Goal: Task Accomplishment & Management: Complete application form

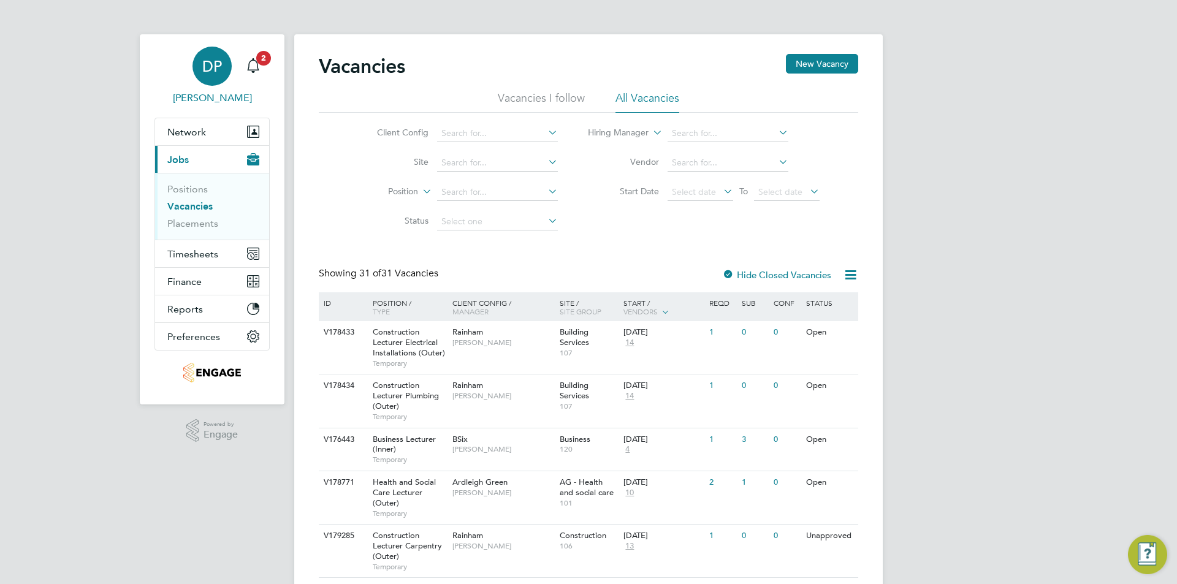
scroll to position [18, 0]
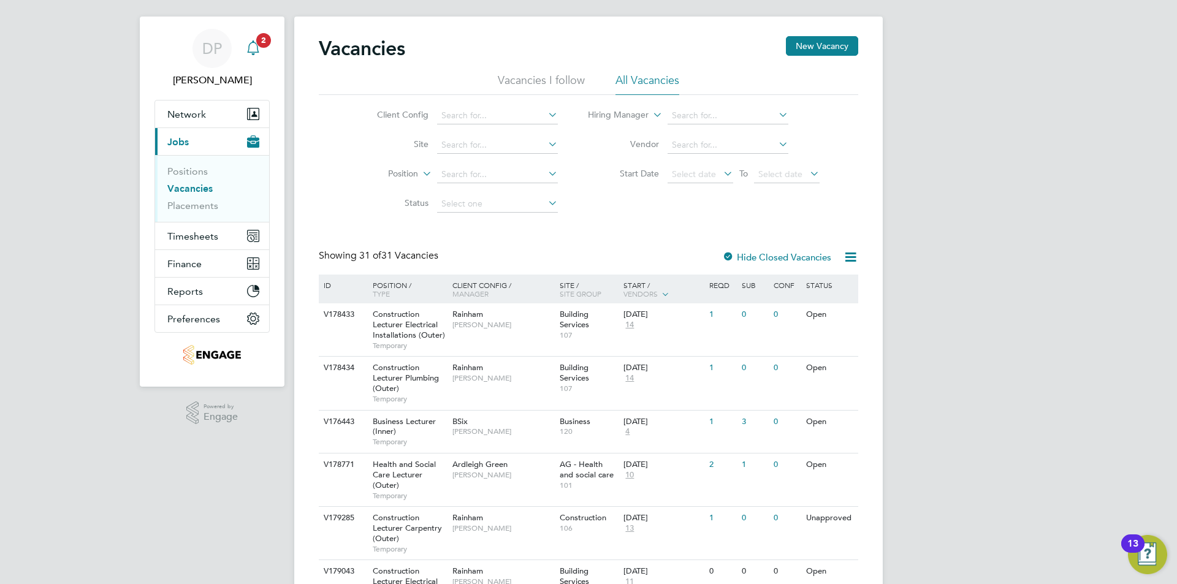
click at [259, 44] on span "2" at bounding box center [263, 40] width 15 height 15
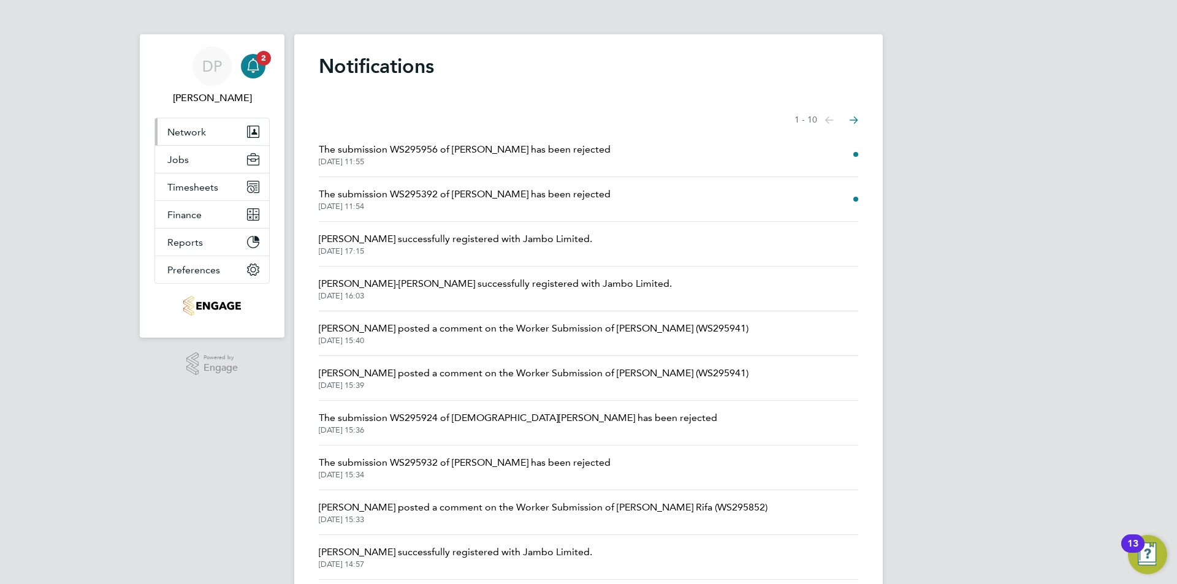
click at [209, 134] on button "Network" at bounding box center [212, 131] width 114 height 27
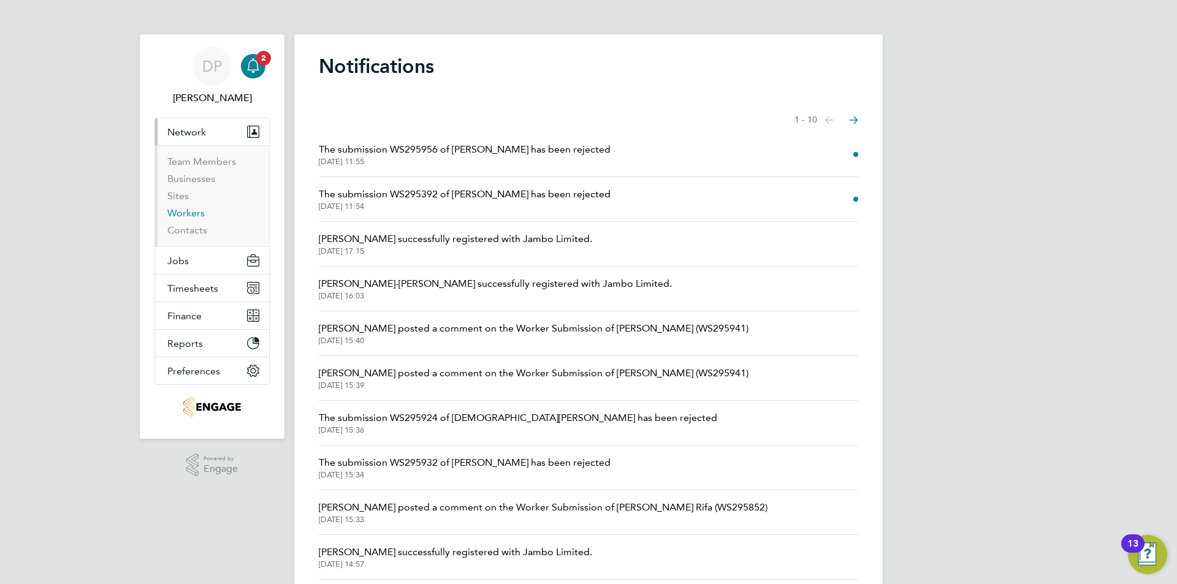
click at [173, 208] on link "Workers" at bounding box center [185, 213] width 37 height 12
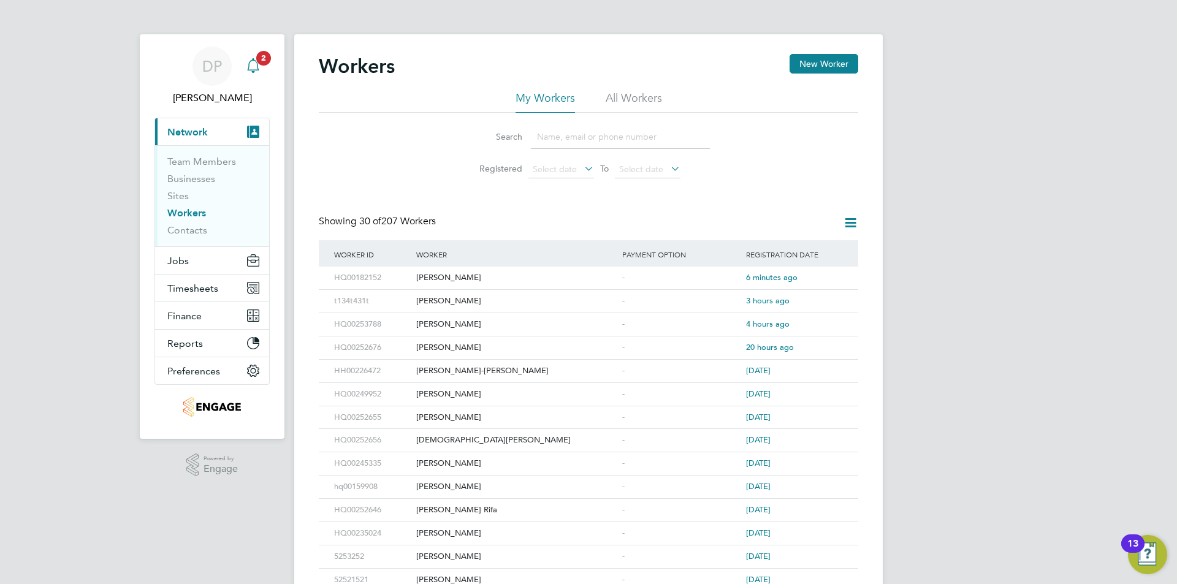
click at [249, 72] on icon "Main navigation" at bounding box center [253, 65] width 15 height 15
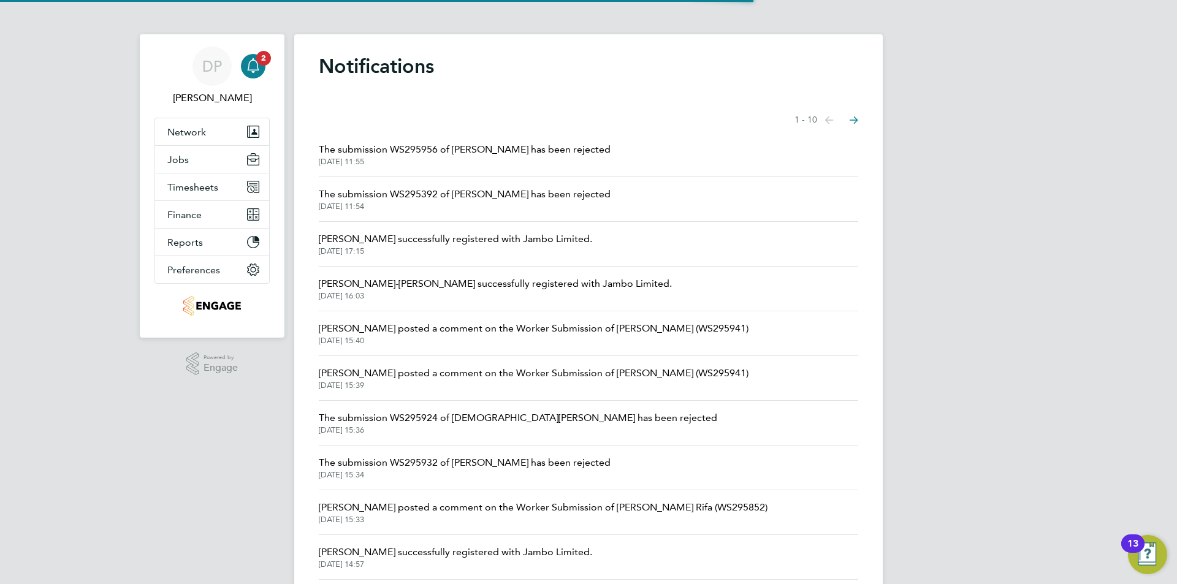
click at [368, 180] on li "The submission WS295392 of Klaudja Pershpali has been rejected 27 Aug 2025, 11:…" at bounding box center [588, 199] width 539 height 45
click at [369, 187] on span "The submission WS295392 of Klaudja Pershpali has been rejected" at bounding box center [465, 194] width 292 height 15
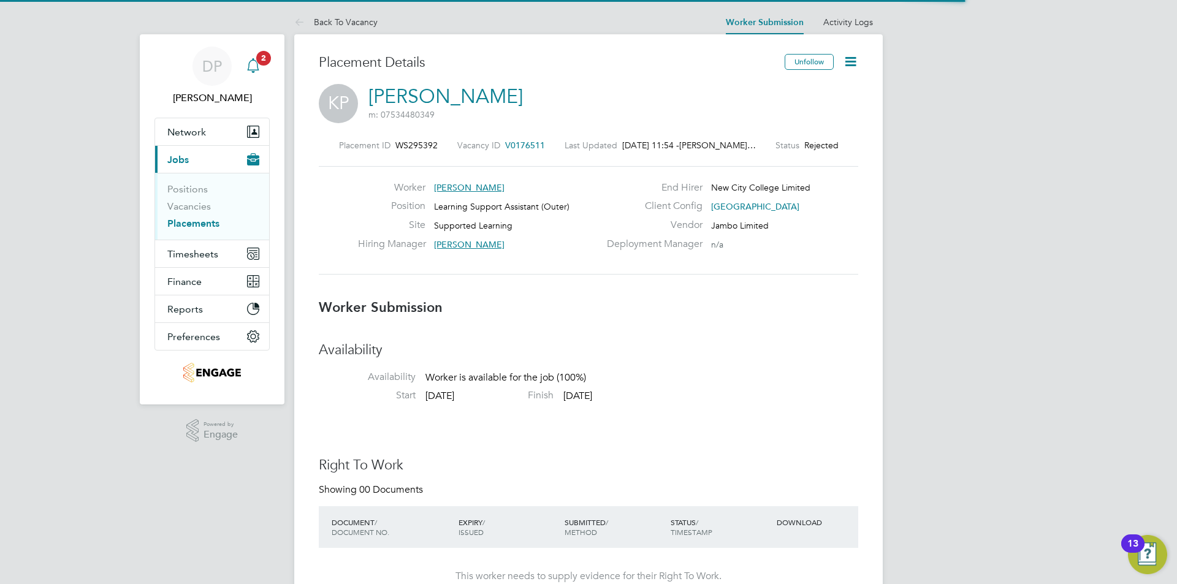
click at [262, 63] on span "2" at bounding box center [263, 58] width 15 height 15
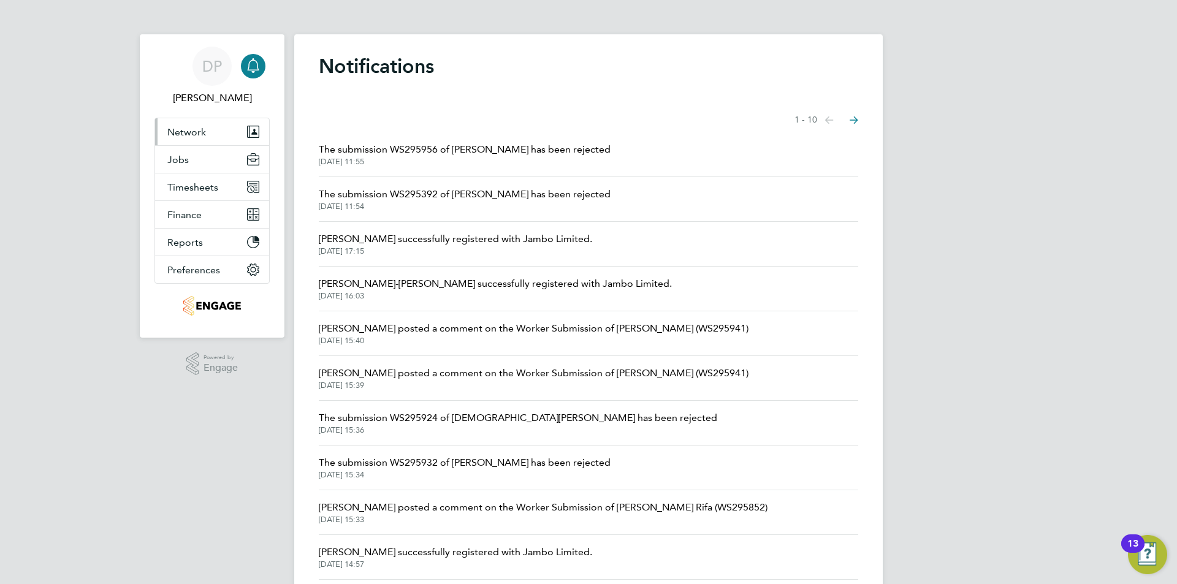
click at [202, 136] on span "Network" at bounding box center [186, 132] width 39 height 12
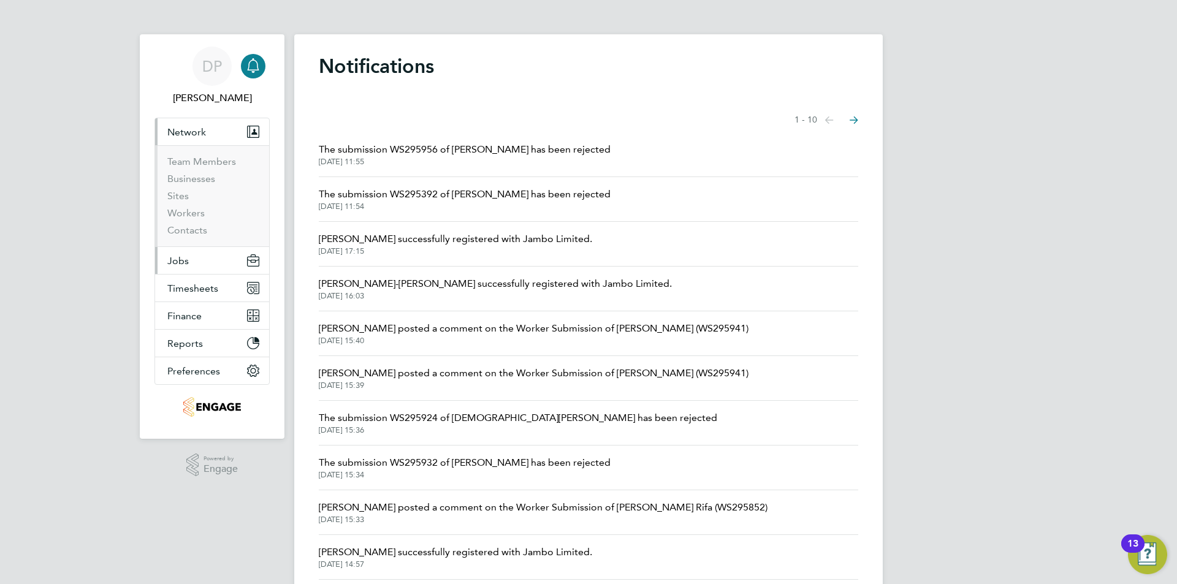
click at [183, 258] on span "Jobs" at bounding box center [177, 261] width 21 height 12
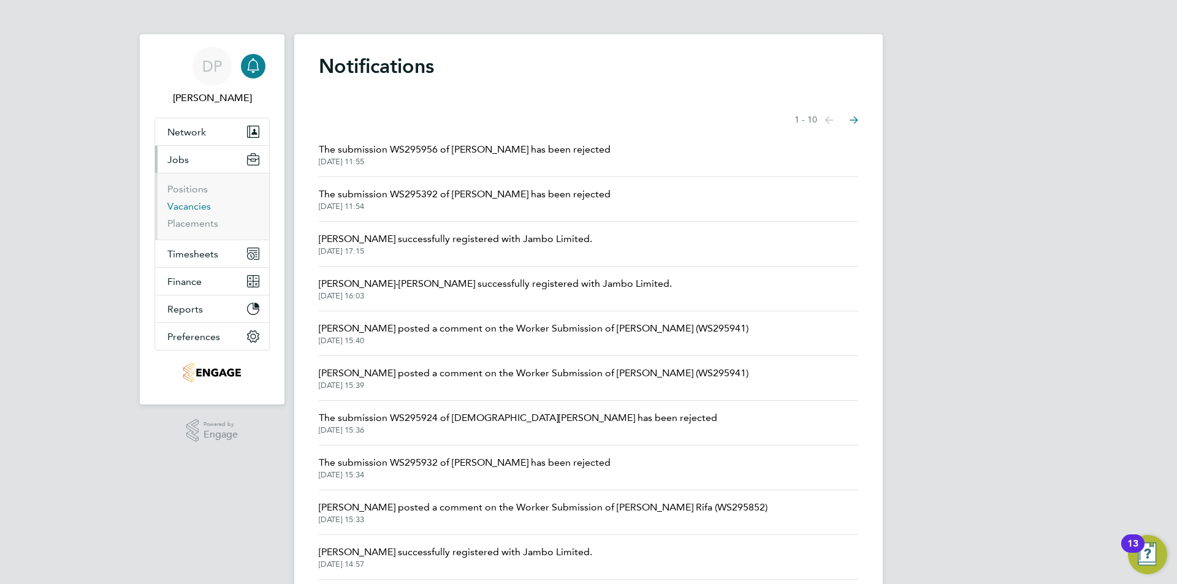
click at [189, 210] on link "Vacancies" at bounding box center [189, 206] width 44 height 12
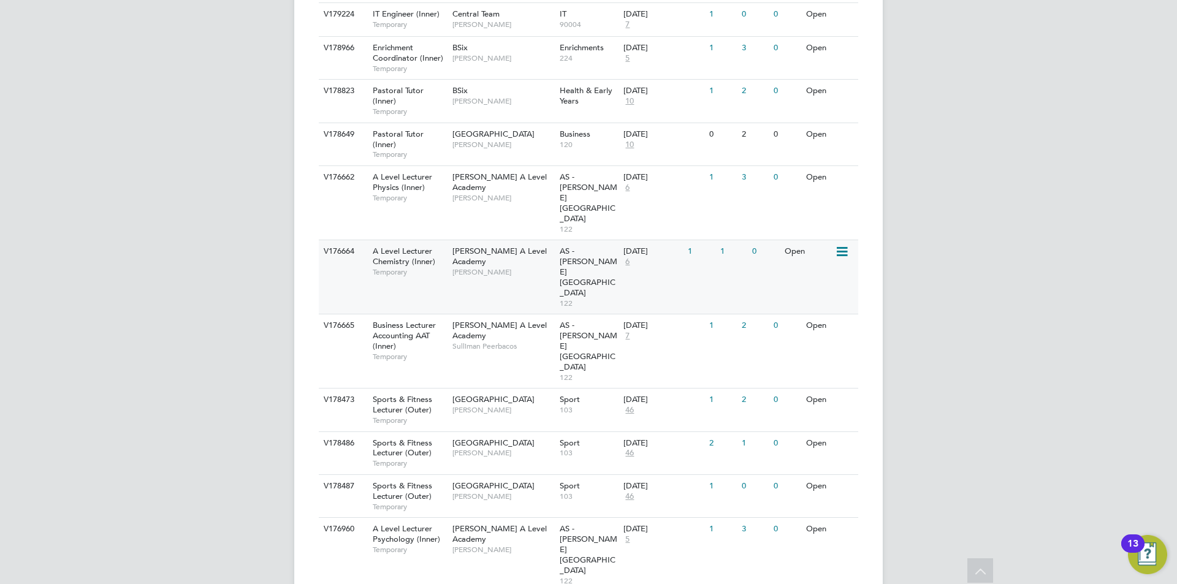
scroll to position [1227, 0]
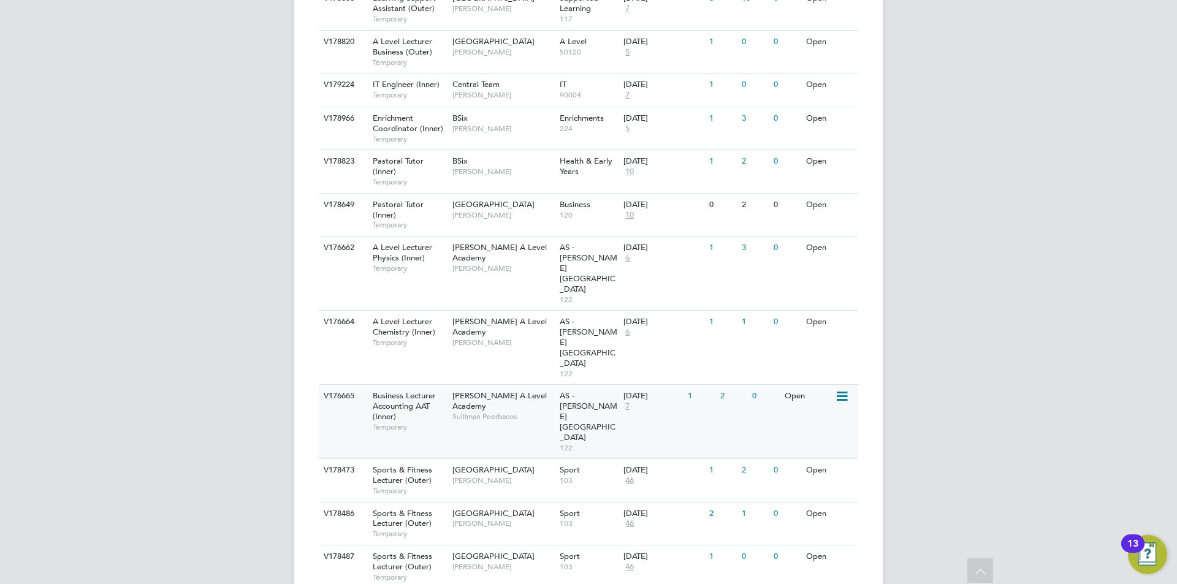
scroll to position [1033, 0]
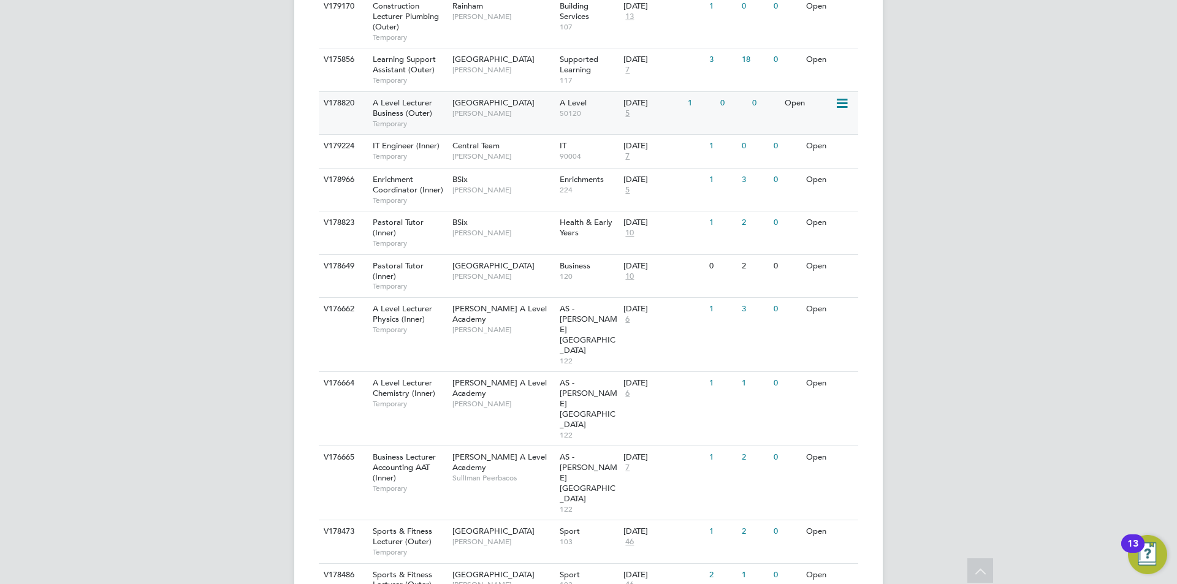
click at [444, 112] on div "A Level Lecturer Business (Outer) Temporary" at bounding box center [406, 113] width 86 height 42
click at [481, 146] on span "Central Team" at bounding box center [475, 145] width 47 height 10
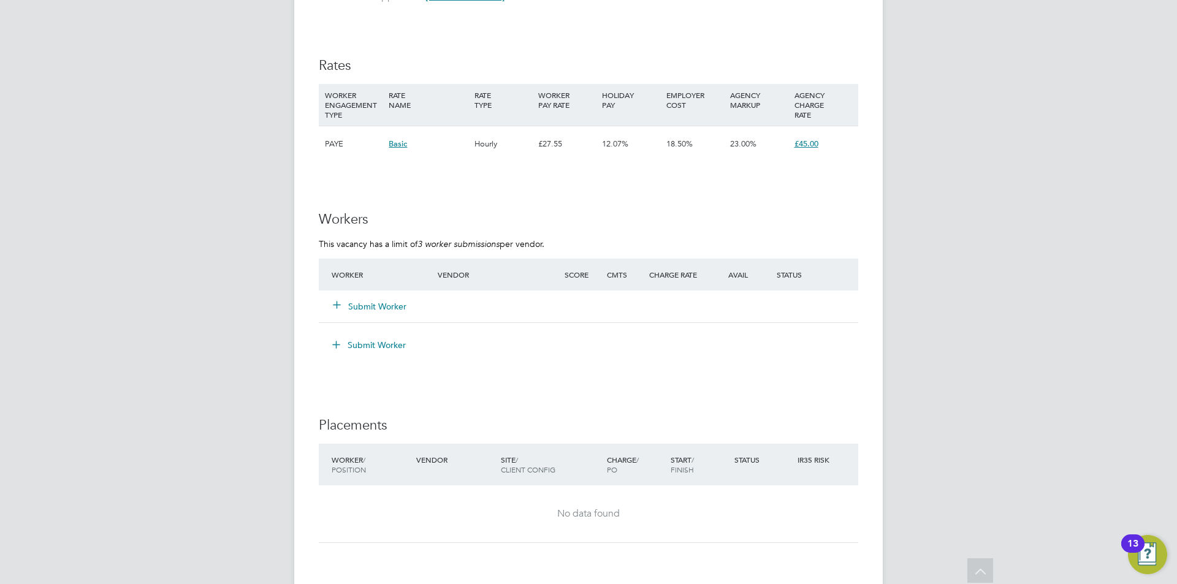
scroll to position [2422, 0]
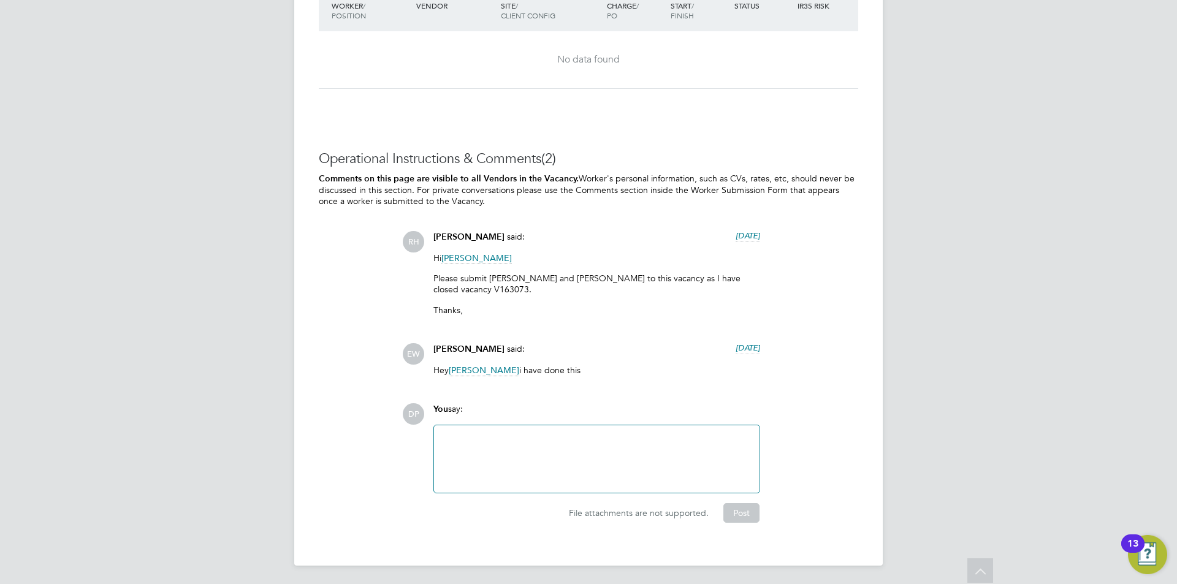
click at [503, 278] on p "Please submit Isaah Wemah and Silas Dhlamin to this vacancy as I have closed va…" at bounding box center [596, 284] width 327 height 22
click at [799, 283] on div "RH Rufena Haque said: 8 days ago Hi Mark Carter Please submit Isaah Wemah and S…" at bounding box center [630, 278] width 456 height 94
click at [452, 285] on p "Please submit Isaah Wemah and Silas Dhlamin to this vacancy as I have closed va…" at bounding box center [596, 284] width 327 height 22
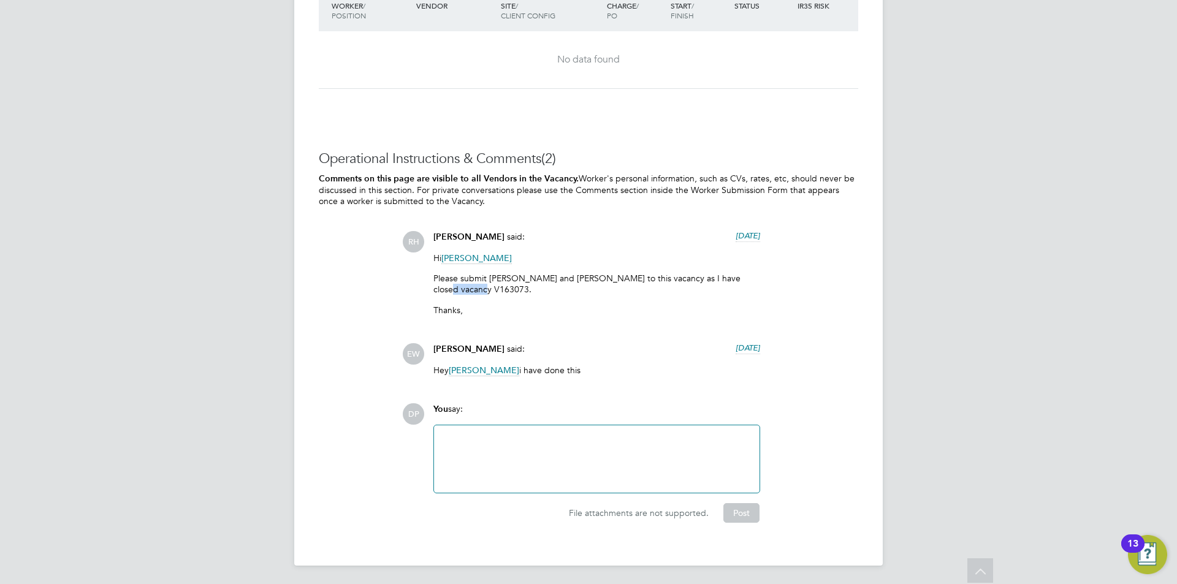
click at [452, 285] on p "Please submit Isaah Wemah and Silas Dhlamin to this vacancy as I have closed va…" at bounding box center [596, 284] width 327 height 22
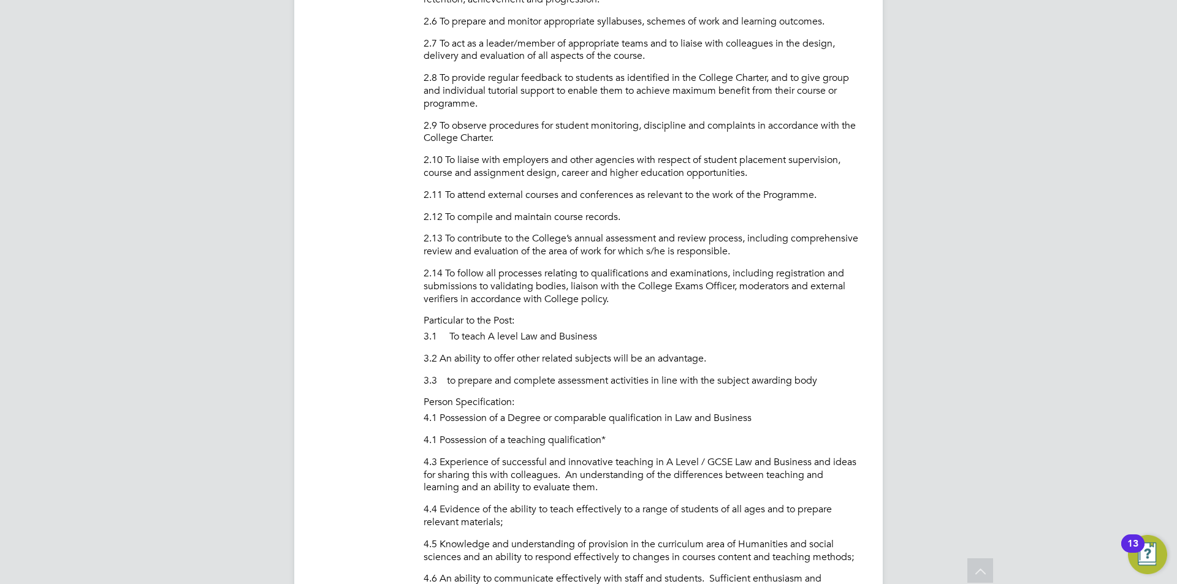
scroll to position [951, 0]
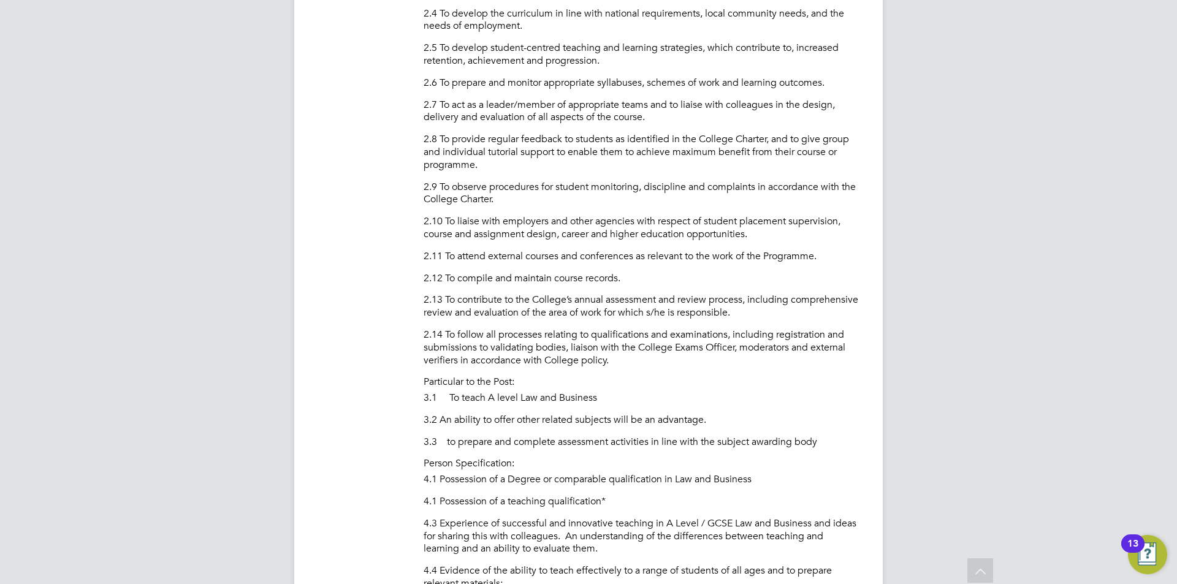
click at [878, 350] on div "Vacancy Details Follow 1 x A Level Lecturer Business (Outer) - V178820 Confirme…" at bounding box center [588, 560] width 588 height 2954
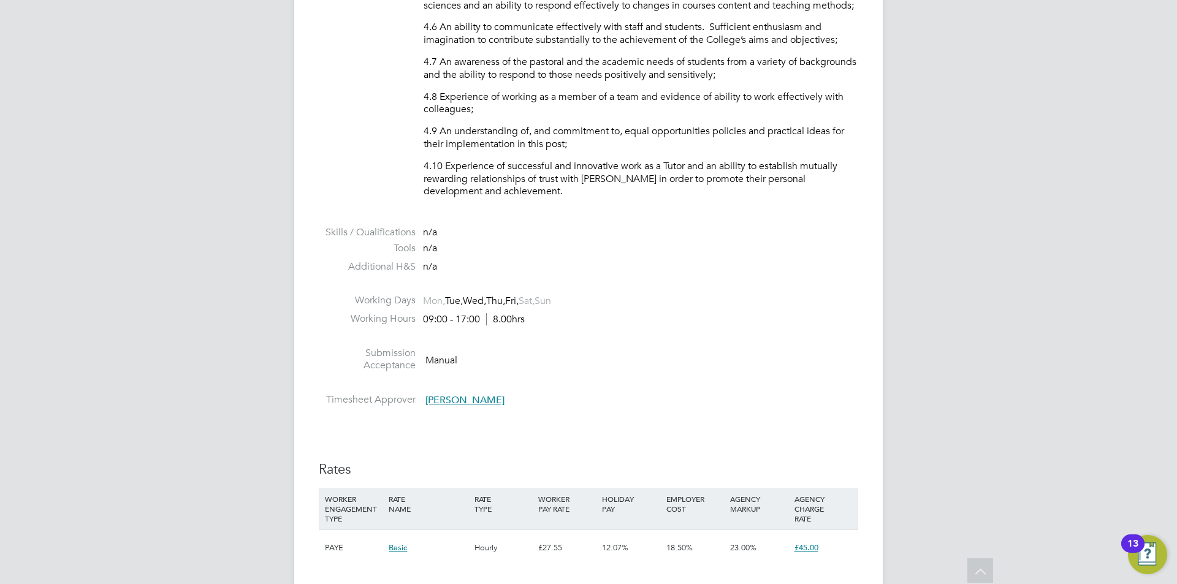
scroll to position [1809, 0]
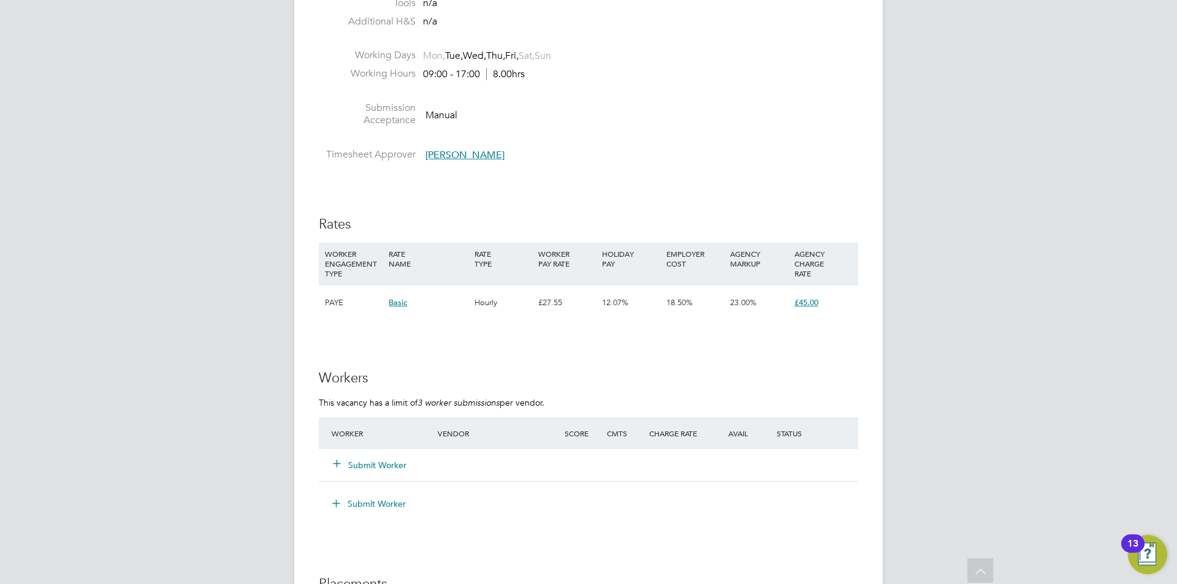
click at [375, 468] on button "Submit Worker" at bounding box center [370, 465] width 74 height 12
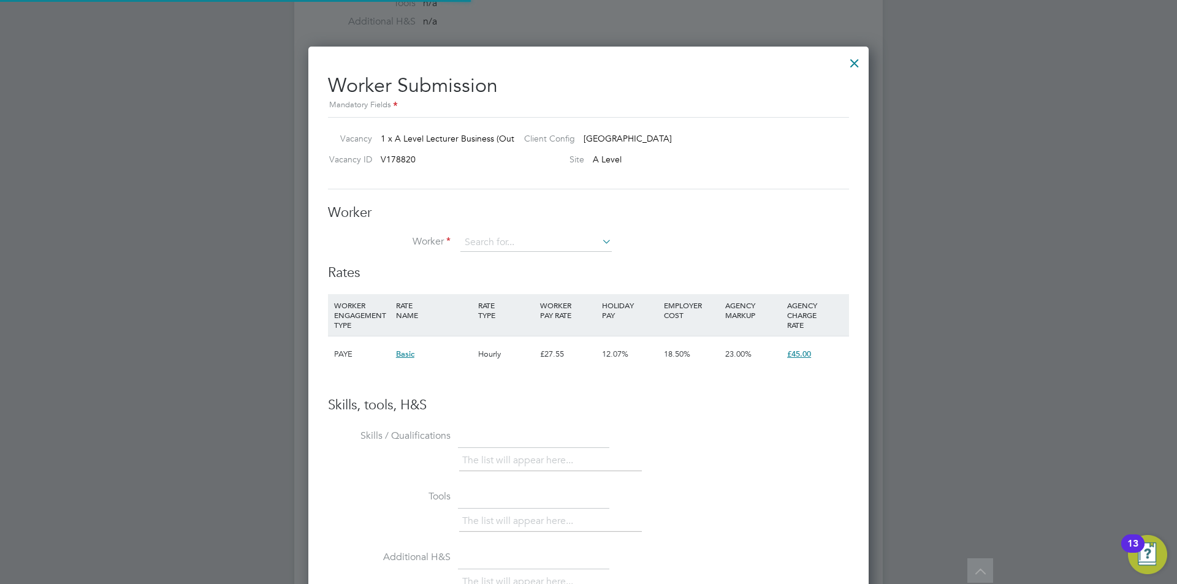
scroll to position [744, 561]
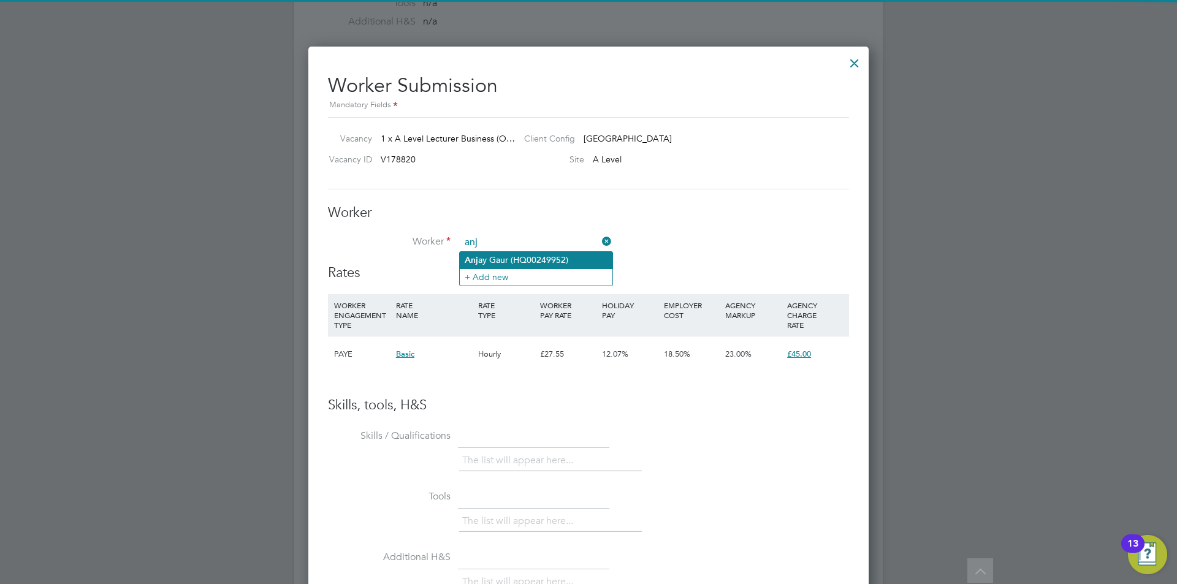
type input "Anjay Gaur (HQ00249952)"
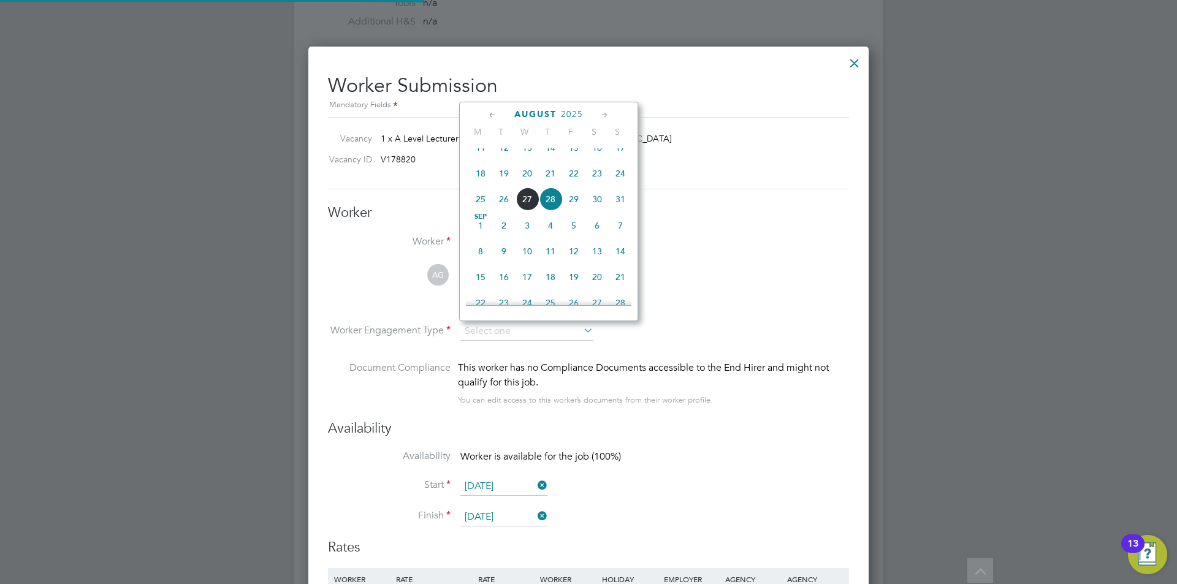
scroll to position [1019, 561]
click at [461, 327] on input at bounding box center [526, 332] width 133 height 18
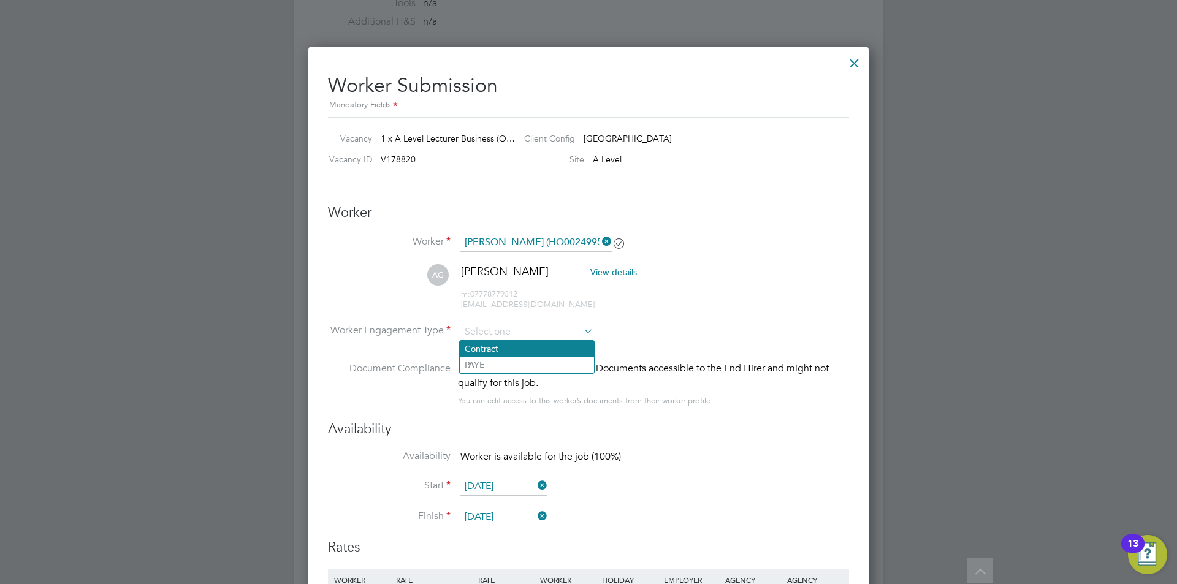
click at [513, 345] on li "Contract" at bounding box center [527, 349] width 134 height 16
type input "Contract"
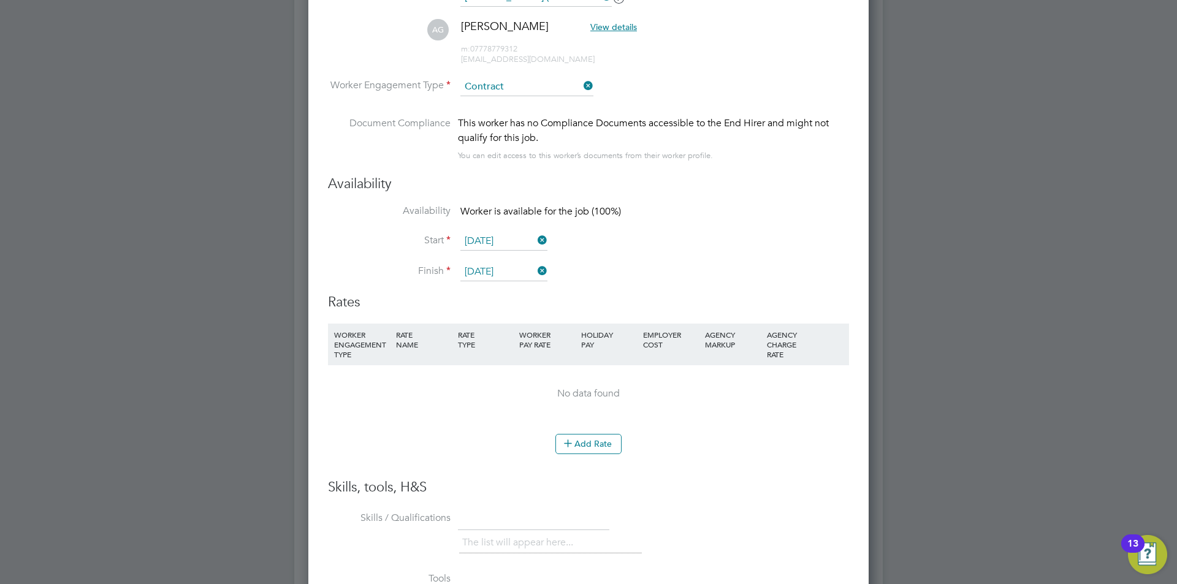
scroll to position [2116, 0]
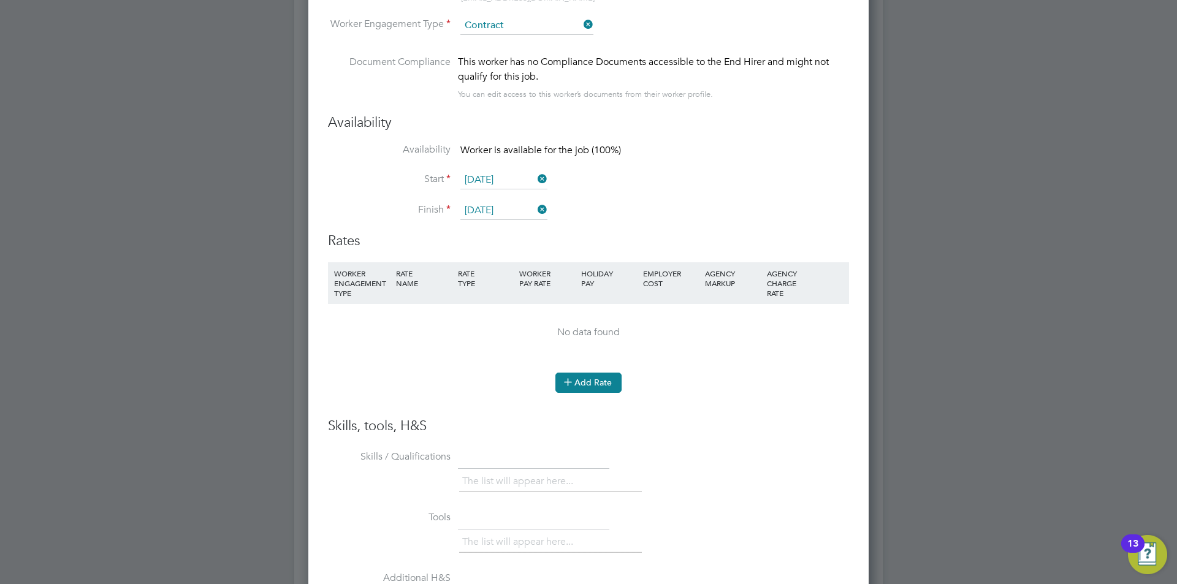
click at [604, 383] on button "Add Rate" at bounding box center [588, 383] width 66 height 20
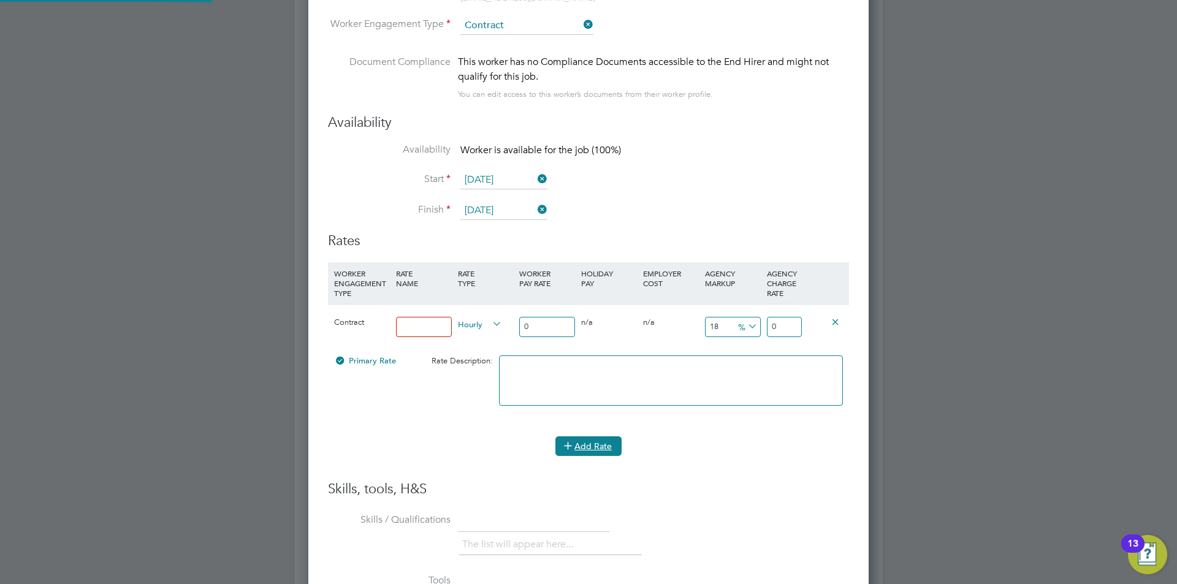
scroll to position [1135, 561]
click at [408, 336] on input at bounding box center [424, 327] width 56 height 20
type input "standard"
drag, startPoint x: 542, startPoint y: 322, endPoint x: 284, endPoint y: 267, distance: 264.0
click at [398, 311] on div "Contract standard Hourly 0 0 n/a 0 n/a 18 0 % 0" at bounding box center [588, 326] width 521 height 45
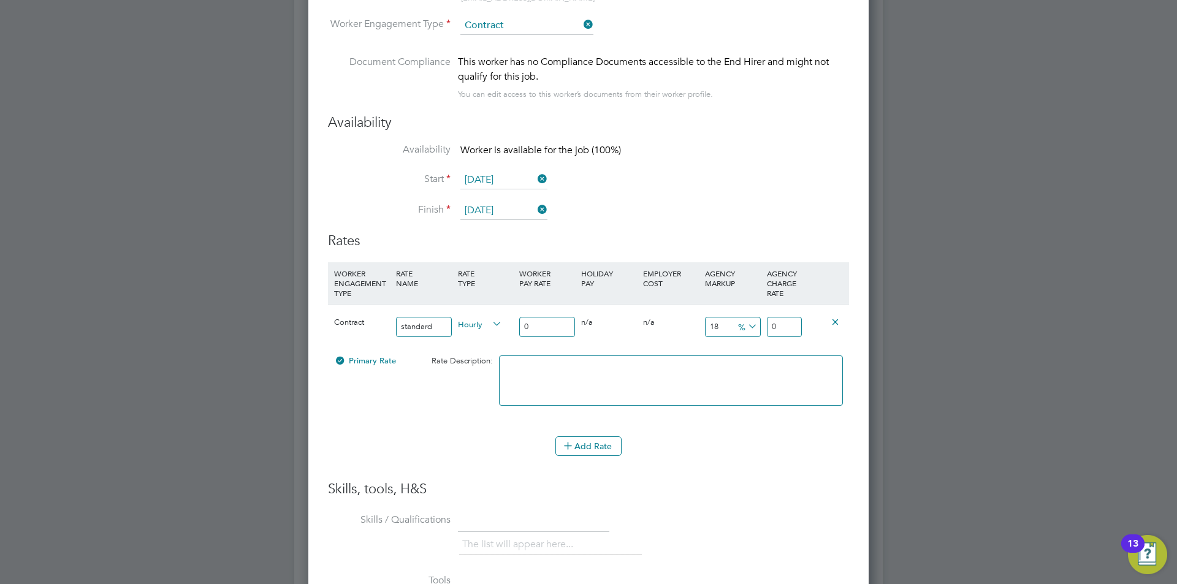
type input "3"
type input "3.54"
type input "30"
type input "35.4"
type input "30"
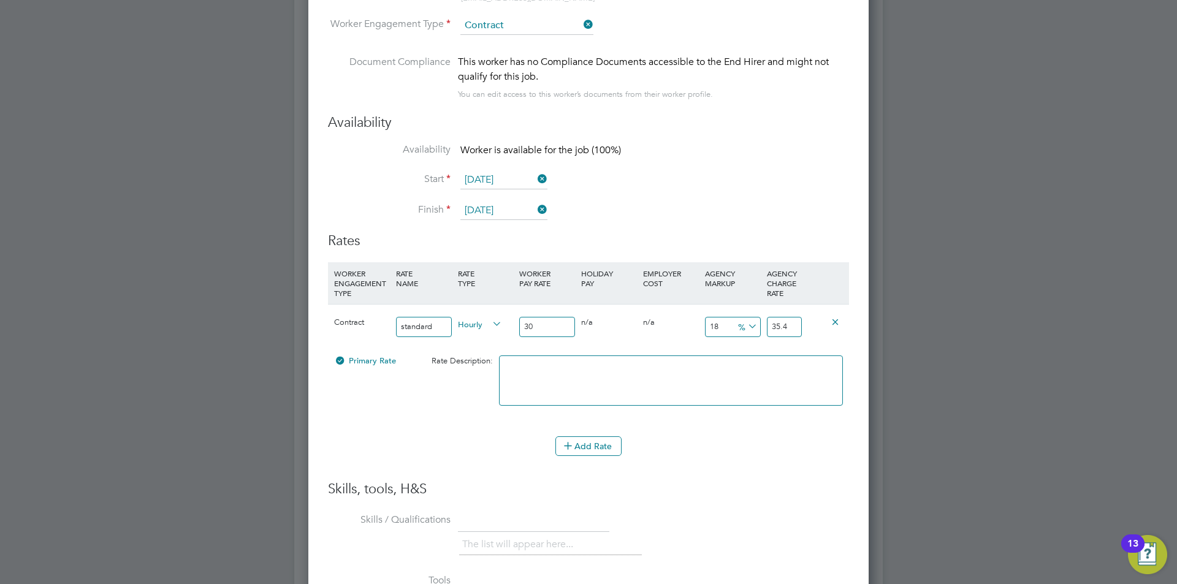
click at [745, 329] on icon at bounding box center [745, 326] width 0 height 17
click at [748, 354] on li "£" at bounding box center [747, 356] width 29 height 16
drag, startPoint x: 724, startPoint y: 329, endPoint x: 674, endPoint y: 314, distance: 52.5
click at [674, 314] on div "Contract standard Hourly 30 0 n/a 0 n/a 18 5.4 £ 35.4" at bounding box center [588, 326] width 521 height 45
type input "1"
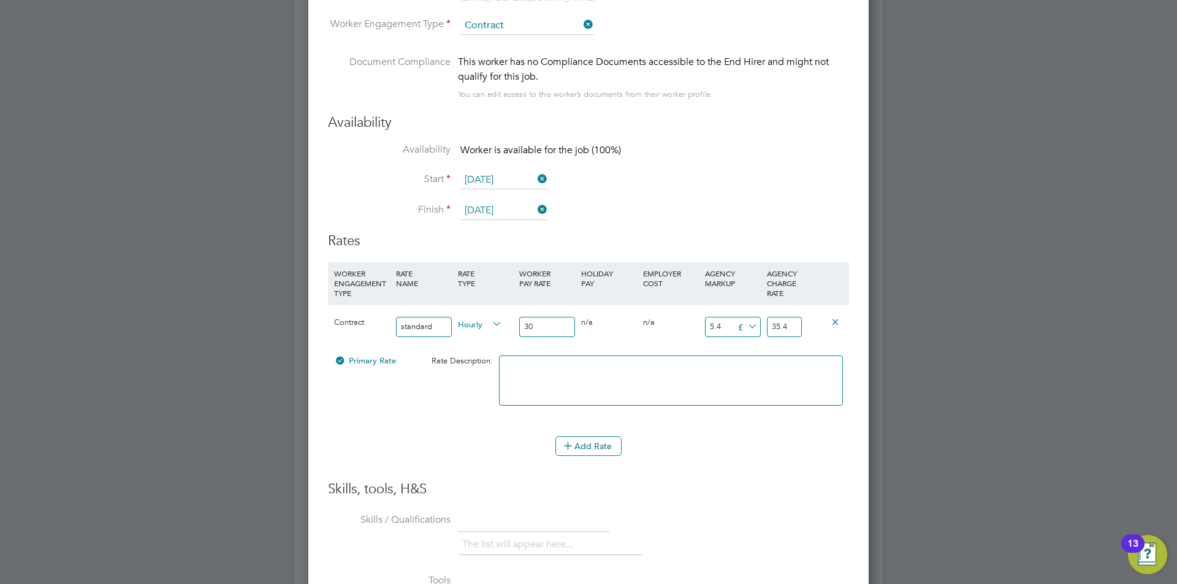
type input "31"
type input "10"
type input "40"
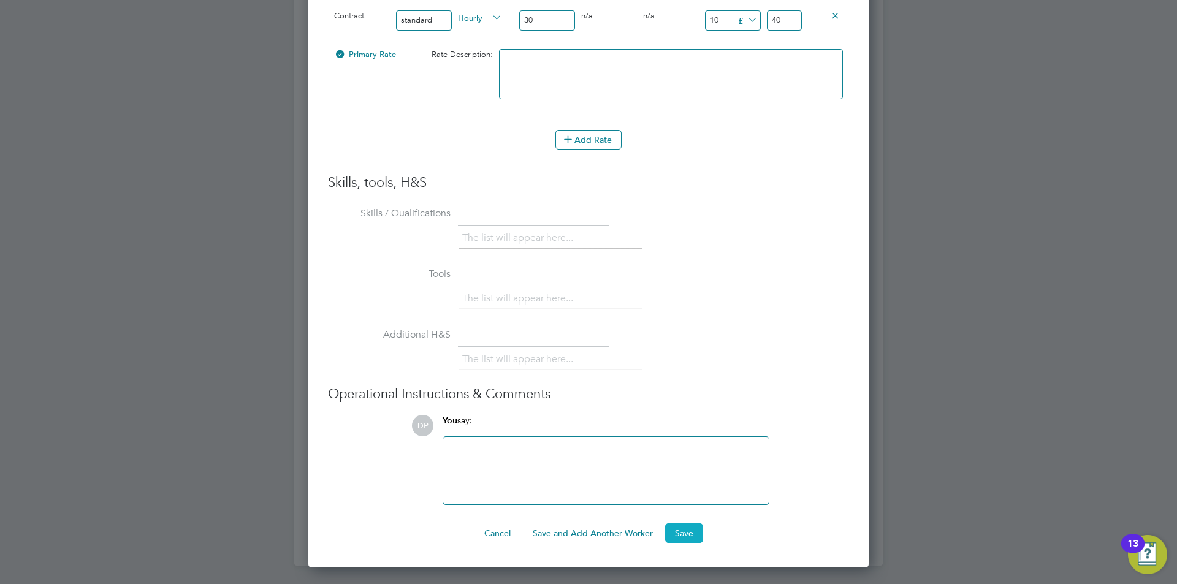
type input "10"
click at [685, 530] on button "Save" at bounding box center [684, 533] width 38 height 20
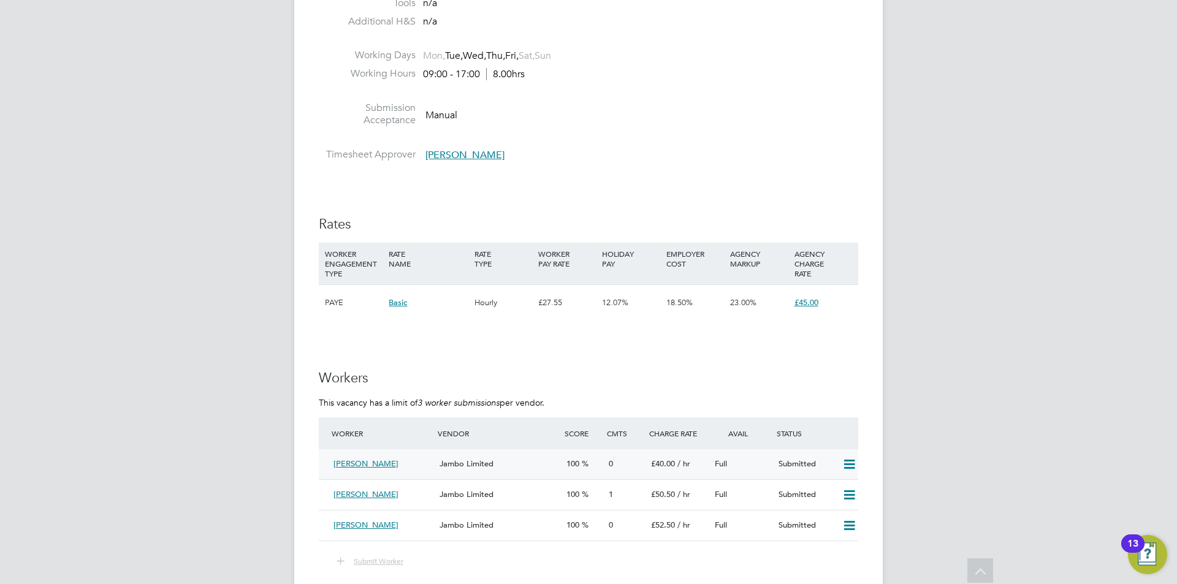
click at [498, 460] on div "Jambo Limited" at bounding box center [498, 464] width 127 height 20
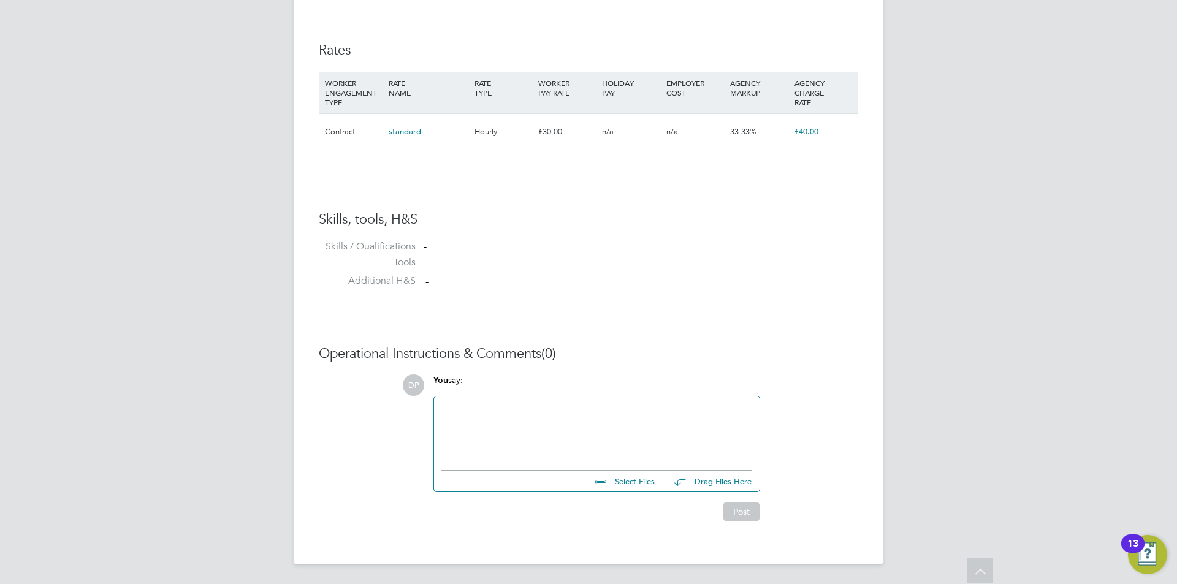
click at [617, 486] on input "file" at bounding box center [660, 479] width 184 height 17
type input "C:\fakepath\Anjay HQ00249952.docx"
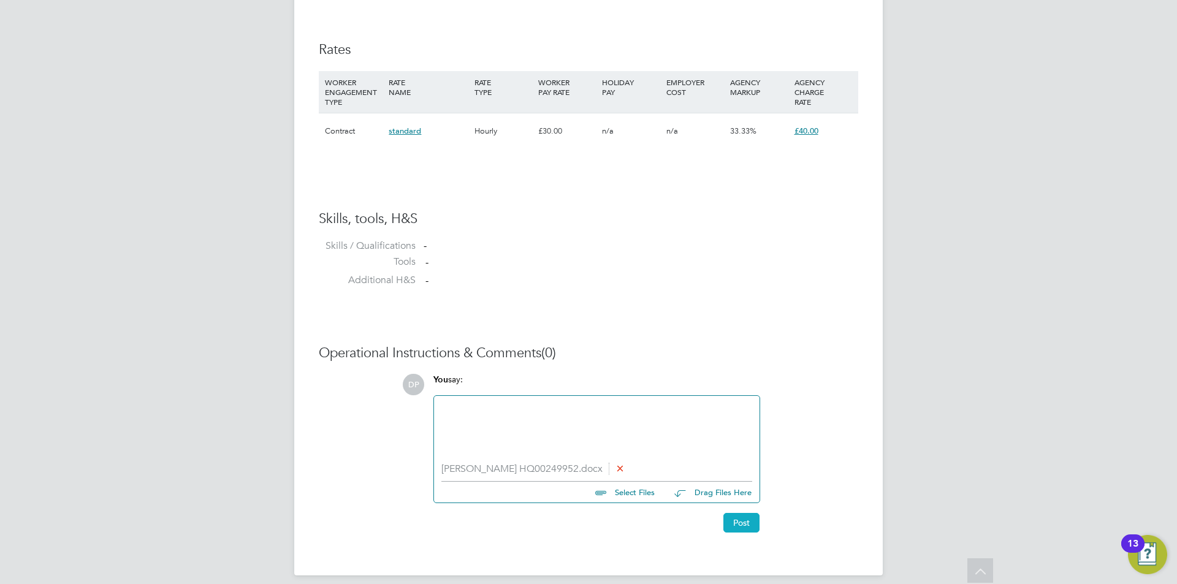
click at [754, 523] on button "Post" at bounding box center [741, 523] width 36 height 20
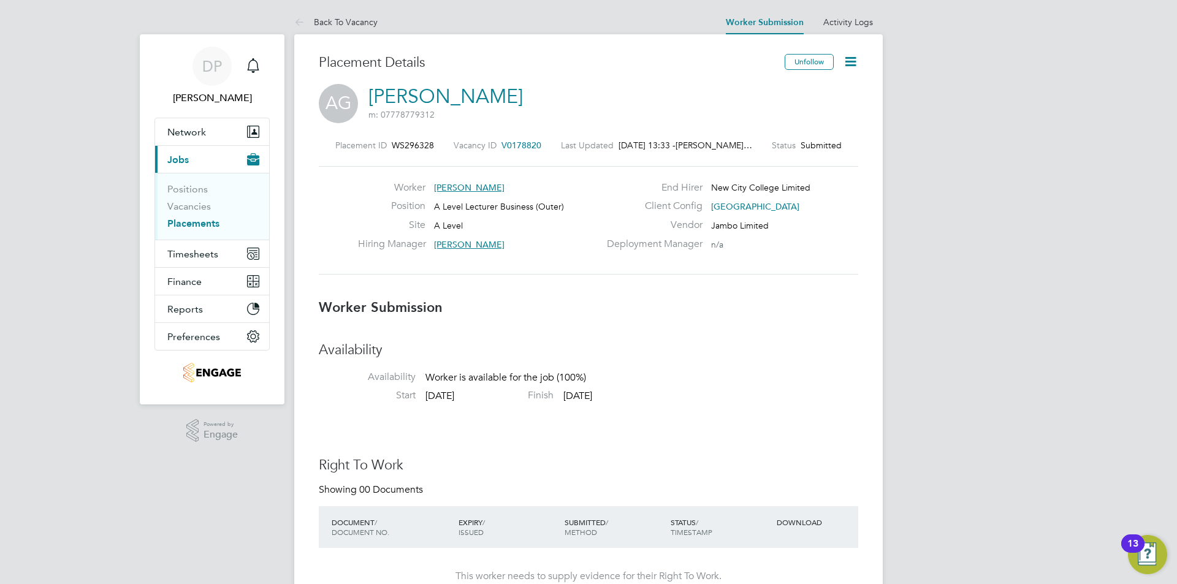
click at [386, 303] on b "Worker Submission" at bounding box center [381, 307] width 124 height 17
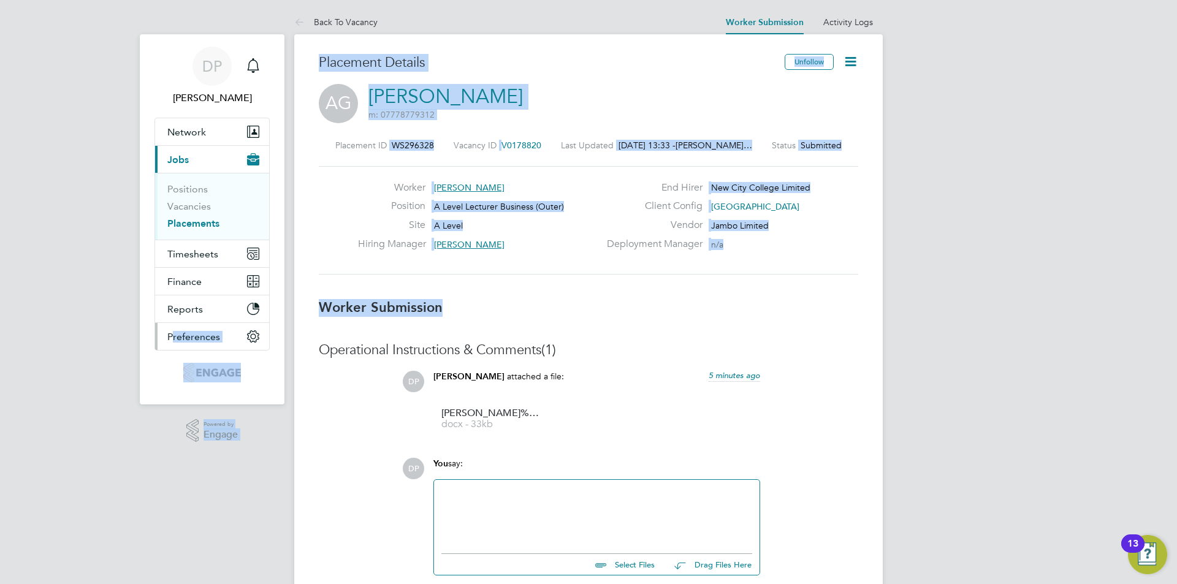
drag, startPoint x: 386, startPoint y: 303, endPoint x: 224, endPoint y: 347, distance: 167.7
click at [219, 344] on div "DP Danielle Page Notifications Applications: Network Team Members Businesses Si…" at bounding box center [588, 334] width 1177 height 668
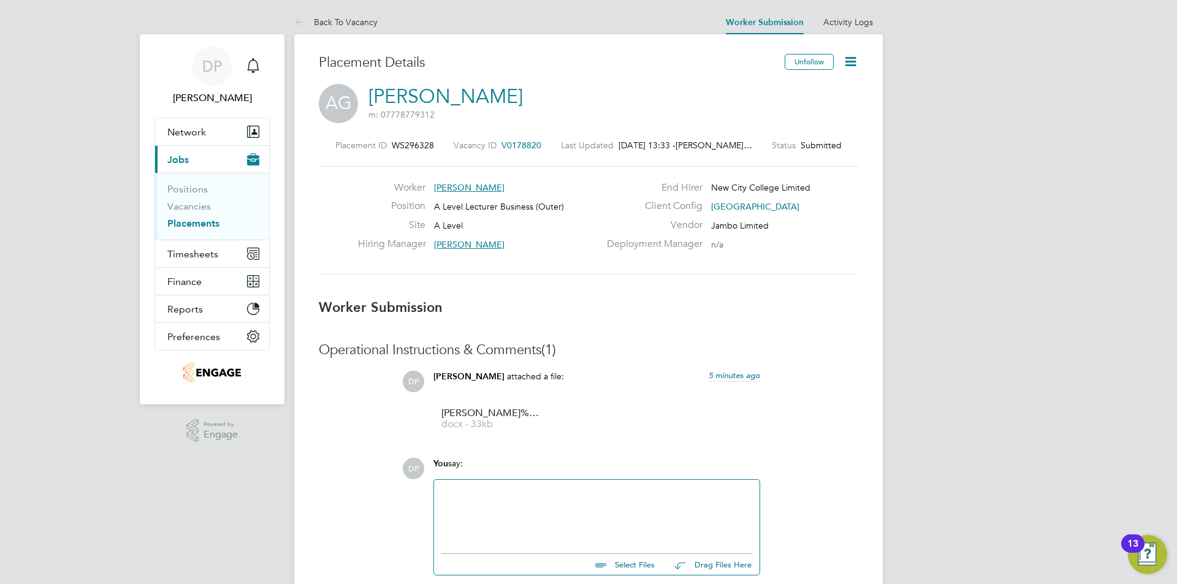
click at [891, 319] on div "DP Danielle Page Notifications Applications: Network Team Members Businesses Si…" at bounding box center [588, 334] width 1177 height 668
click at [332, 308] on b "Worker Submission" at bounding box center [381, 307] width 124 height 17
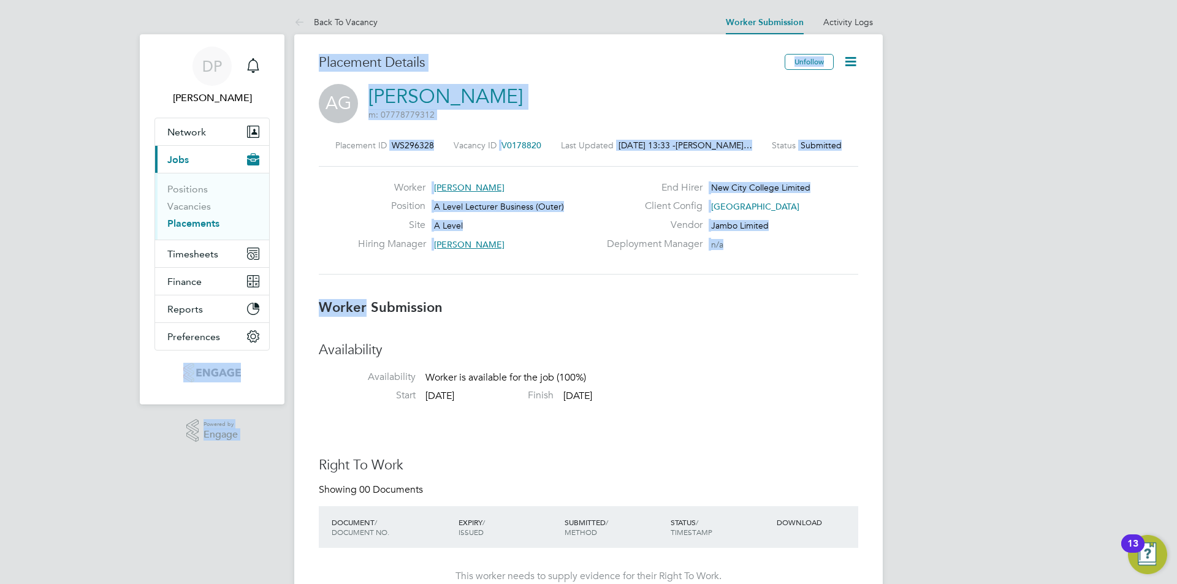
drag, startPoint x: 332, startPoint y: 308, endPoint x: 167, endPoint y: 472, distance: 232.3
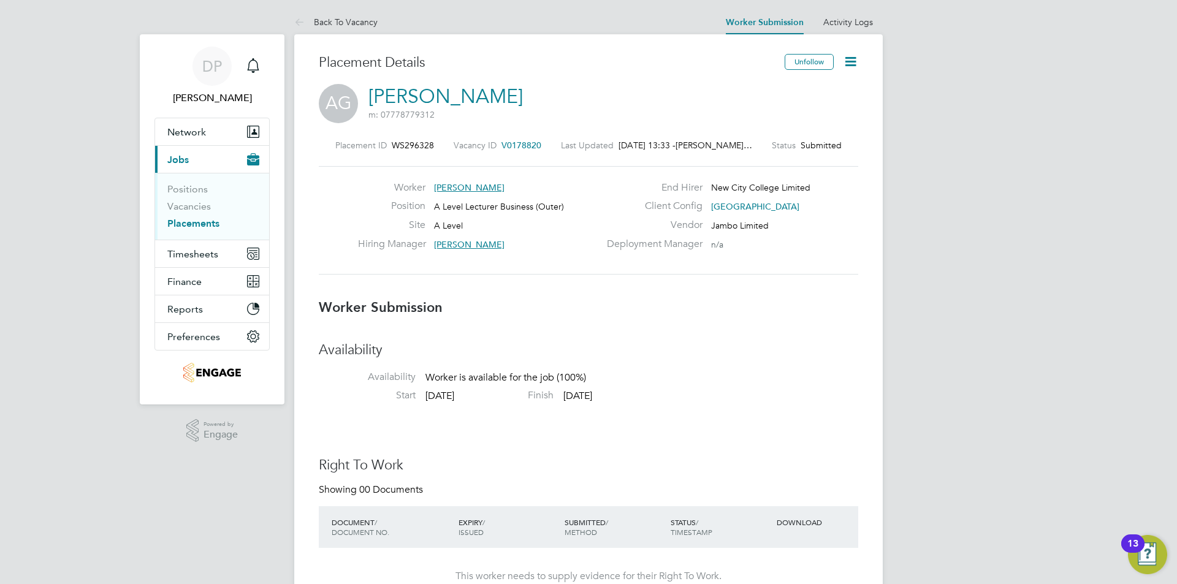
drag, startPoint x: 722, startPoint y: 406, endPoint x: 319, endPoint y: 295, distance: 418.5
click at [320, 308] on b "Worker Submission" at bounding box center [381, 307] width 124 height 17
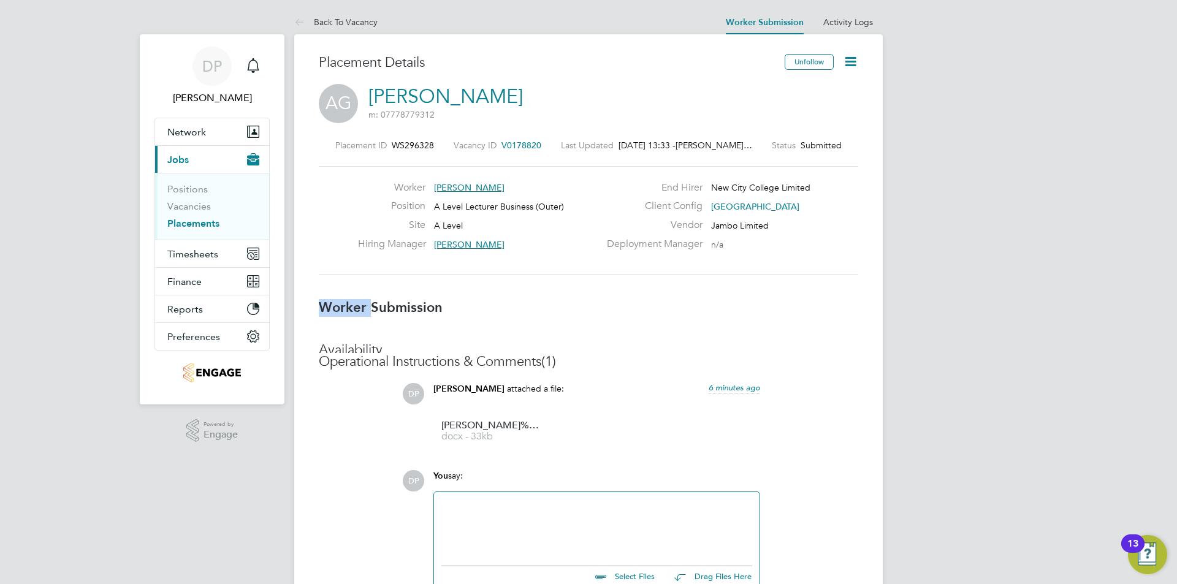
click at [320, 309] on b "Worker Submission" at bounding box center [381, 307] width 124 height 17
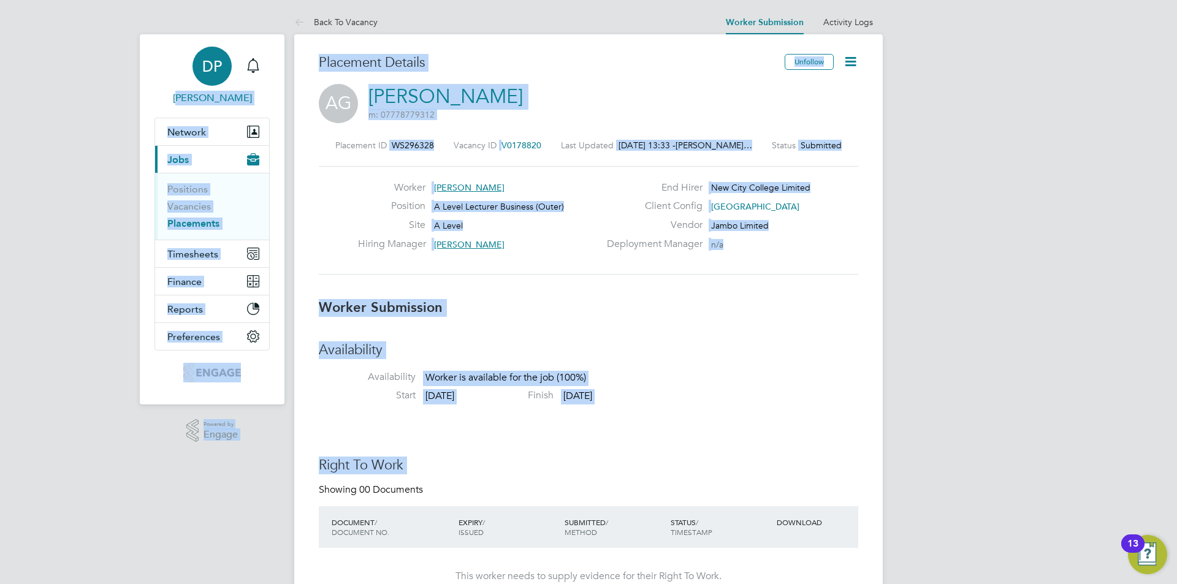
drag, startPoint x: 222, startPoint y: 443, endPoint x: 155, endPoint y: 77, distance: 372.6
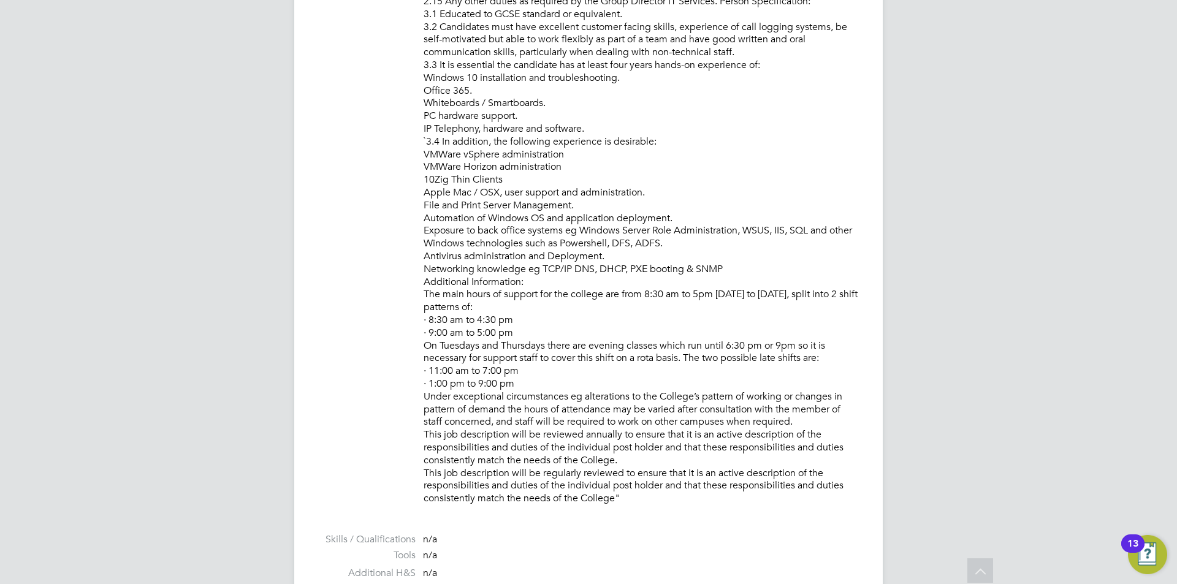
scroll to position [1170, 0]
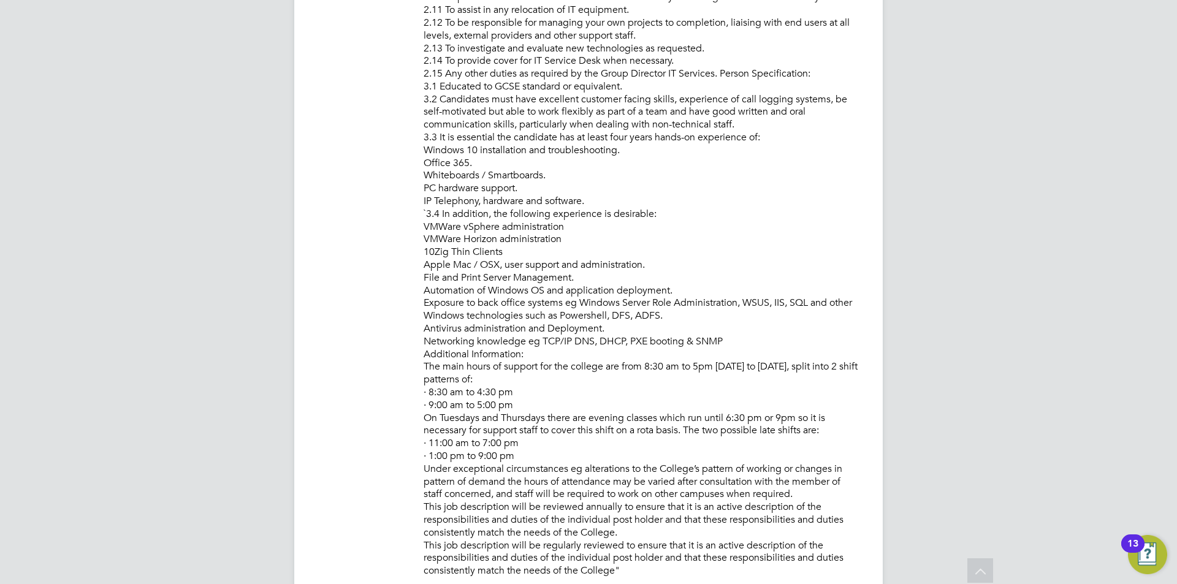
scroll to position [1144, 0]
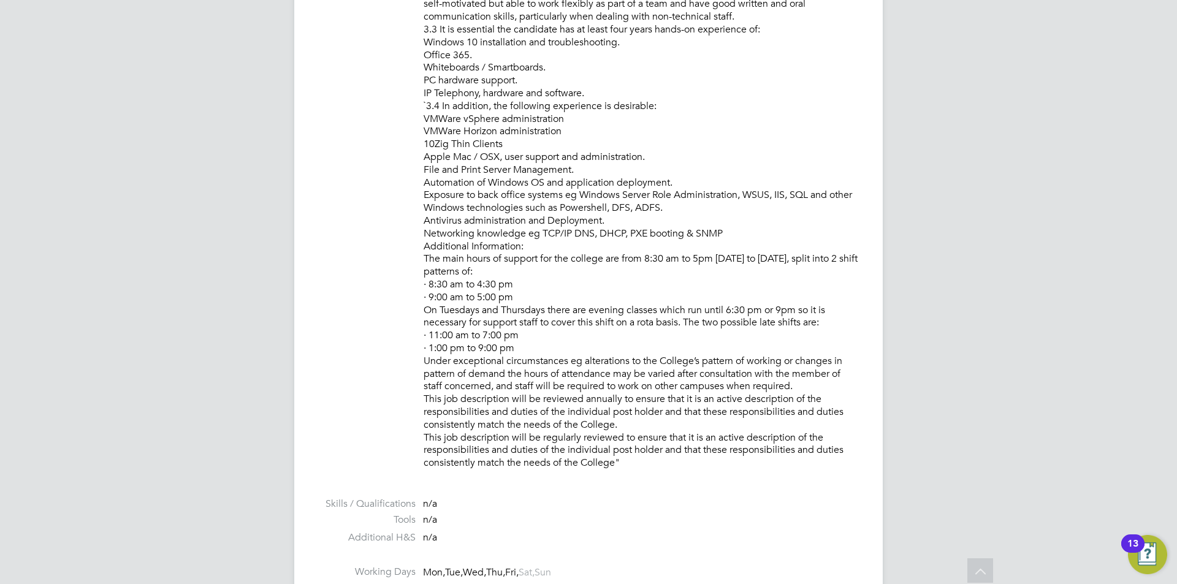
drag, startPoint x: 431, startPoint y: 224, endPoint x: 810, endPoint y: 462, distance: 447.8
copy p "To provide IT system and user support to all College IT system users. • To prov…"
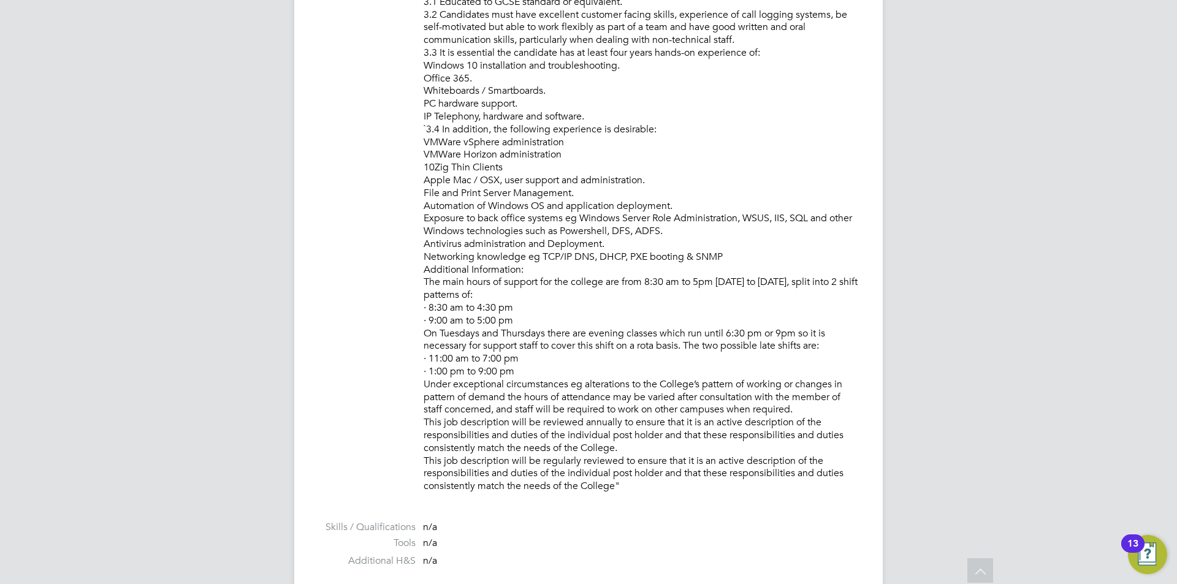
scroll to position [1060, 0]
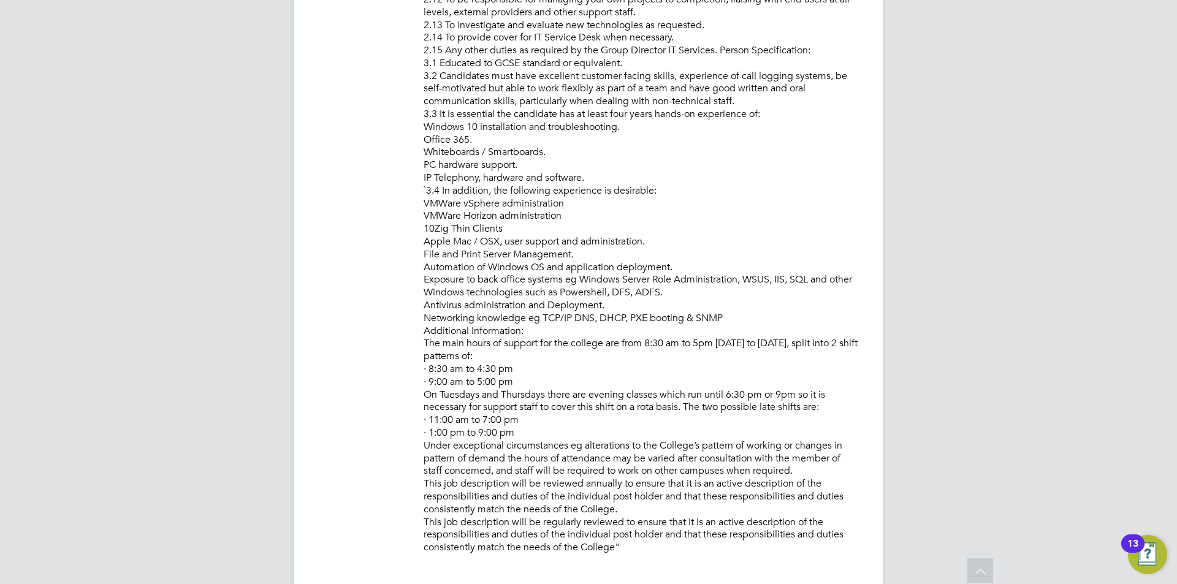
click at [579, 493] on p "PURPOSE OF JOB: • To provide IT system and user support to all College IT syste…" at bounding box center [641, 6] width 435 height 1097
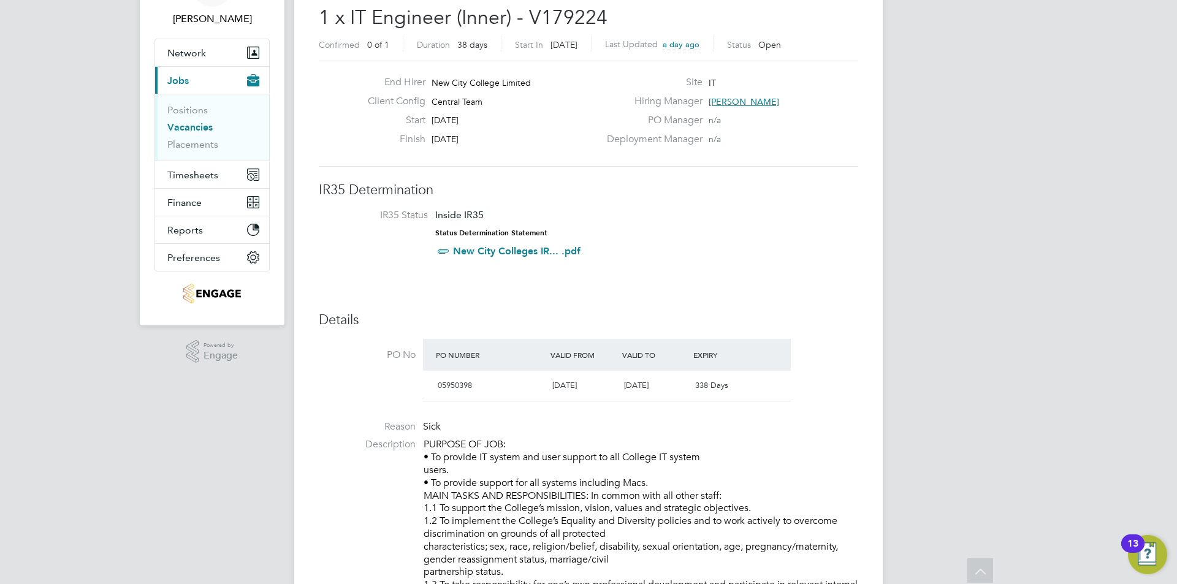
scroll to position [0, 0]
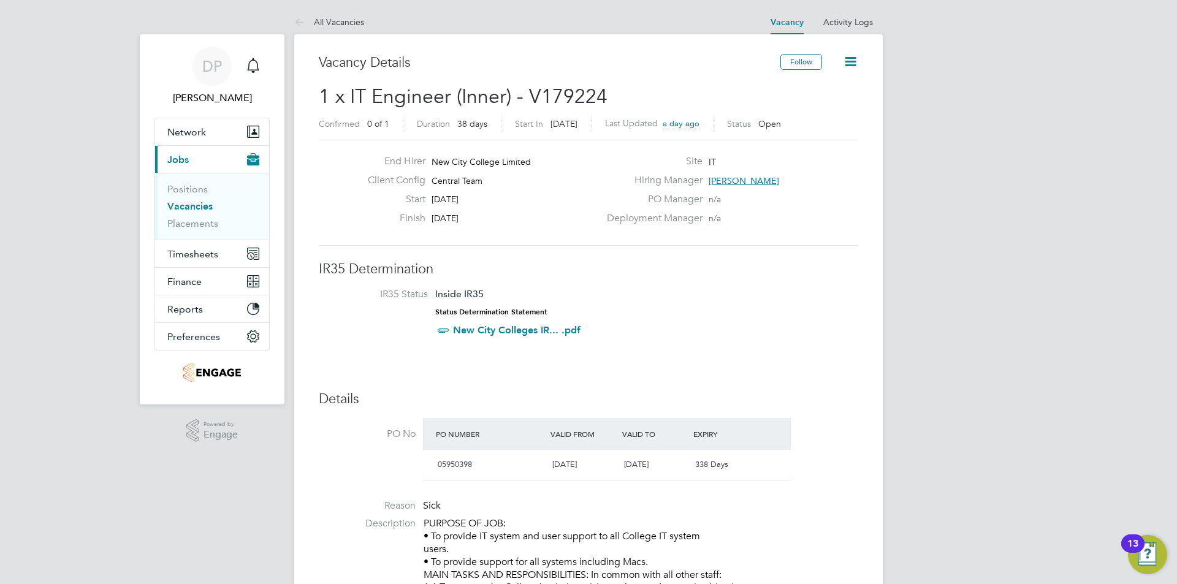
click at [458, 218] on span "[DATE]" at bounding box center [445, 218] width 27 height 11
click at [451, 177] on span "Central Team" at bounding box center [457, 180] width 51 height 11
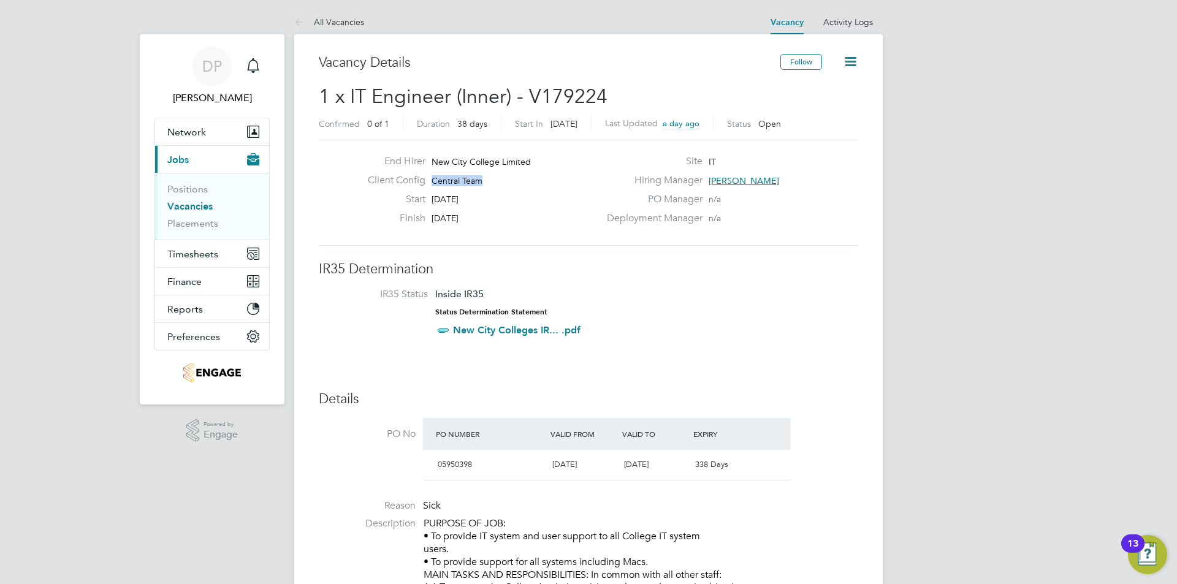
click at [451, 177] on span "Central Team" at bounding box center [457, 180] width 51 height 11
click at [479, 185] on span "Central Team" at bounding box center [457, 180] width 51 height 11
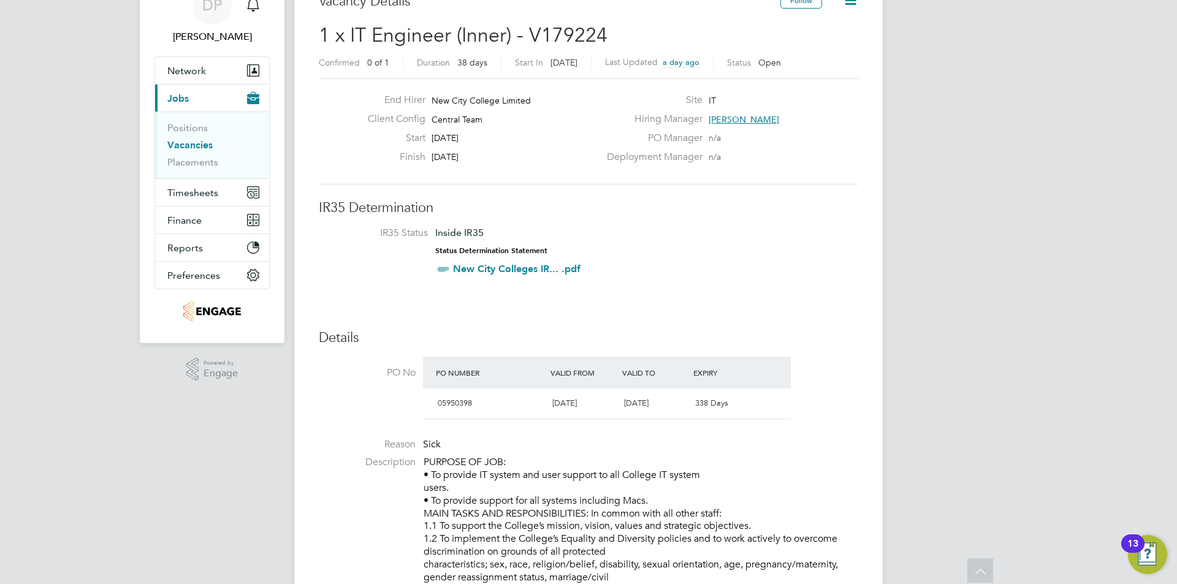
click at [710, 101] on span "IT" at bounding box center [712, 100] width 7 height 11
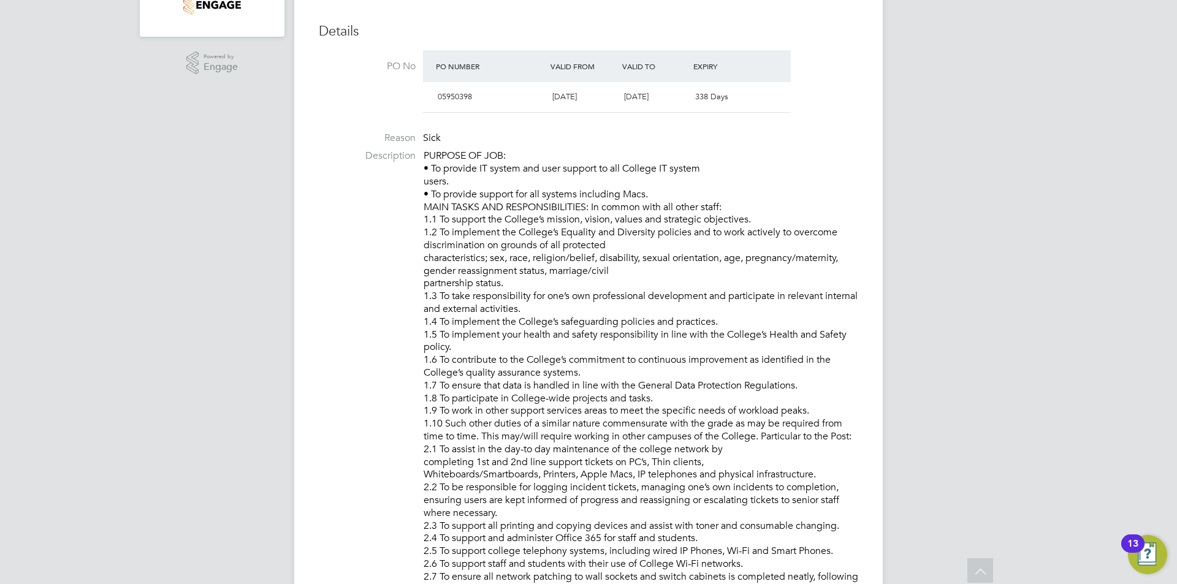
scroll to position [0, 0]
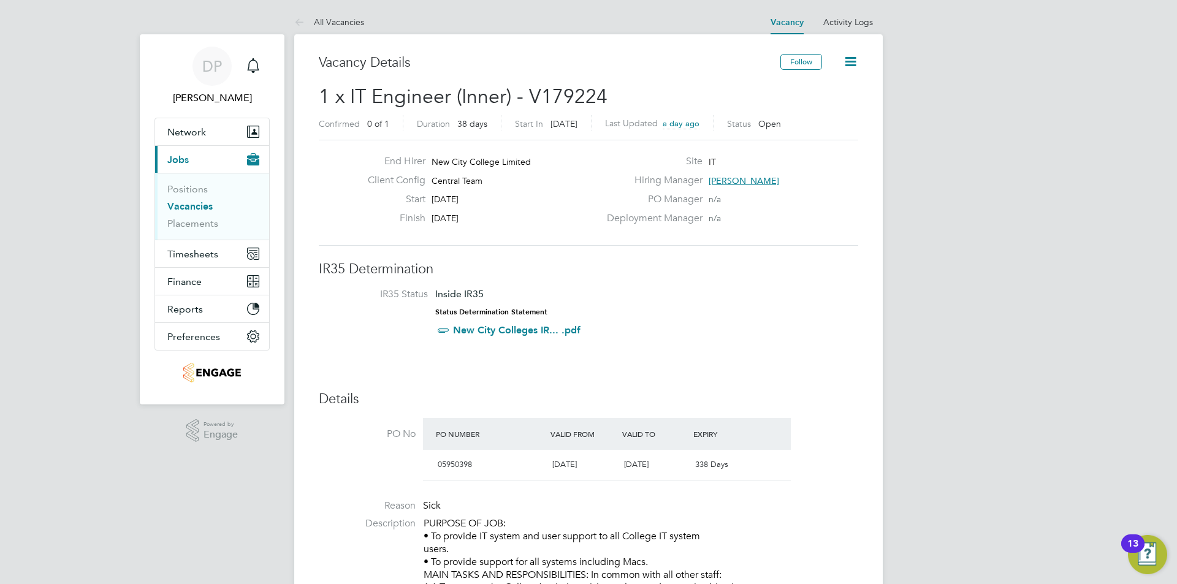
click at [467, 162] on span "New City College Limited" at bounding box center [481, 161] width 99 height 11
drag, startPoint x: 649, startPoint y: 340, endPoint x: 327, endPoint y: 269, distance: 329.4
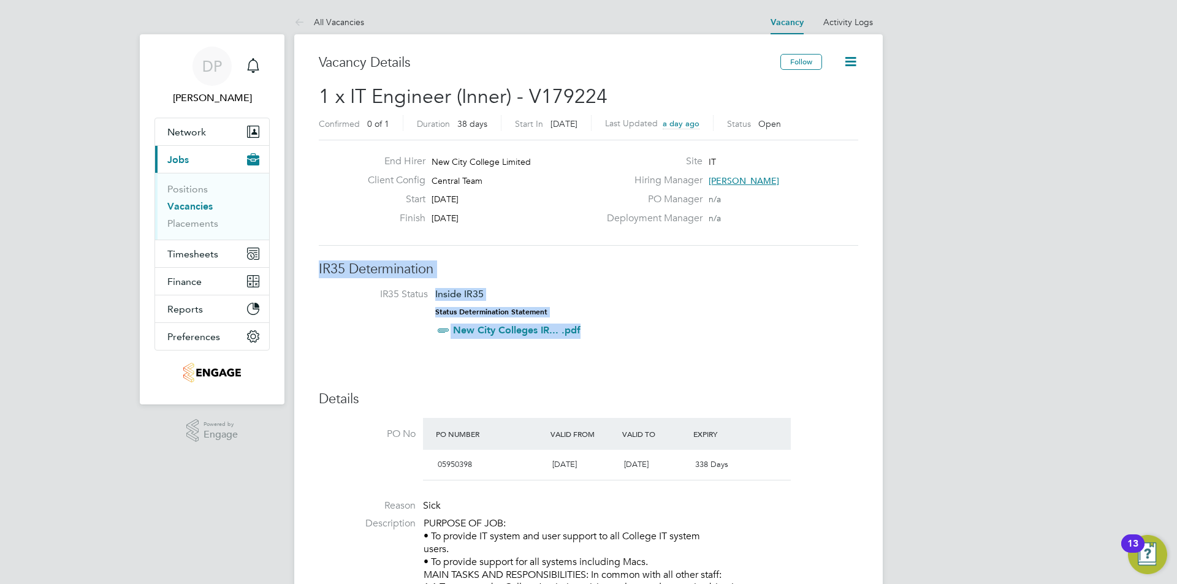
click at [327, 269] on h3 "IR35 Determination" at bounding box center [588, 270] width 539 height 18
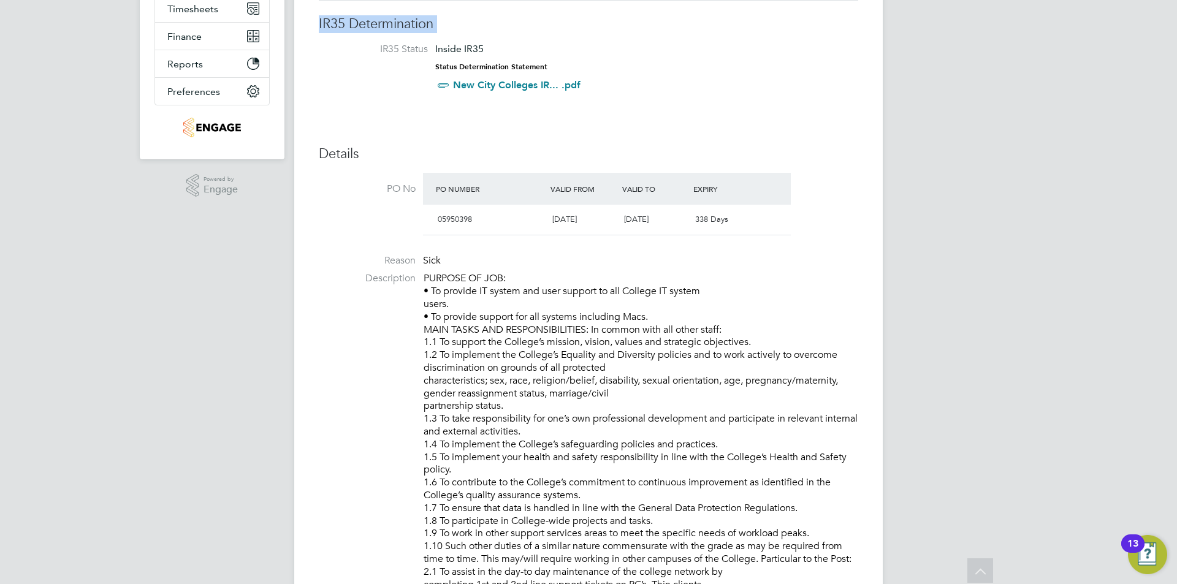
scroll to position [245, 0]
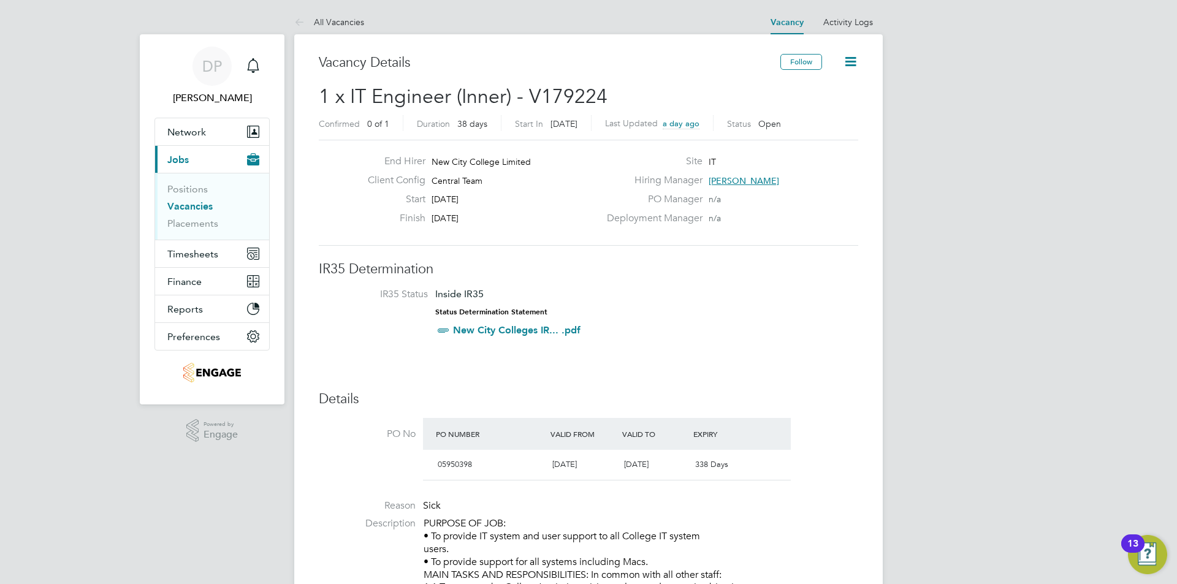
click at [736, 173] on div "Site IT" at bounding box center [731, 164] width 264 height 19
click at [734, 177] on span "[PERSON_NAME]" at bounding box center [744, 180] width 70 height 11
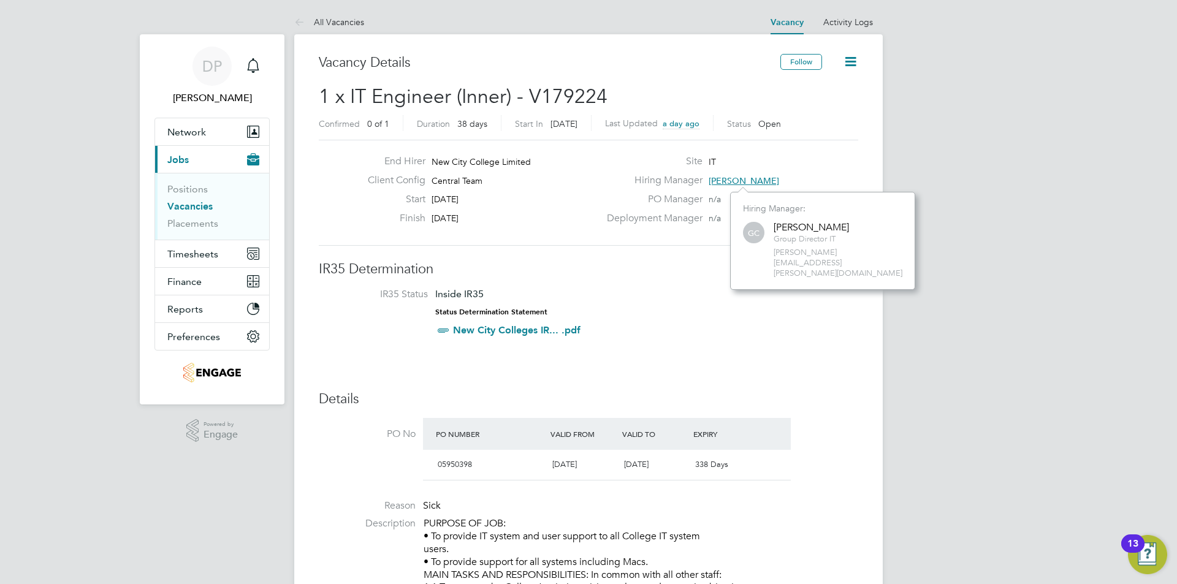
scroll to position [77, 188]
click at [796, 239] on span "Group Director IT" at bounding box center [811, 239] width 75 height 10
copy div "Group Director IT"
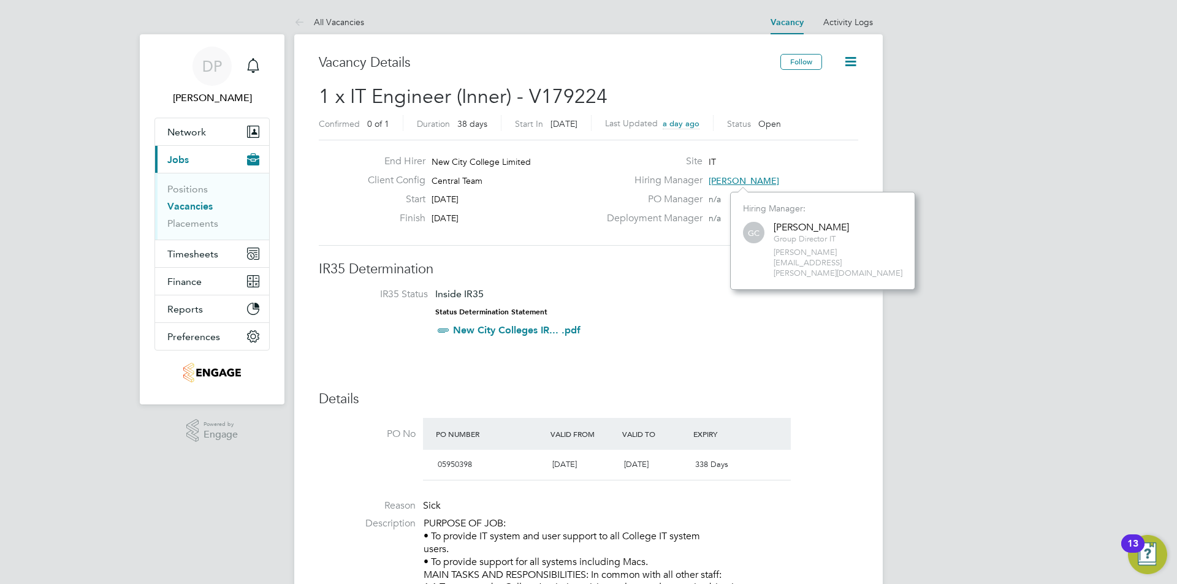
click at [804, 225] on div "[PERSON_NAME]" at bounding box center [811, 227] width 75 height 13
copy div "Georgina"
click at [849, 223] on div "[PERSON_NAME]" at bounding box center [811, 227] width 75 height 13
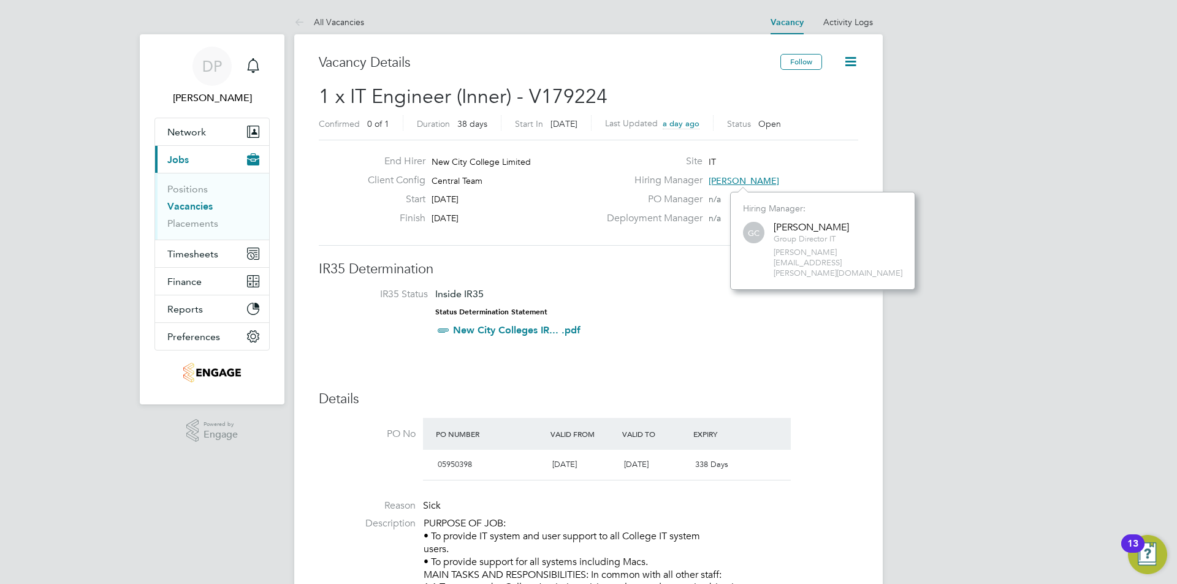
copy div "Creighton"
click at [796, 256] on span "georgina.creighton@ncclondon.ac.uk" at bounding box center [838, 263] width 129 height 31
copy div "georgina.creighton@ncclondon.ac.uk"
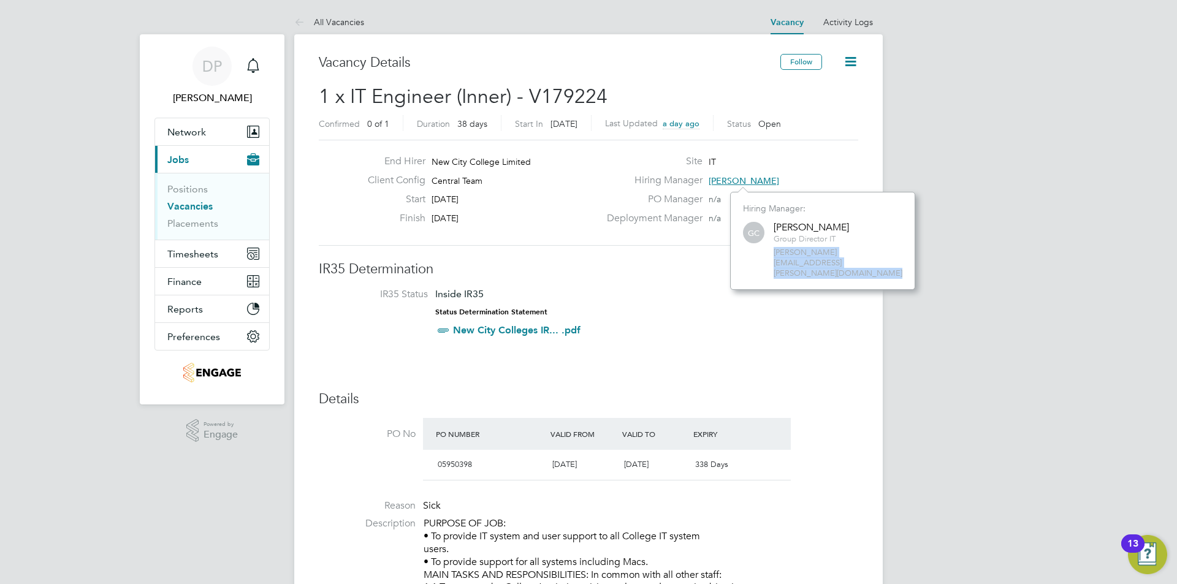
drag, startPoint x: 928, startPoint y: 368, endPoint x: 1161, endPoint y: 157, distance: 314.2
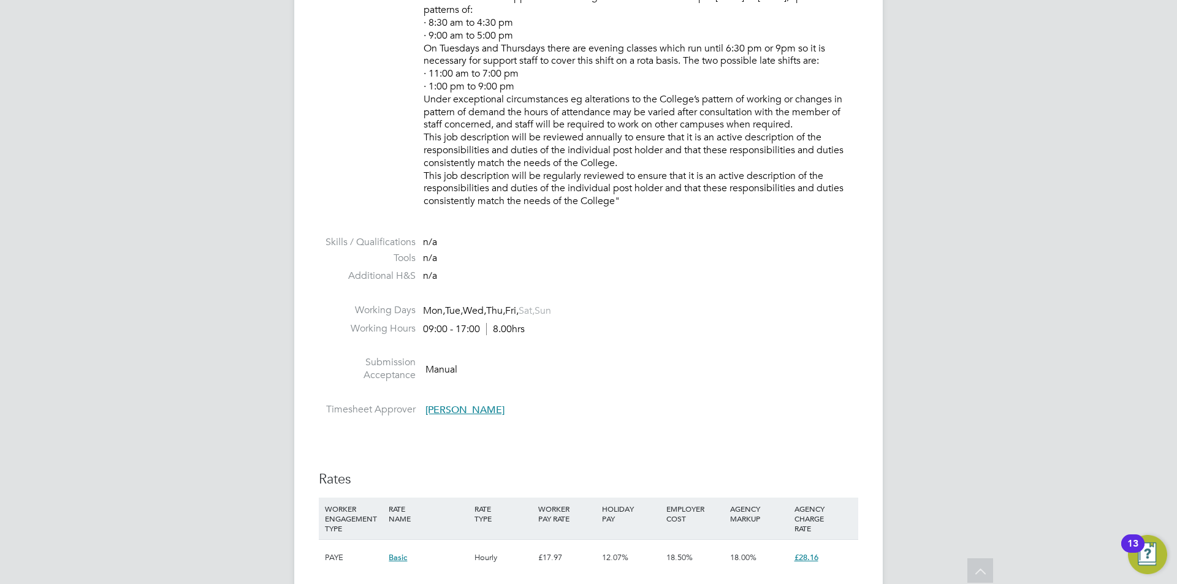
scroll to position [2102, 0]
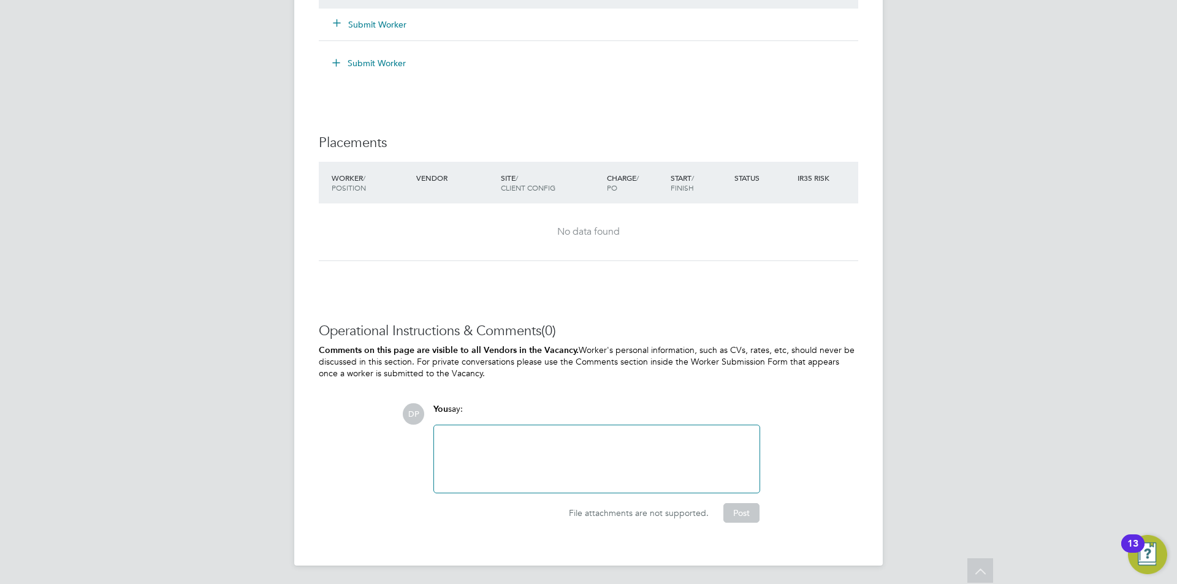
click at [370, 22] on button "Submit Worker" at bounding box center [370, 24] width 74 height 12
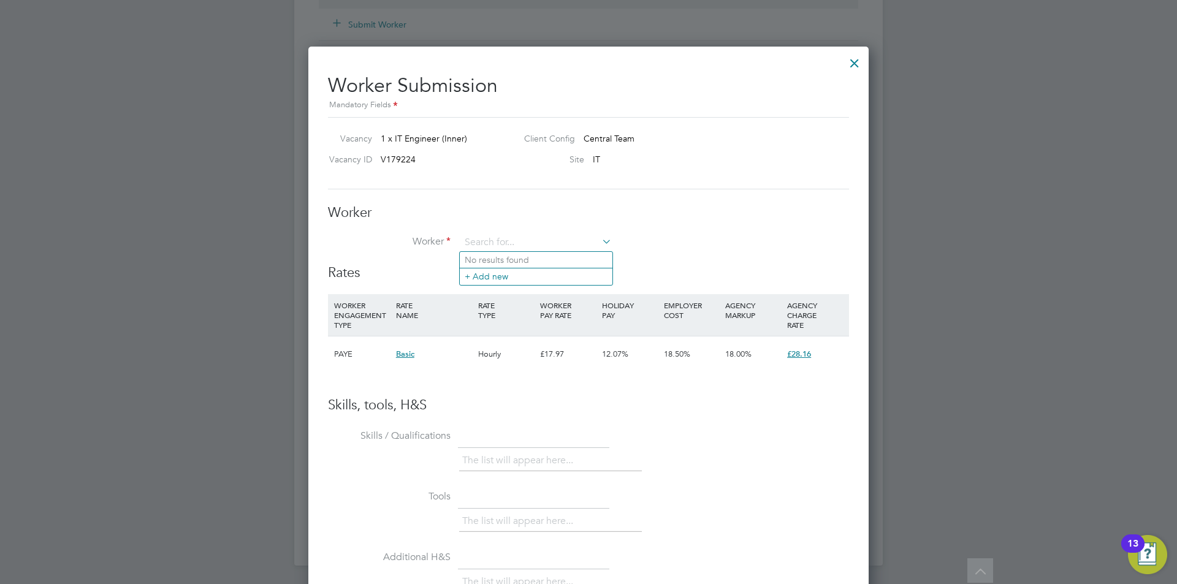
scroll to position [744, 561]
click at [846, 62] on div at bounding box center [854, 60] width 22 height 22
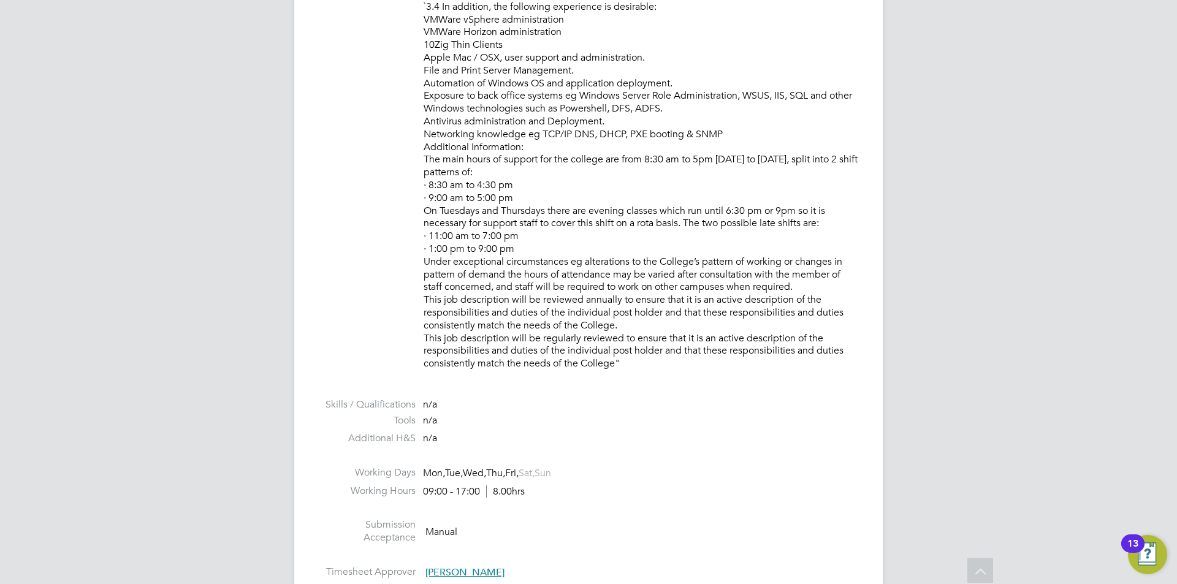
scroll to position [753, 0]
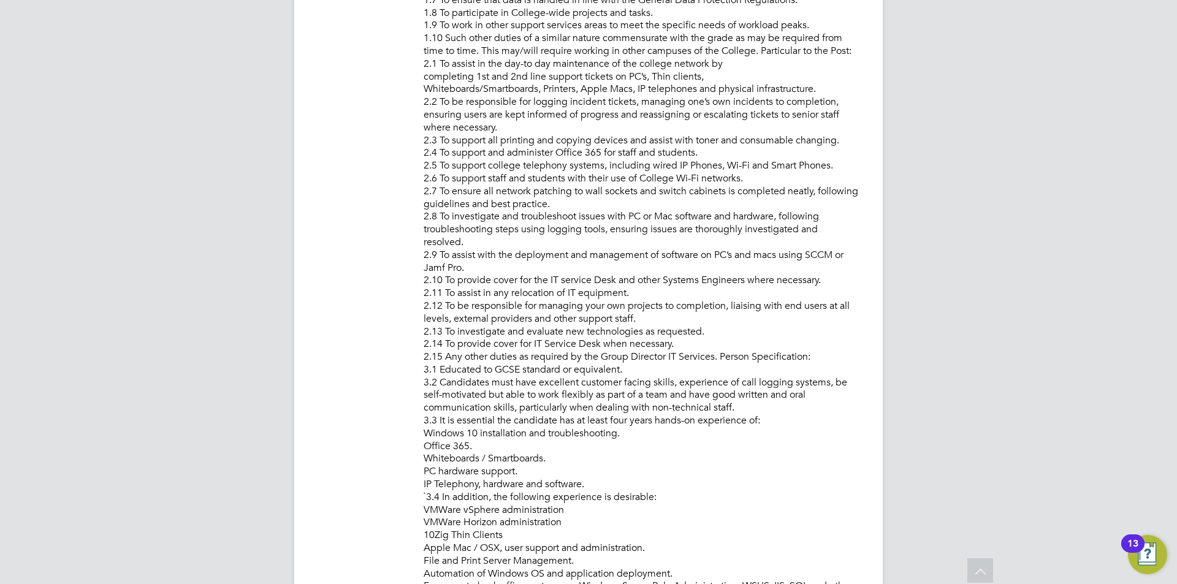
click at [983, 569] on icon at bounding box center [980, 572] width 21 height 28
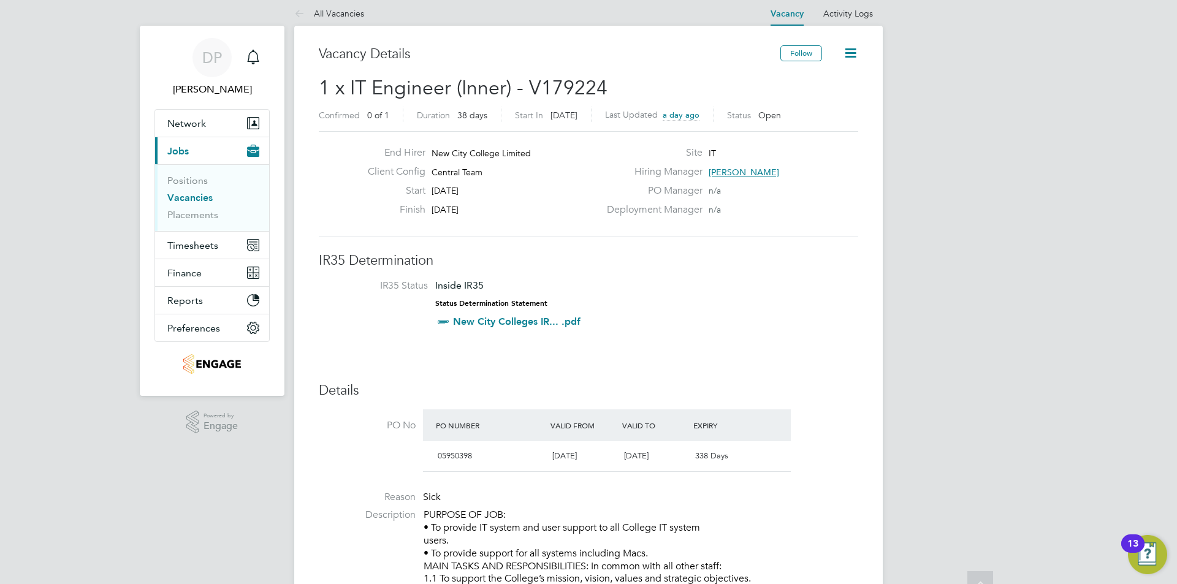
scroll to position [0, 0]
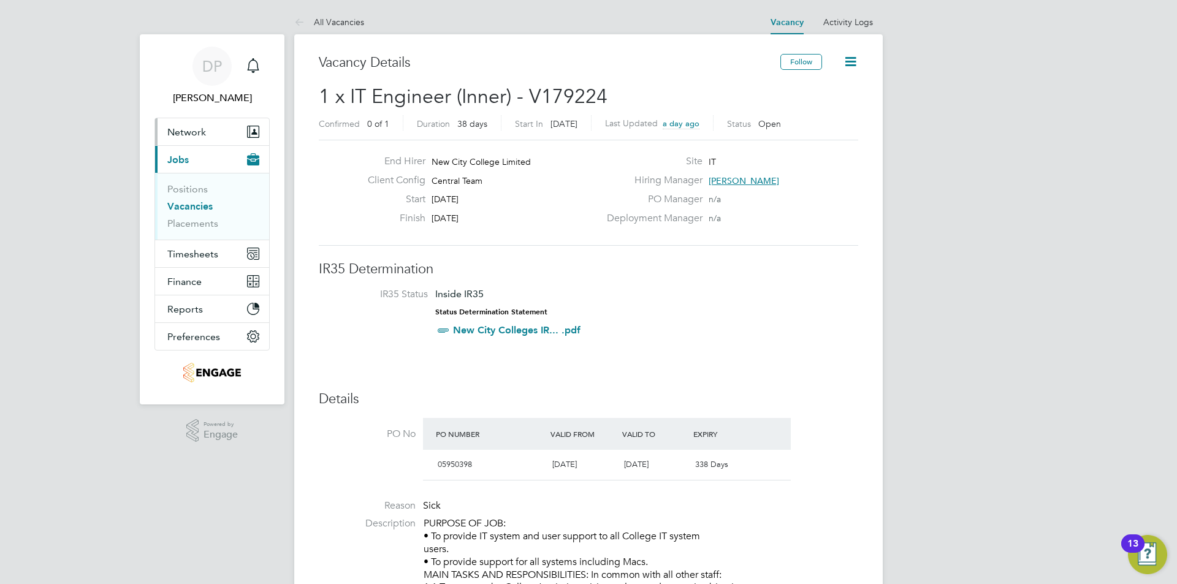
click at [208, 133] on button "Network" at bounding box center [212, 131] width 114 height 27
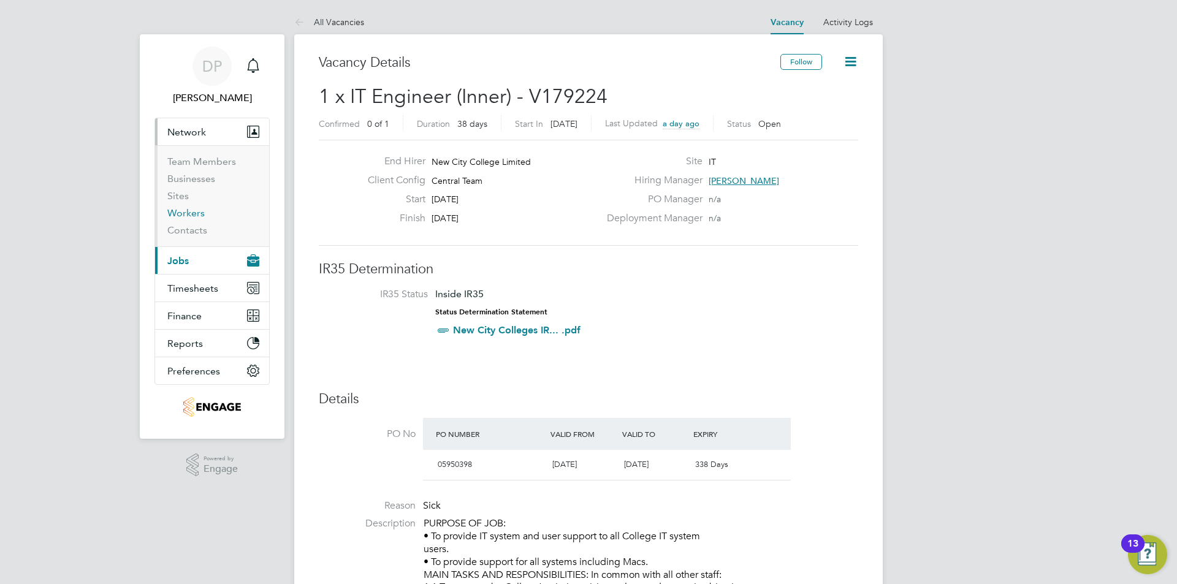
click at [179, 210] on link "Workers" at bounding box center [185, 213] width 37 height 12
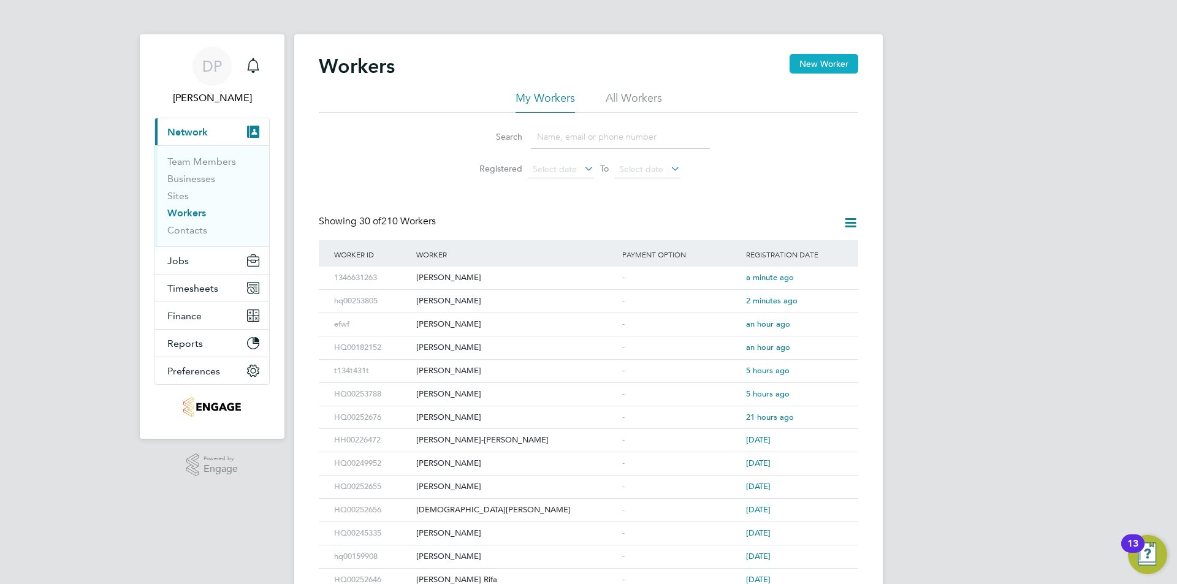
drag, startPoint x: 832, startPoint y: 61, endPoint x: 846, endPoint y: 60, distance: 13.5
click at [832, 61] on button "New Worker" at bounding box center [823, 64] width 69 height 20
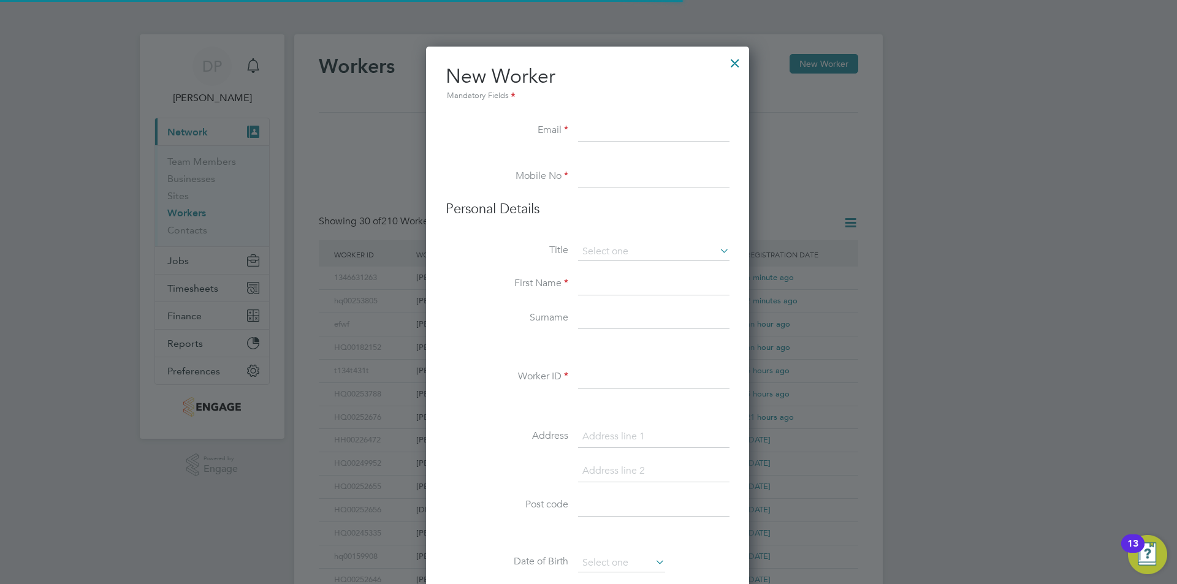
scroll to position [1043, 325]
paste input "Marek"
type input "Marek"
click at [596, 175] on input at bounding box center [653, 177] width 151 height 22
paste input "Kosierkiewicz"
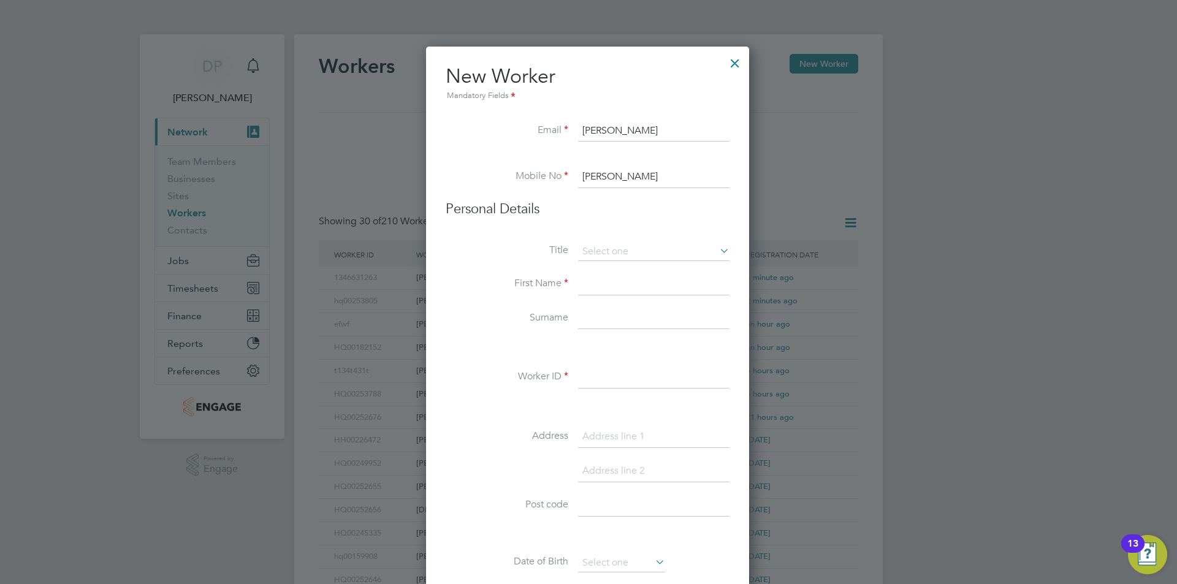
type input "Kosierkiewicz"
click at [607, 331] on li "Surname" at bounding box center [588, 325] width 284 height 34
click at [617, 318] on input at bounding box center [653, 319] width 151 height 22
paste input "Kosierkiewicz"
type input "Kosierkiewicz"
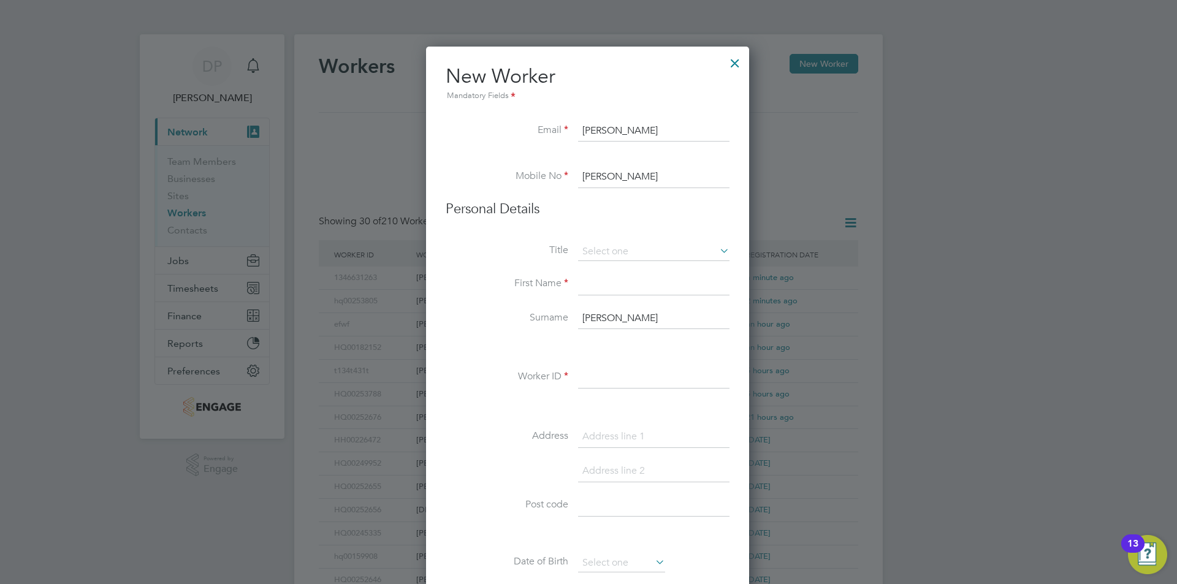
click at [618, 131] on input "Marek" at bounding box center [653, 131] width 151 height 22
drag, startPoint x: 618, startPoint y: 131, endPoint x: 558, endPoint y: 133, distance: 60.7
click at [558, 132] on li "Email Marek" at bounding box center [588, 137] width 284 height 34
click at [629, 270] on li "Title" at bounding box center [588, 258] width 284 height 31
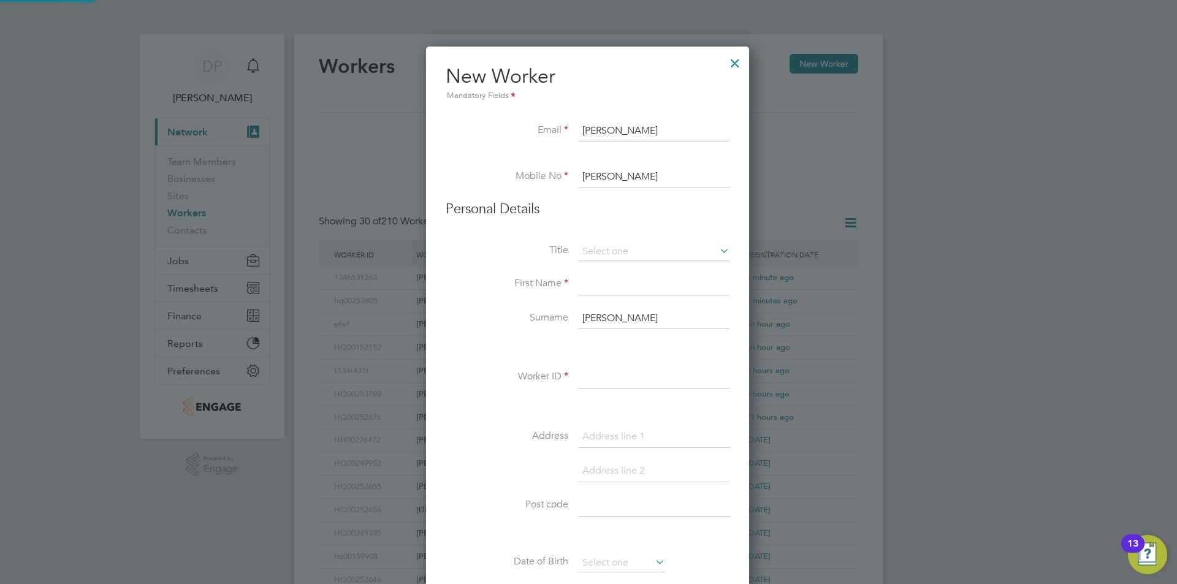
click at [628, 282] on input at bounding box center [653, 284] width 151 height 22
paste input "Marek"
type input "Marek"
drag, startPoint x: 641, startPoint y: 134, endPoint x: 530, endPoint y: 125, distance: 111.3
click at [530, 125] on li "Email Marek" at bounding box center [588, 137] width 284 height 34
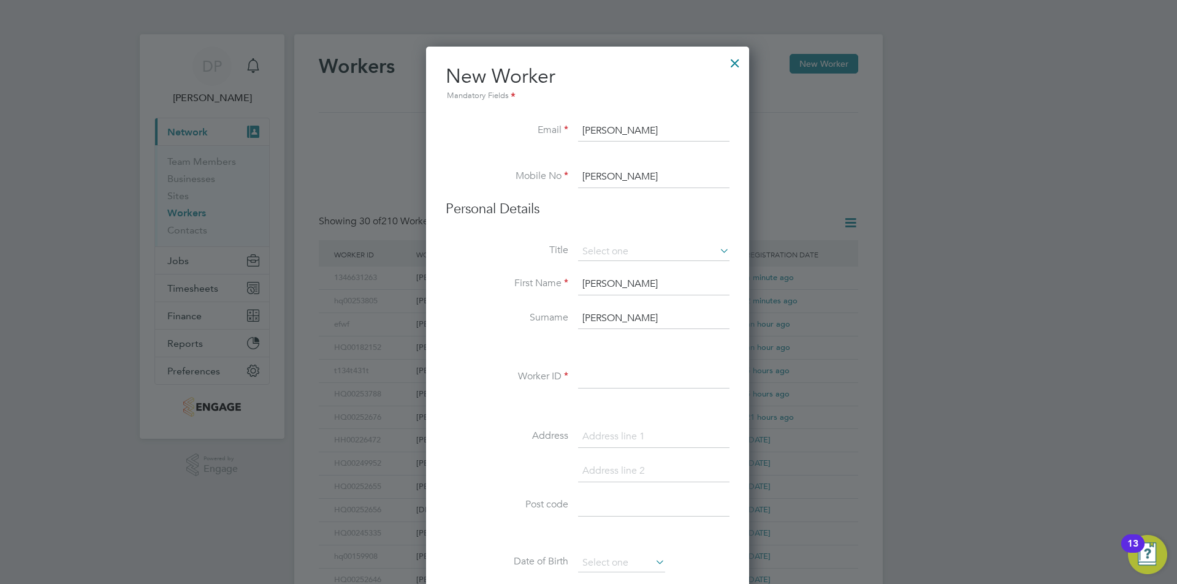
paste input "szunksz3@gmail.com"
type input "szunksz3@gmail.com"
drag, startPoint x: 663, startPoint y: 167, endPoint x: 554, endPoint y: 168, distance: 109.1
click at [554, 168] on li "Mobile No Kosierkiewicz" at bounding box center [588, 183] width 284 height 34
paste input "+447904607745"
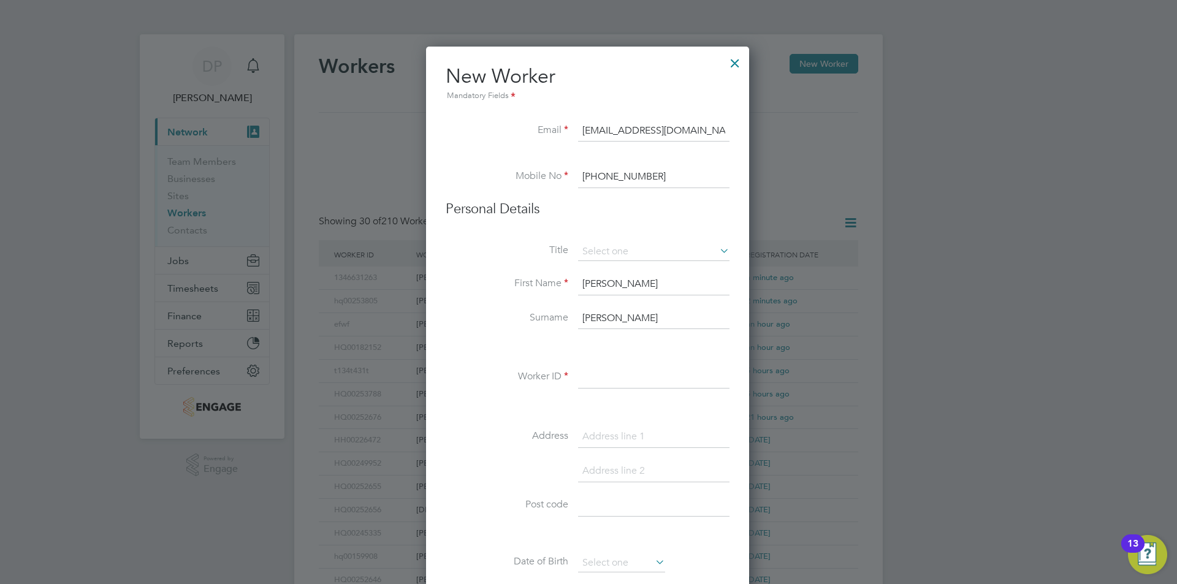
drag, startPoint x: 599, startPoint y: 177, endPoint x: 529, endPoint y: 150, distance: 75.7
click at [535, 163] on ul "New Worker Mandatory Fields Email szunksz3@gmail.com Mobile No +447904607745 Pe…" at bounding box center [588, 564] width 284 height 1001
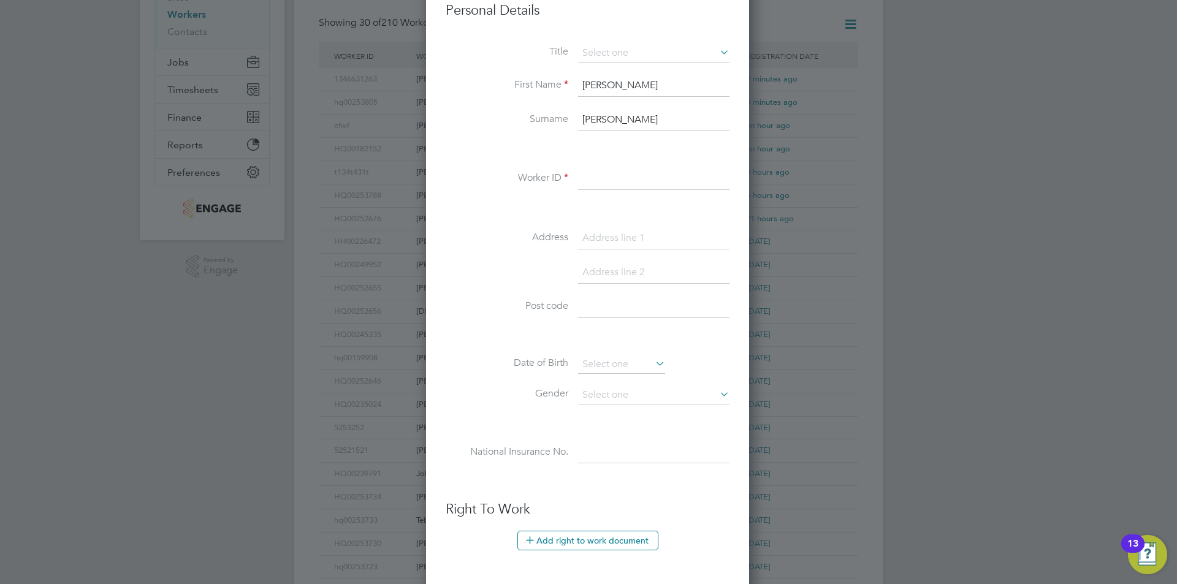
scroll to position [137, 0]
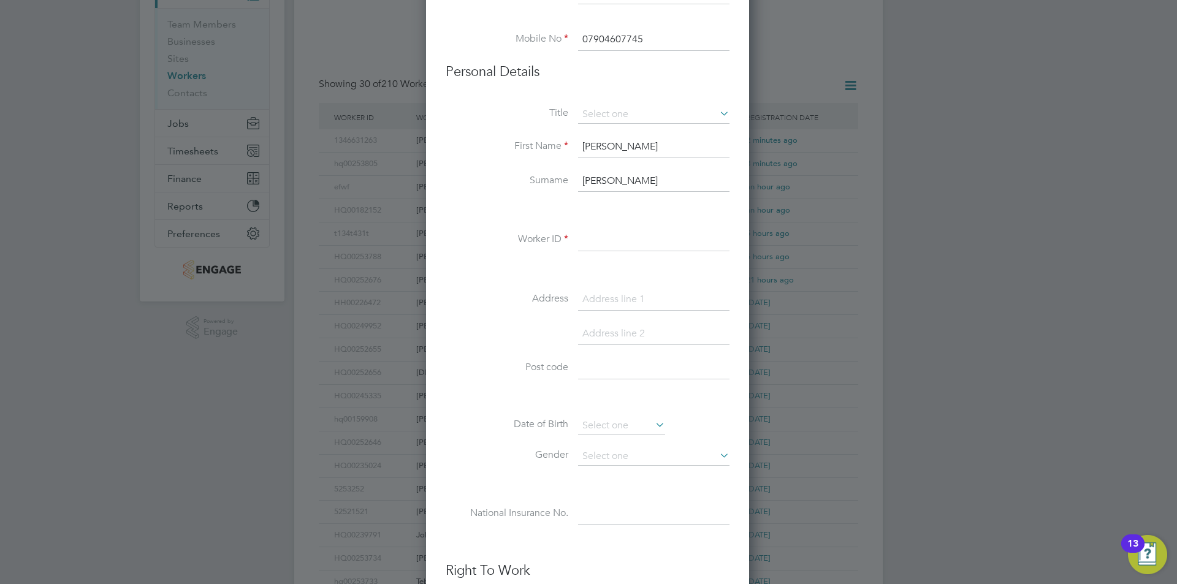
type input "07904607745"
click at [603, 243] on input at bounding box center [653, 240] width 151 height 22
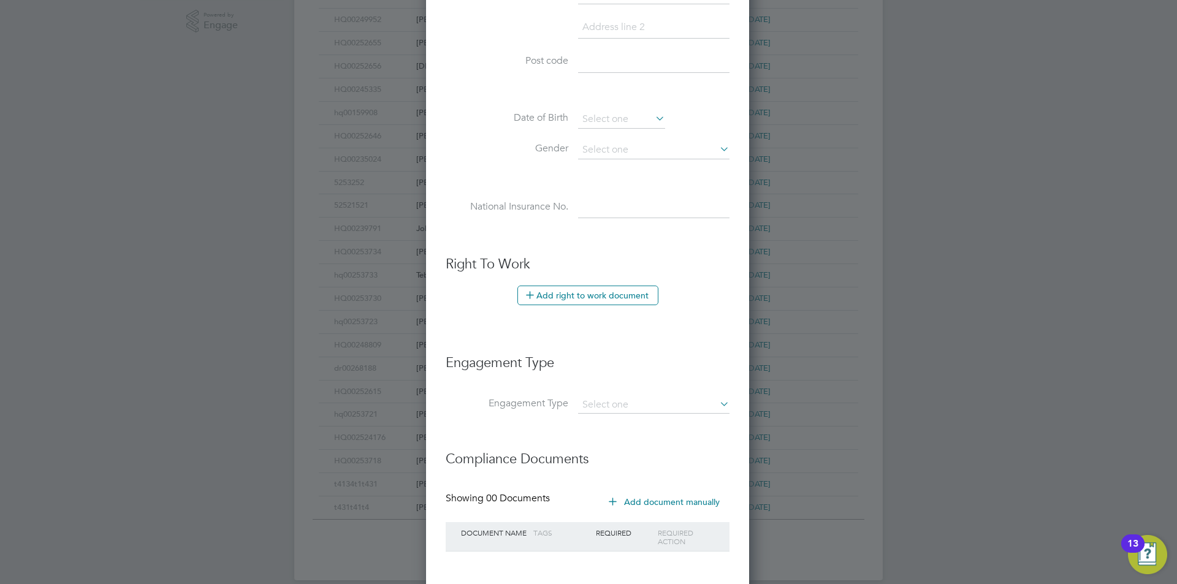
scroll to position [505, 0]
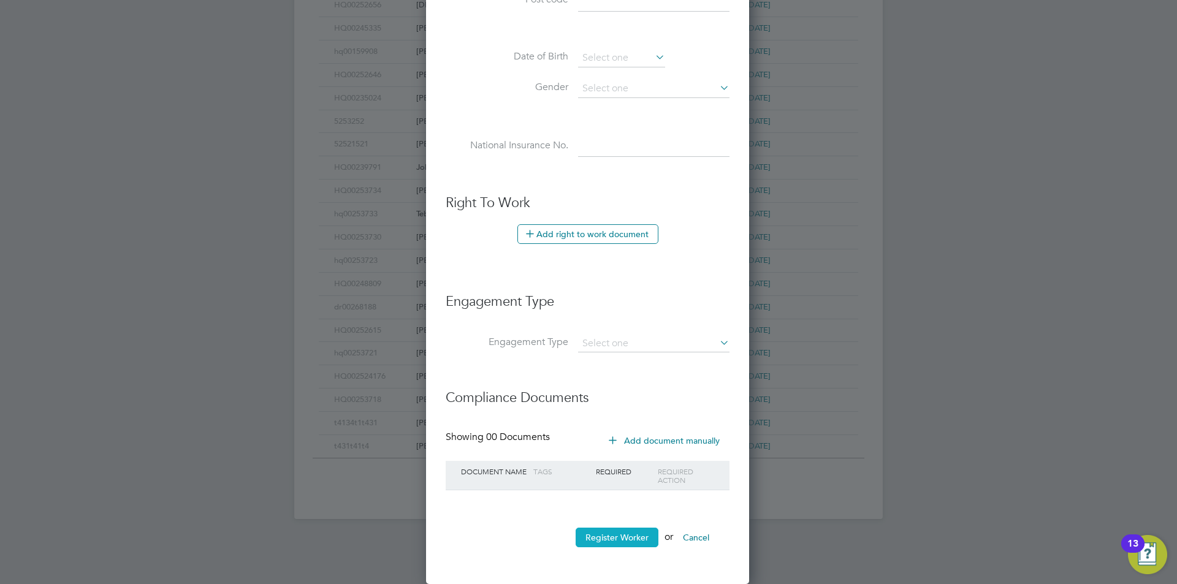
type input "HQ00252697"
click at [620, 535] on button "Register Worker" at bounding box center [617, 538] width 83 height 20
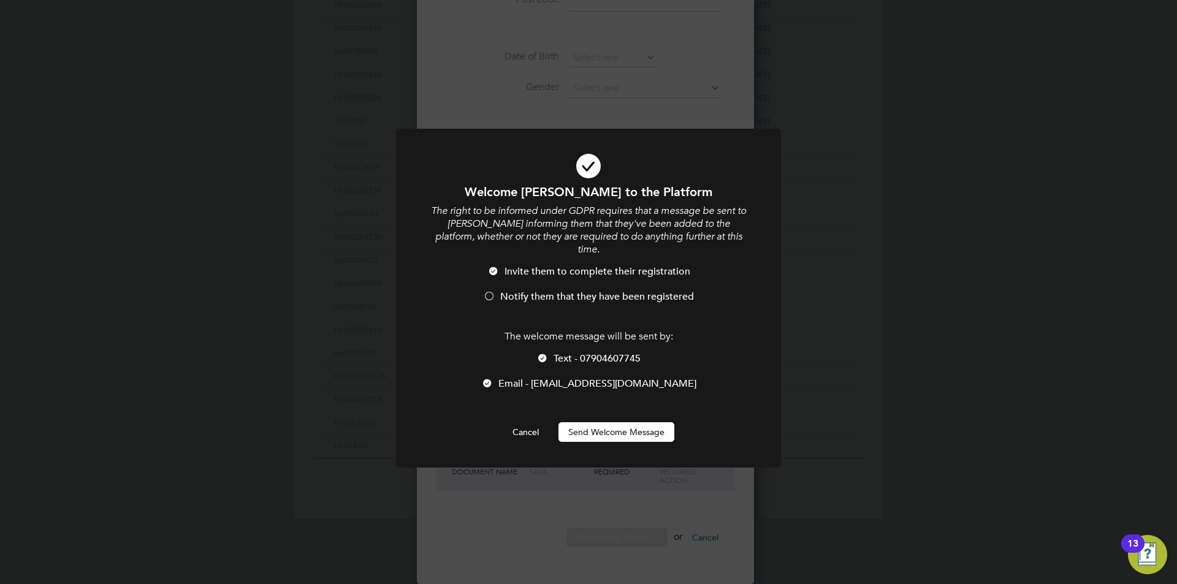
scroll to position [1043, 325]
click at [611, 291] on span "Notify them that they have been registered" at bounding box center [597, 297] width 194 height 12
click at [613, 352] on span "Text - 07904607745" at bounding box center [597, 358] width 87 height 12
click at [612, 427] on button "Send Welcome Message" at bounding box center [616, 432] width 116 height 20
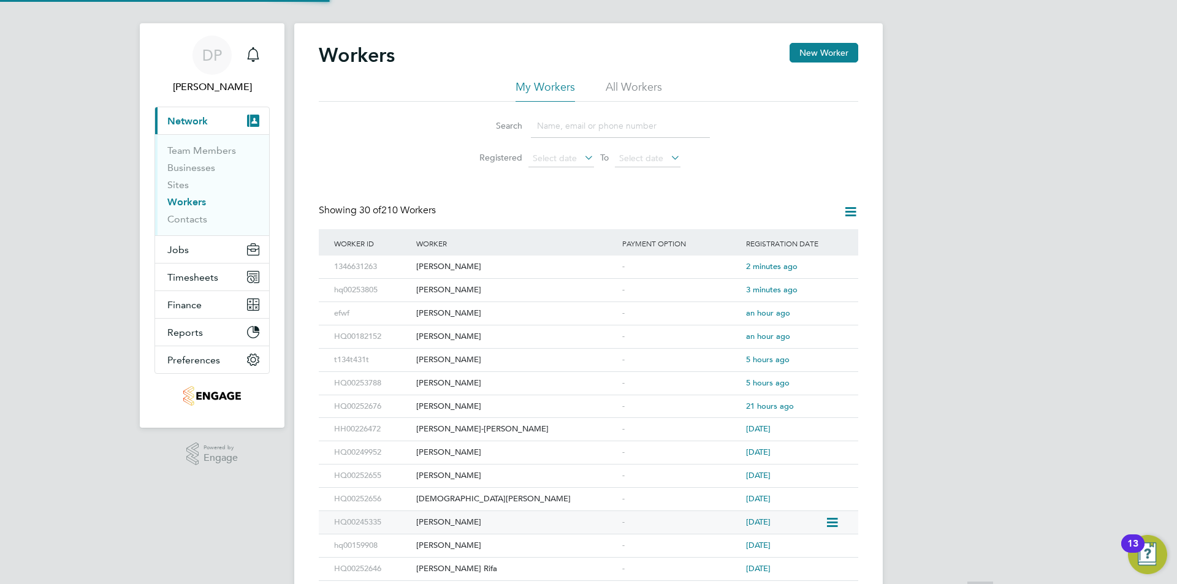
scroll to position [0, 0]
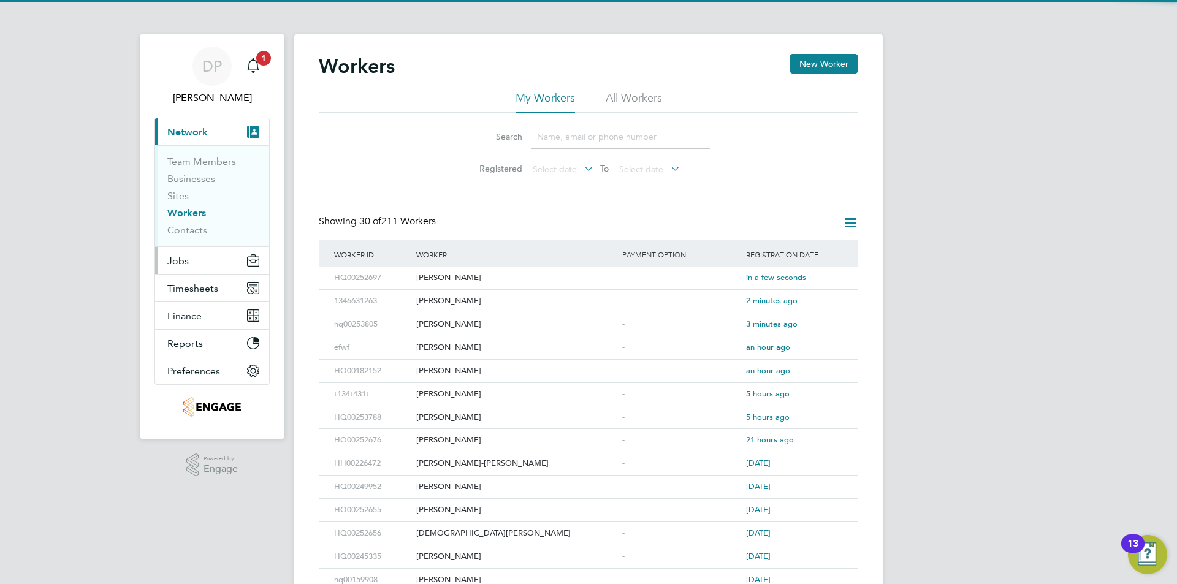
click at [188, 268] on button "Jobs" at bounding box center [212, 260] width 114 height 27
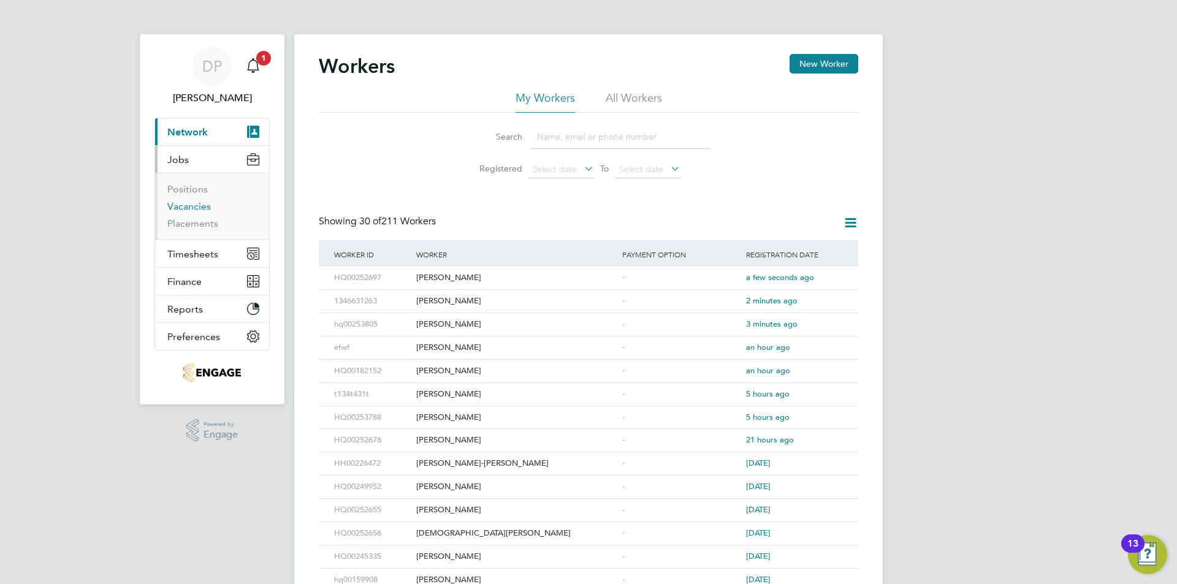
click at [185, 207] on link "Vacancies" at bounding box center [189, 206] width 44 height 12
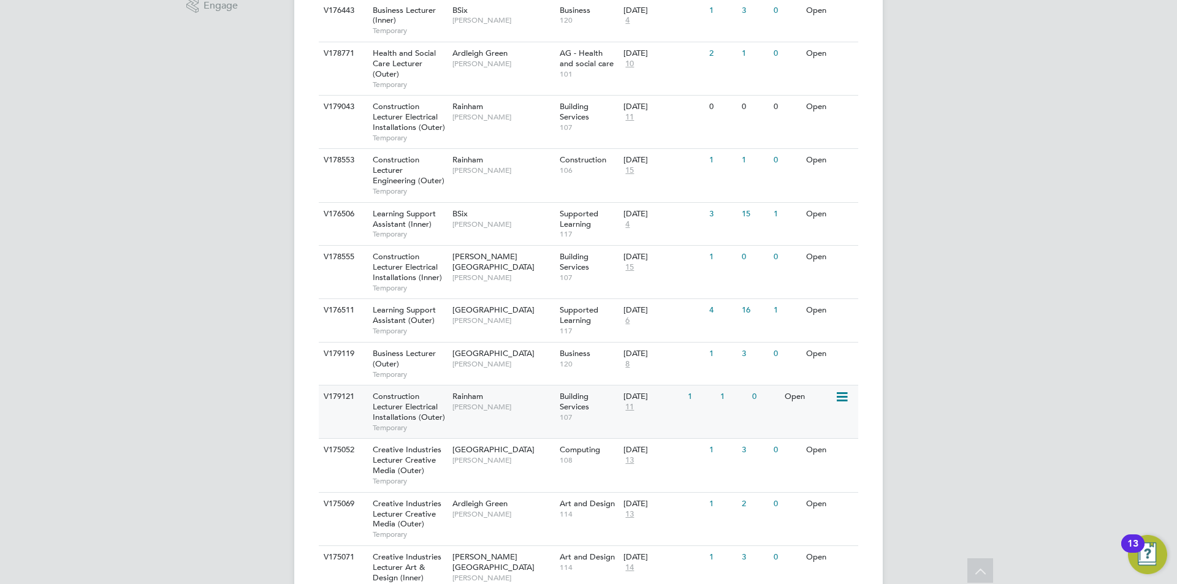
scroll to position [736, 0]
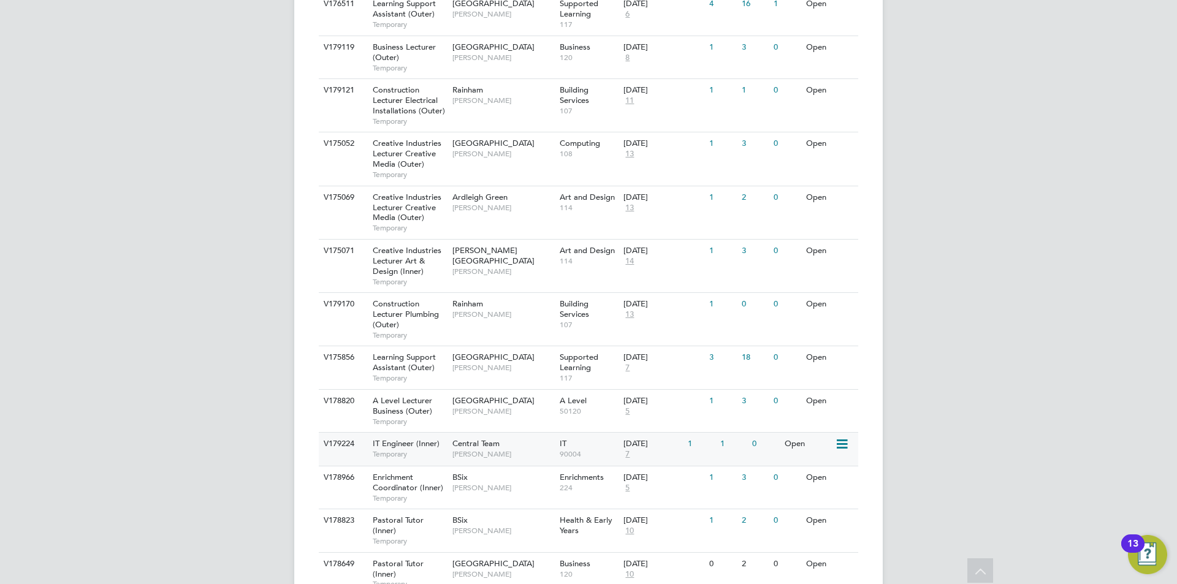
click at [498, 446] on span "Central Team" at bounding box center [475, 443] width 47 height 10
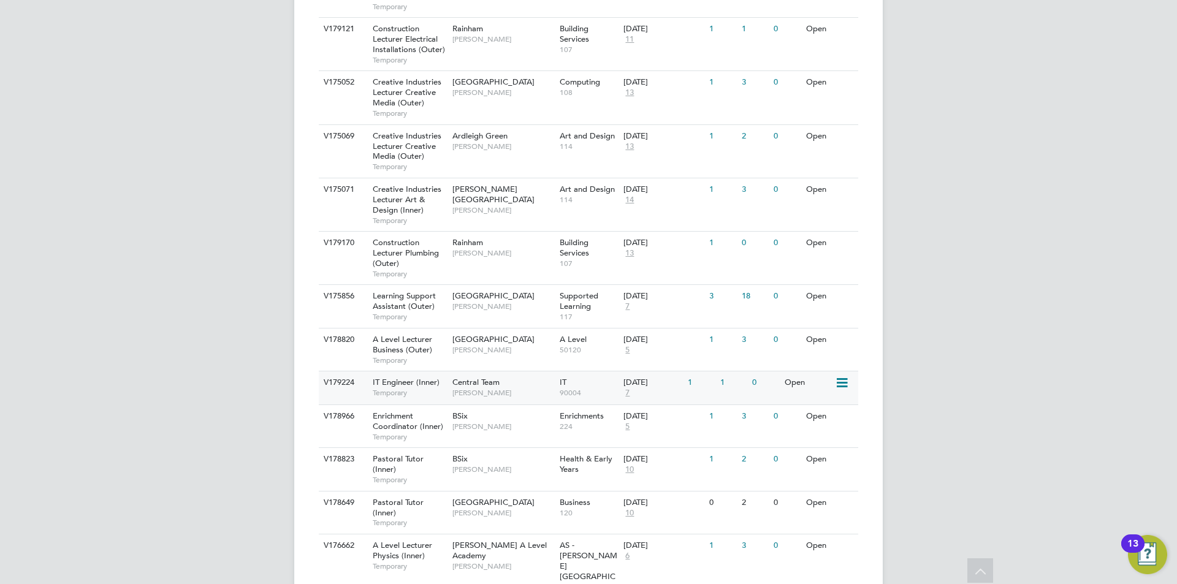
click at [481, 373] on div "Central Team Georgina Creighton" at bounding box center [502, 387] width 107 height 32
click at [403, 385] on span "IT Engineer (Inner)" at bounding box center [406, 382] width 67 height 10
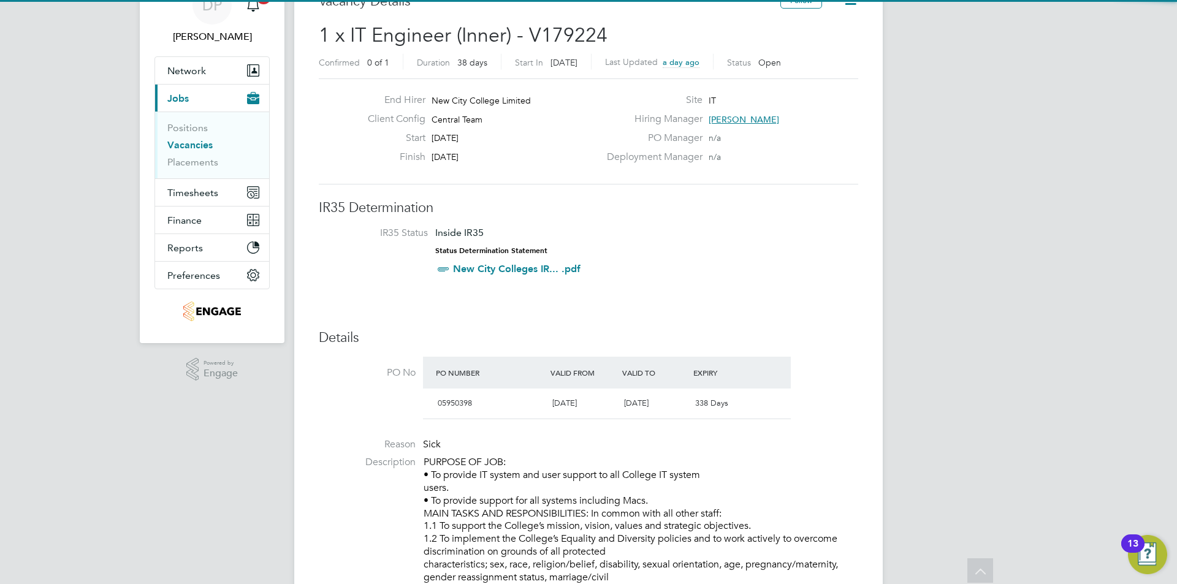
drag, startPoint x: 1017, startPoint y: 291, endPoint x: 1009, endPoint y: 295, distance: 9.1
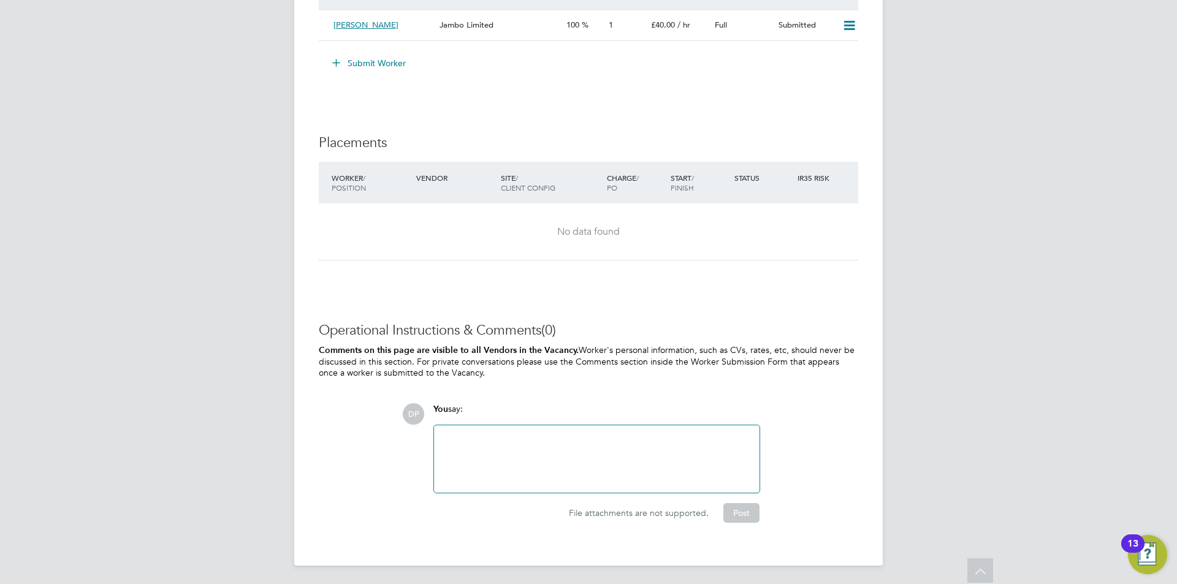
scroll to position [1794, 0]
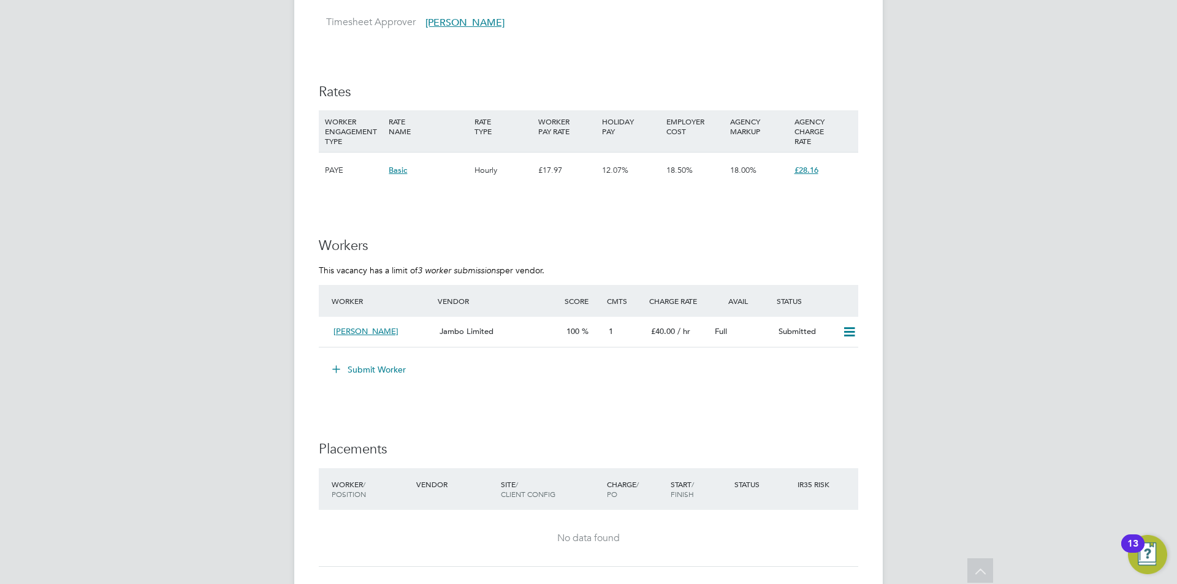
click at [348, 366] on button "Submit Worker" at bounding box center [370, 370] width 92 height 20
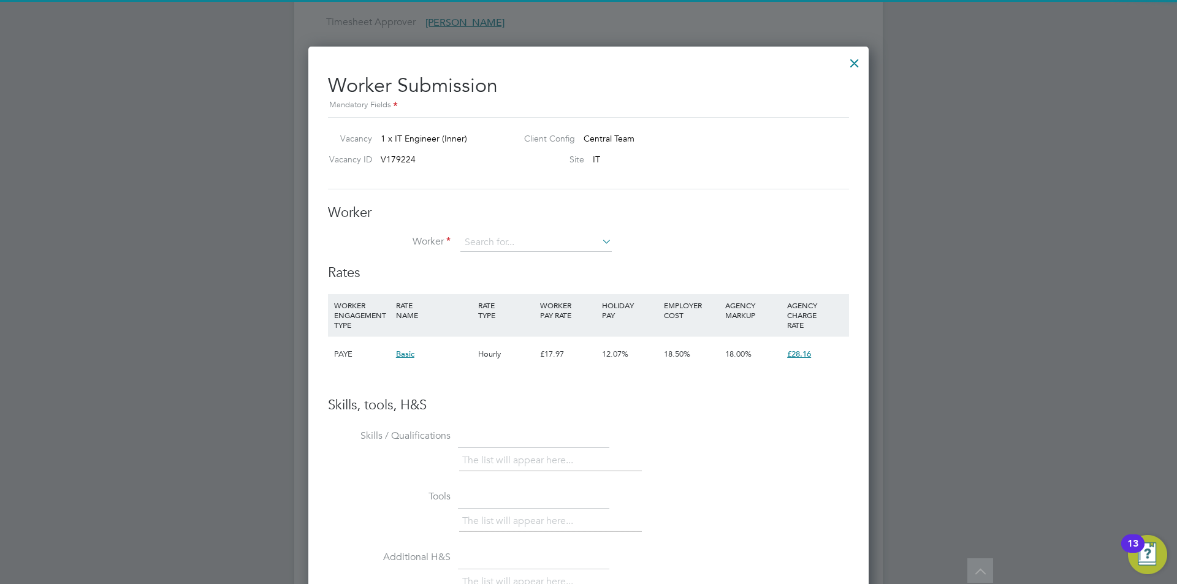
scroll to position [744, 561]
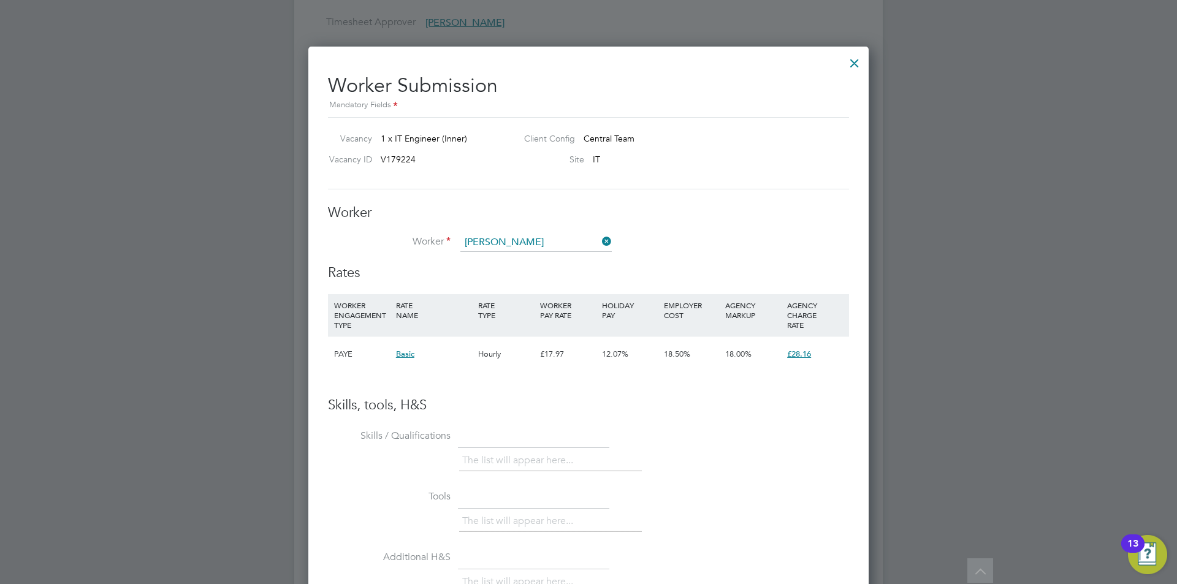
click at [569, 259] on li "Marek Kosierkiewicz (HQ00252697)" at bounding box center [565, 260] width 211 height 17
type input "Marek Kosierkiewicz (HQ00252697)"
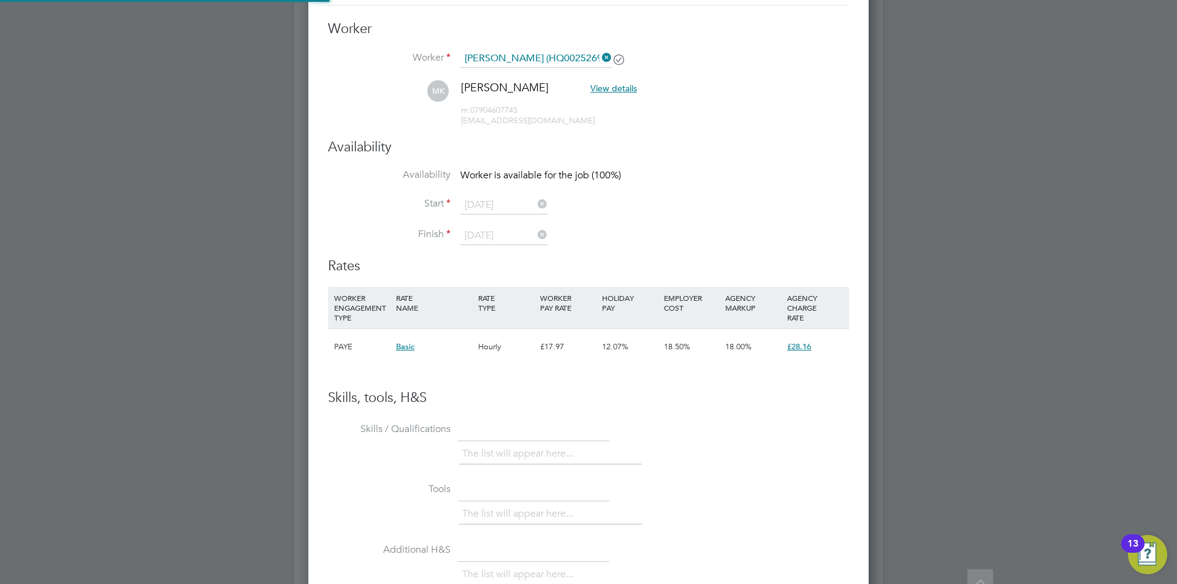
scroll to position [2039, 0]
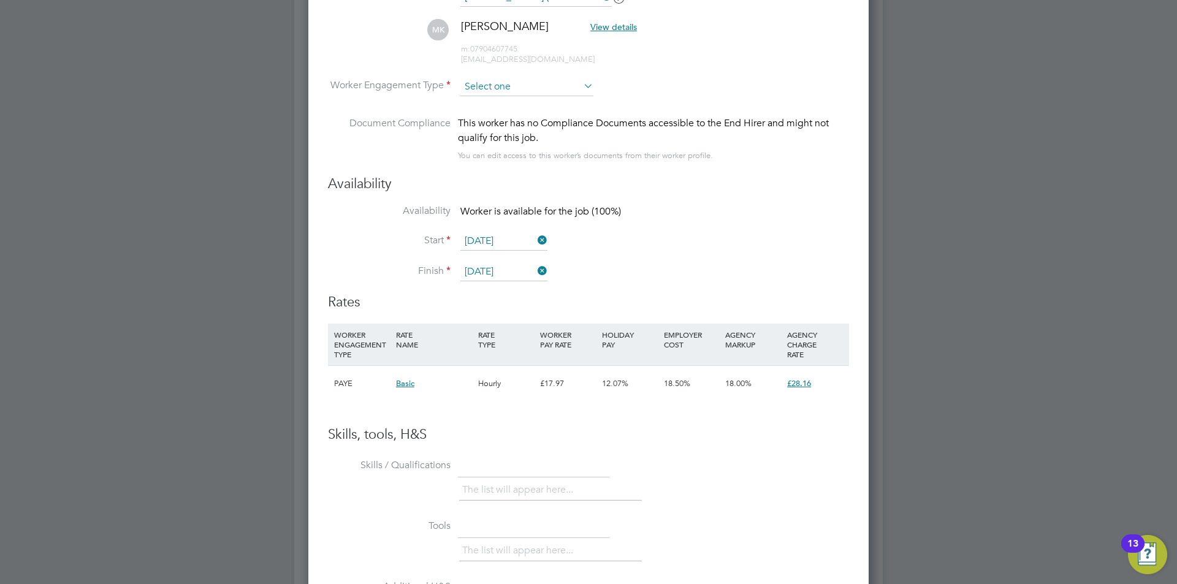
click at [490, 82] on input at bounding box center [526, 87] width 133 height 18
click at [513, 104] on li "Contract" at bounding box center [527, 104] width 134 height 16
type input "Contract"
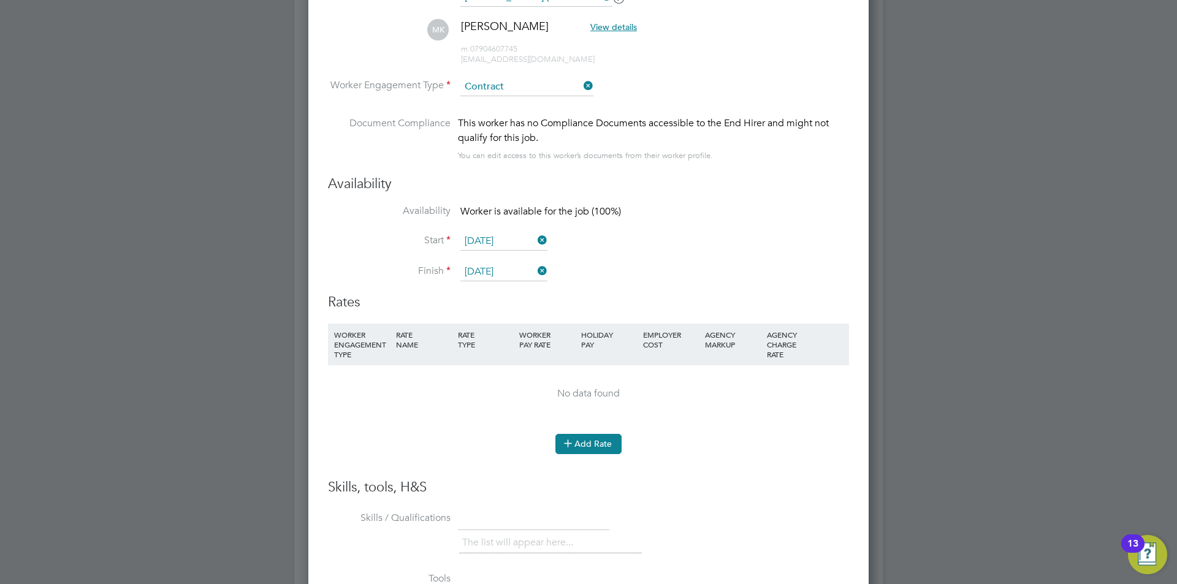
click at [584, 442] on button "Add Rate" at bounding box center [588, 444] width 66 height 20
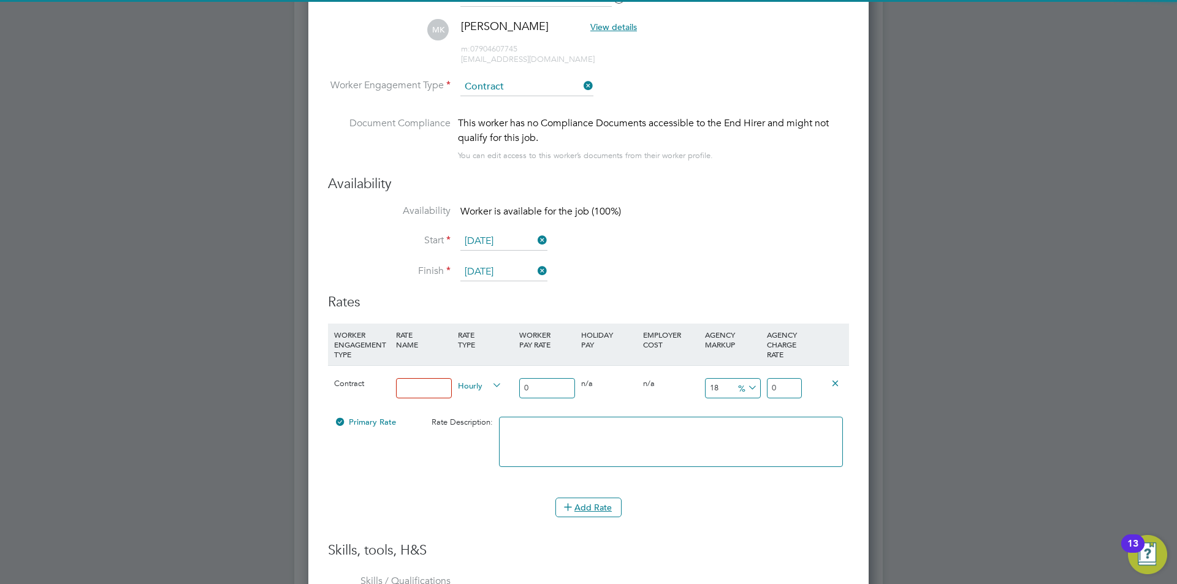
click at [430, 392] on input at bounding box center [424, 388] width 56 height 20
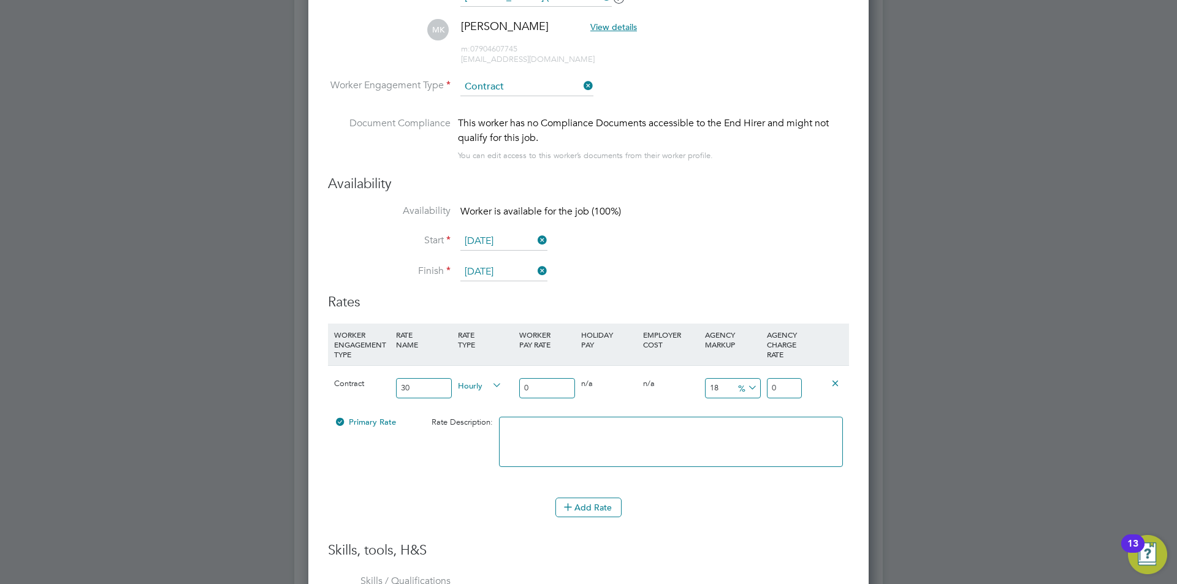
drag, startPoint x: 411, startPoint y: 388, endPoint x: 310, endPoint y: 388, distance: 101.1
click at [310, 388] on div "Worker Submission Mandatory Fields Vacancy 1 x IT Engineer (Inner) Client Confi…" at bounding box center [588, 368] width 560 height 1134
type input "standard"
type input "3"
type input "3.54"
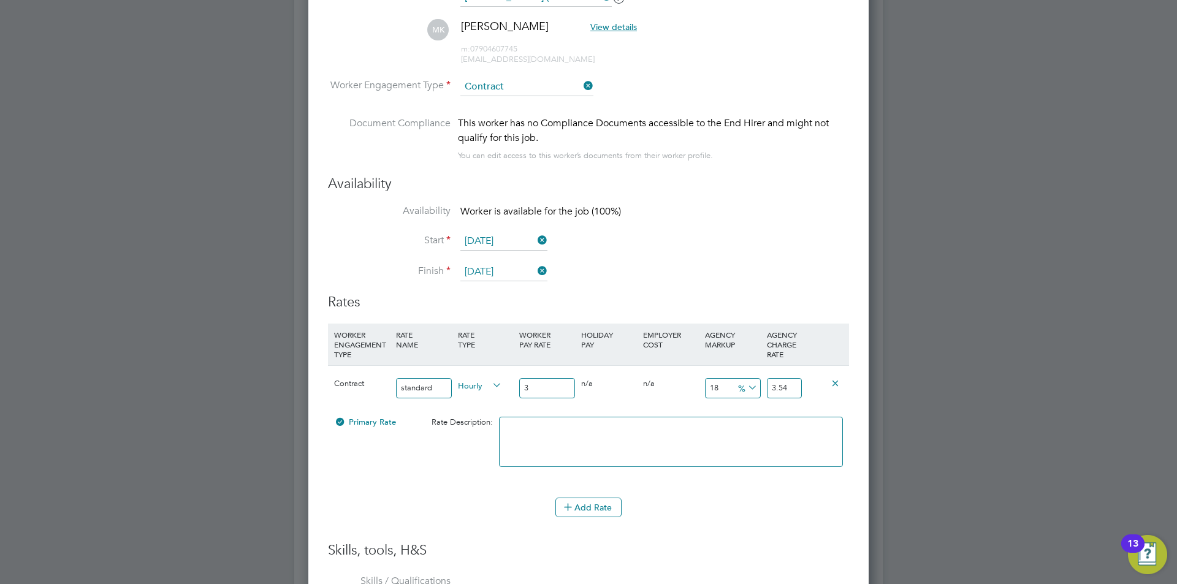
type input "30"
type input "35.4"
type input "30"
drag, startPoint x: 724, startPoint y: 392, endPoint x: 699, endPoint y: 389, distance: 25.3
click at [699, 389] on div "Contract standard Hourly 30 0 n/a 0 n/a 18 5.4 % 35.4" at bounding box center [588, 387] width 521 height 45
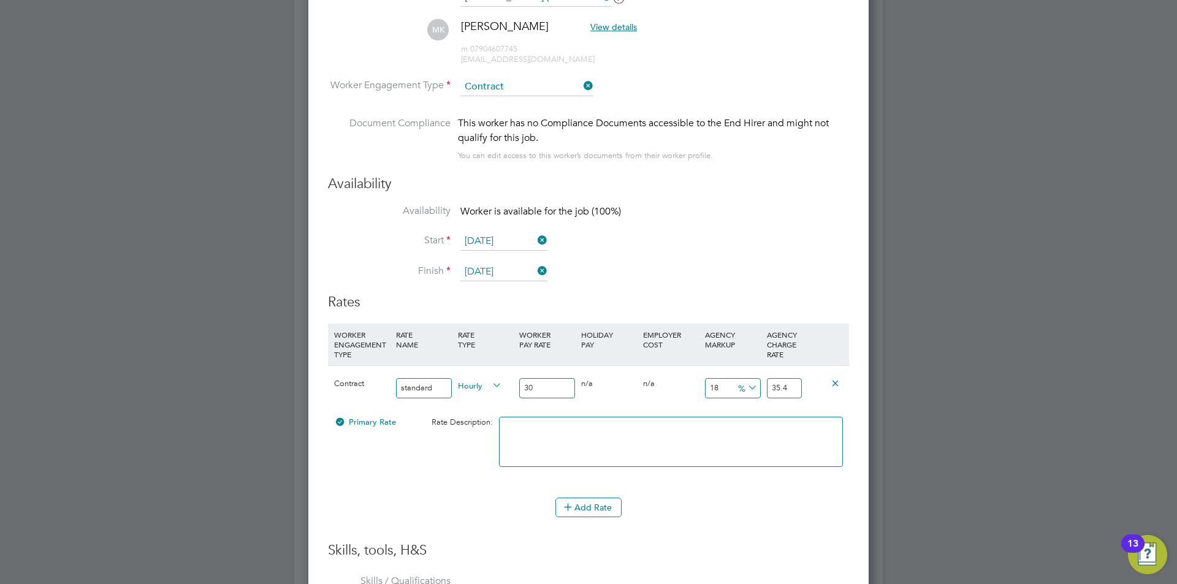
type input "8"
type input "2.4"
type input "32.4"
type input "8"
click at [745, 384] on icon at bounding box center [745, 387] width 0 height 17
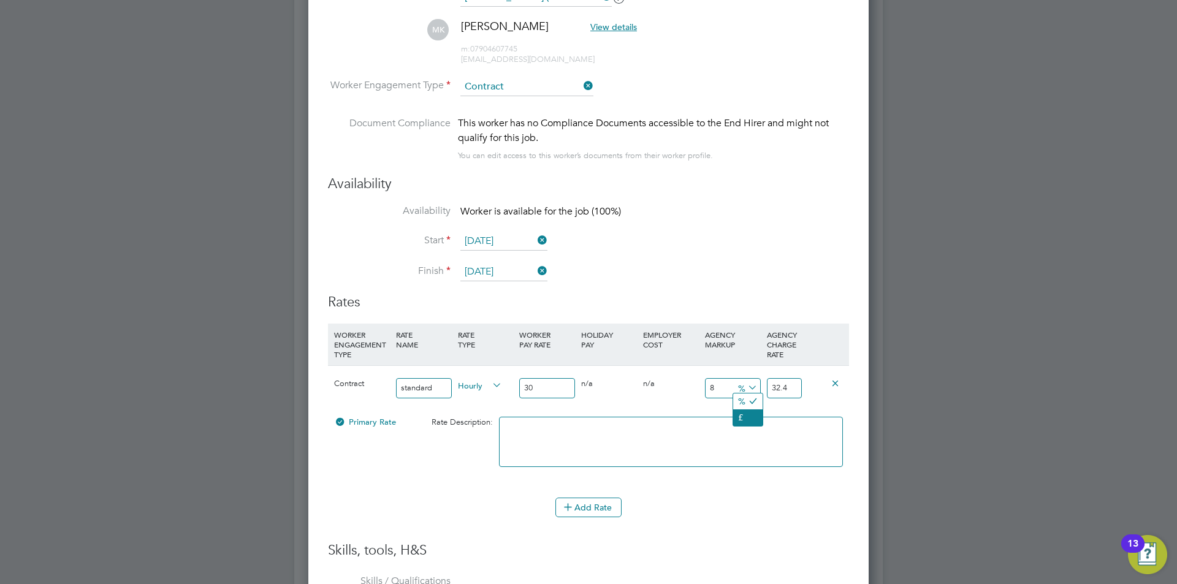
click at [756, 422] on li "£" at bounding box center [747, 417] width 29 height 16
click at [755, 515] on div "Add Rate" at bounding box center [588, 508] width 521 height 20
click at [717, 375] on div "8 2.4 £" at bounding box center [733, 388] width 62 height 45
drag, startPoint x: 722, startPoint y: 391, endPoint x: 668, endPoint y: 376, distance: 55.9
click at [668, 376] on div "Contract standard Hourly 30 0 n/a 0 n/a 8 2.4 £ 32.4" at bounding box center [588, 387] width 521 height 45
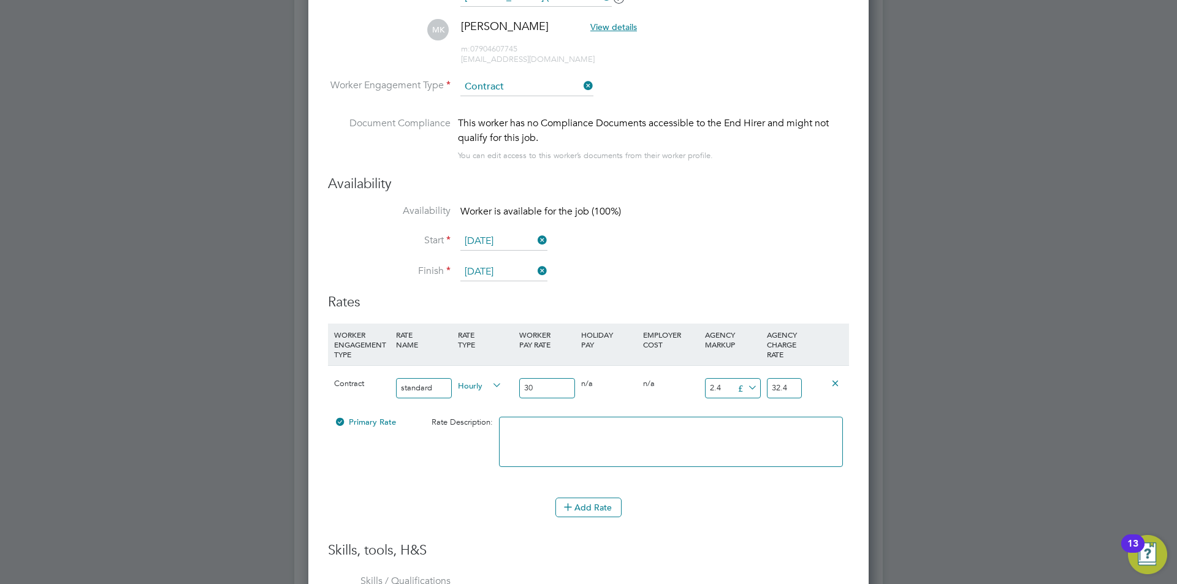
type input "8"
type input "38"
type input "8"
click at [725, 514] on div "Add Rate" at bounding box center [588, 508] width 521 height 20
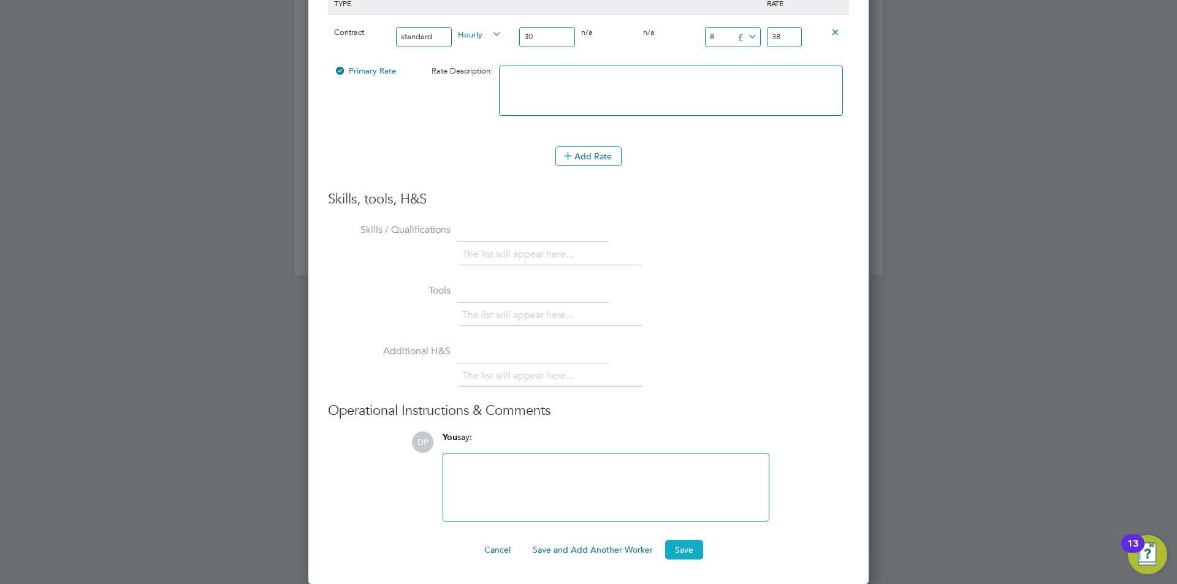
click at [697, 550] on button "Save" at bounding box center [684, 550] width 38 height 20
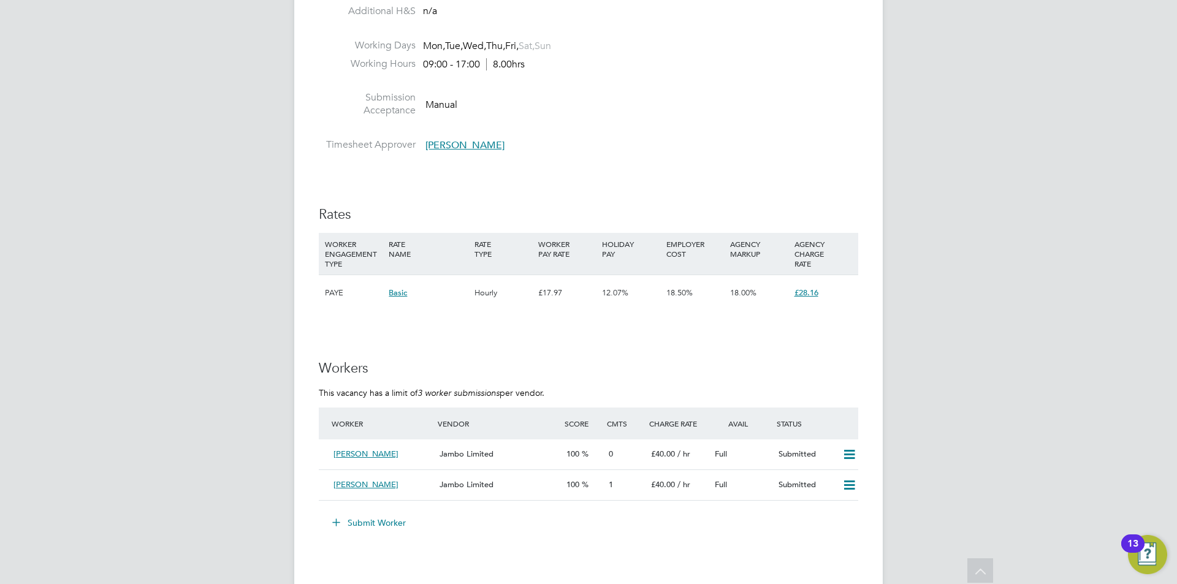
scroll to position [1732, 0]
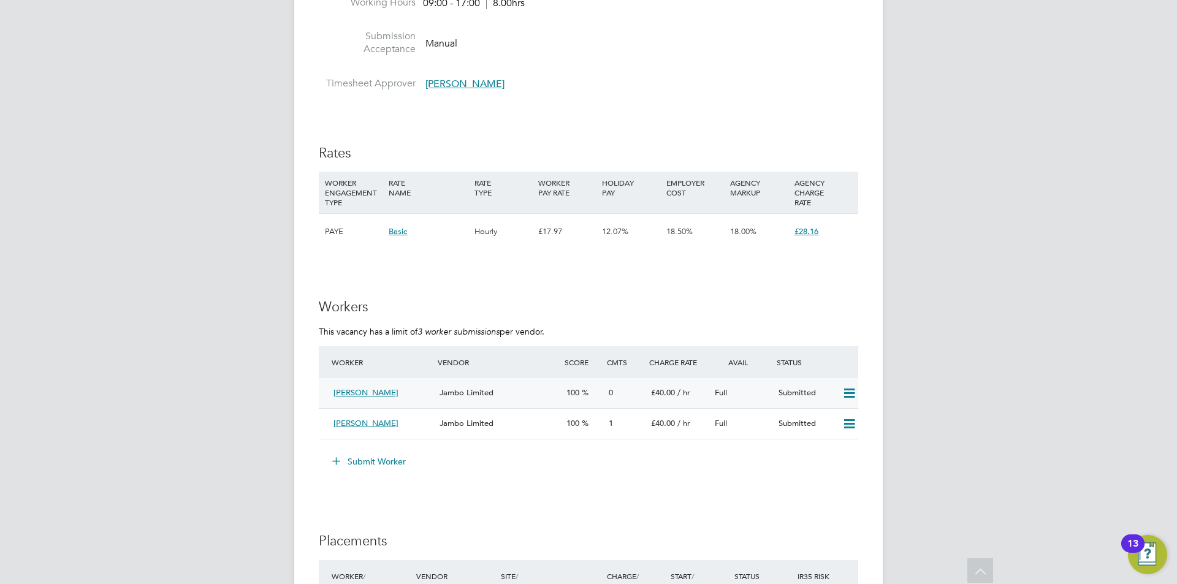
click at [845, 389] on icon at bounding box center [849, 394] width 15 height 10
click at [576, 411] on div "Mo Yousaf Jambo Limited 100 1 £40.00 / hr Full Submitted" at bounding box center [588, 423] width 539 height 31
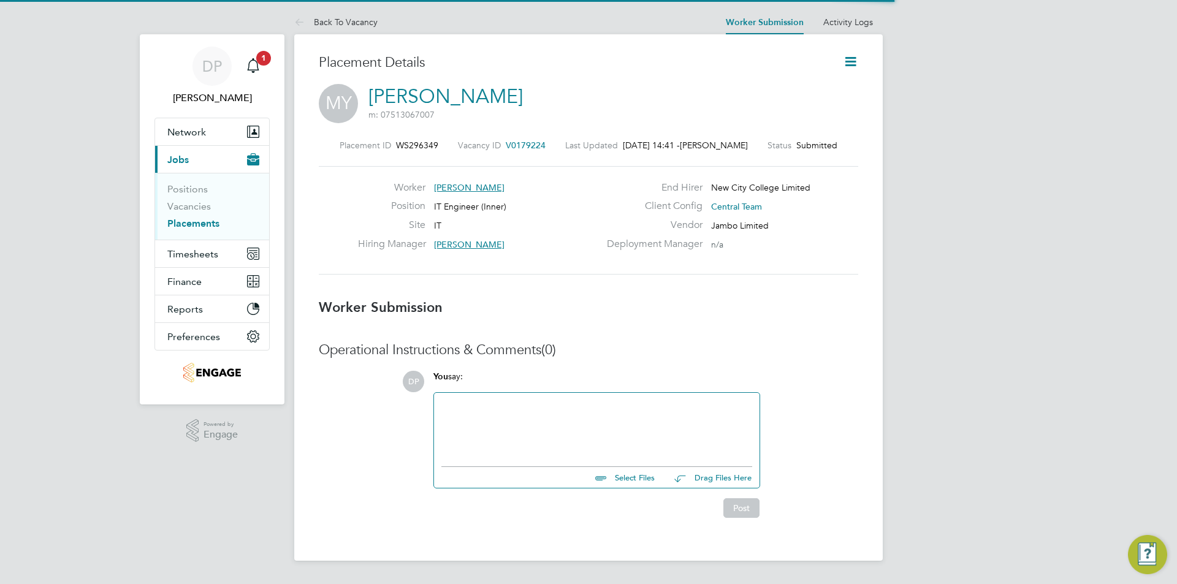
scroll to position [6, 6]
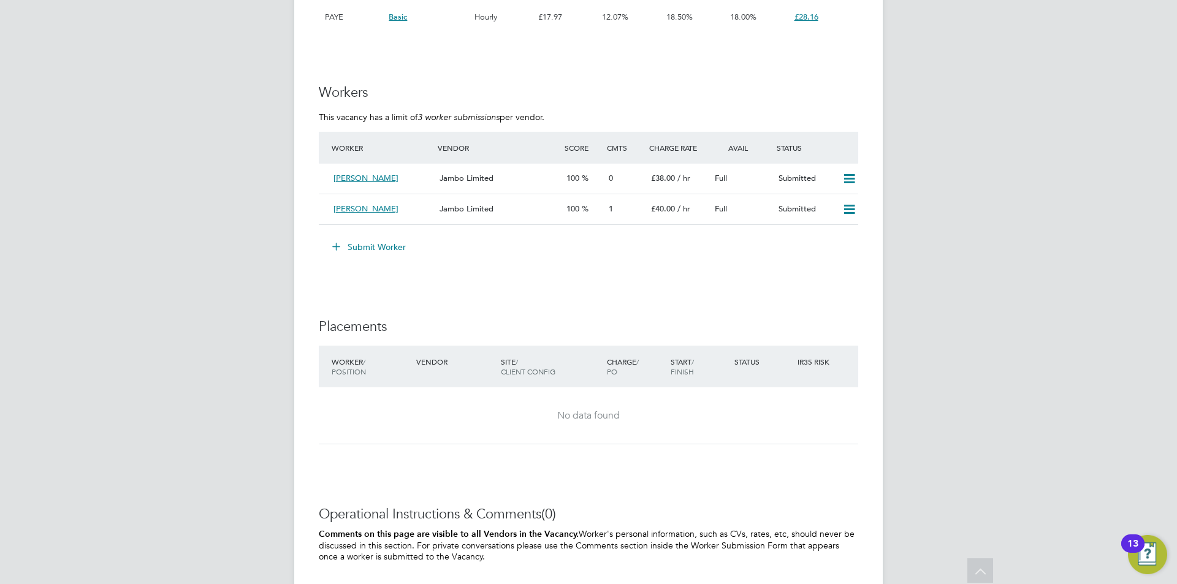
scroll to position [1824, 0]
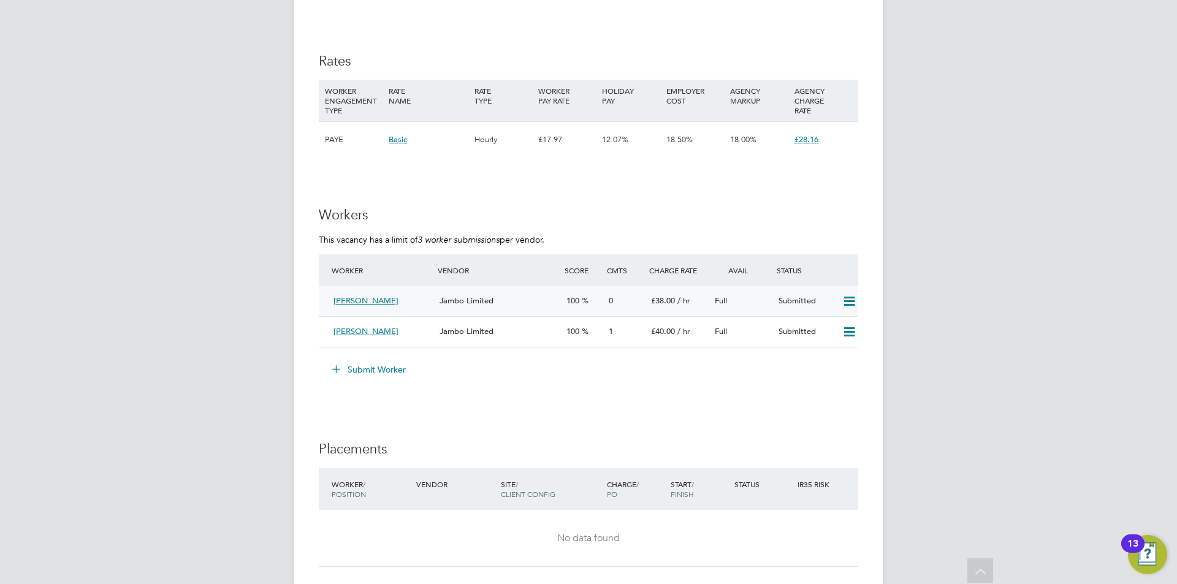
click at [486, 300] on span "Jambo Limited" at bounding box center [466, 300] width 54 height 10
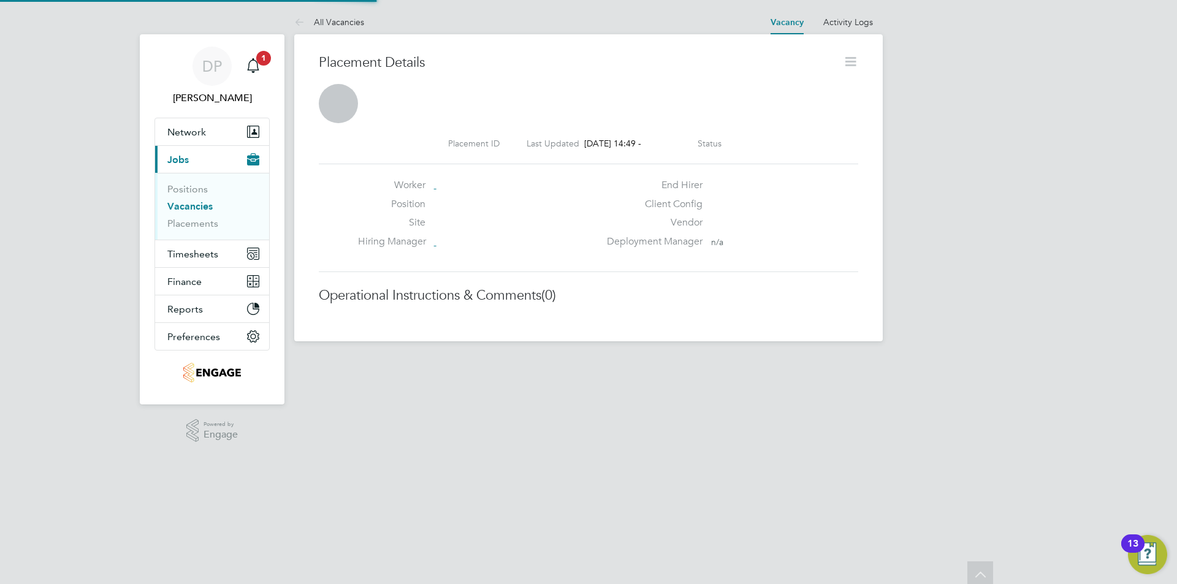
scroll to position [6, 6]
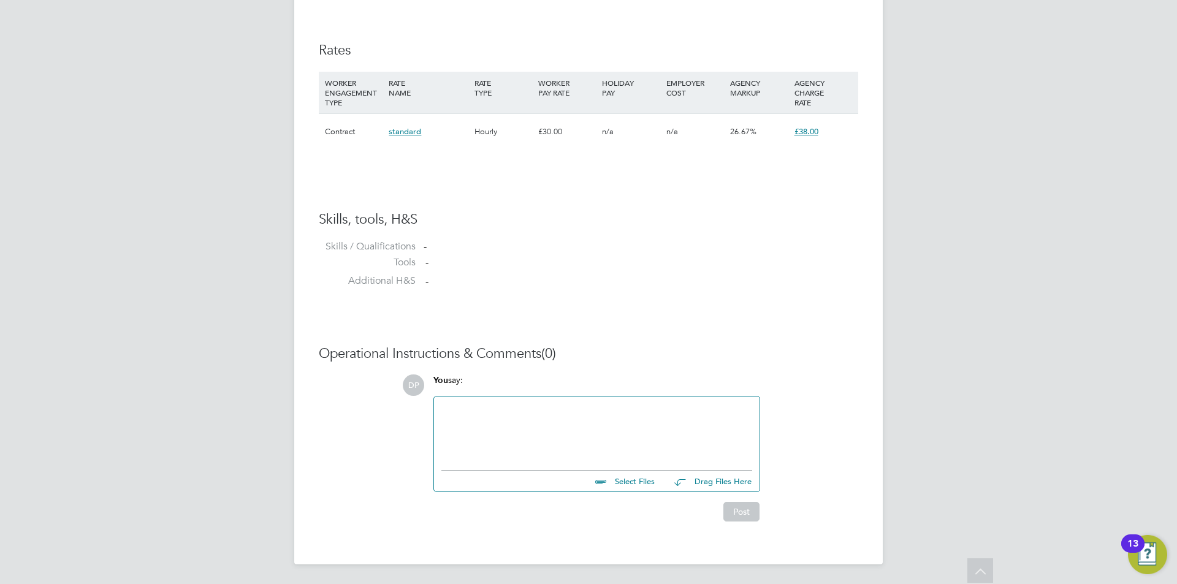
click at [631, 477] on input "file" at bounding box center [660, 479] width 184 height 17
type input "C:\fakepath\HQ00252697 Marek.docx"
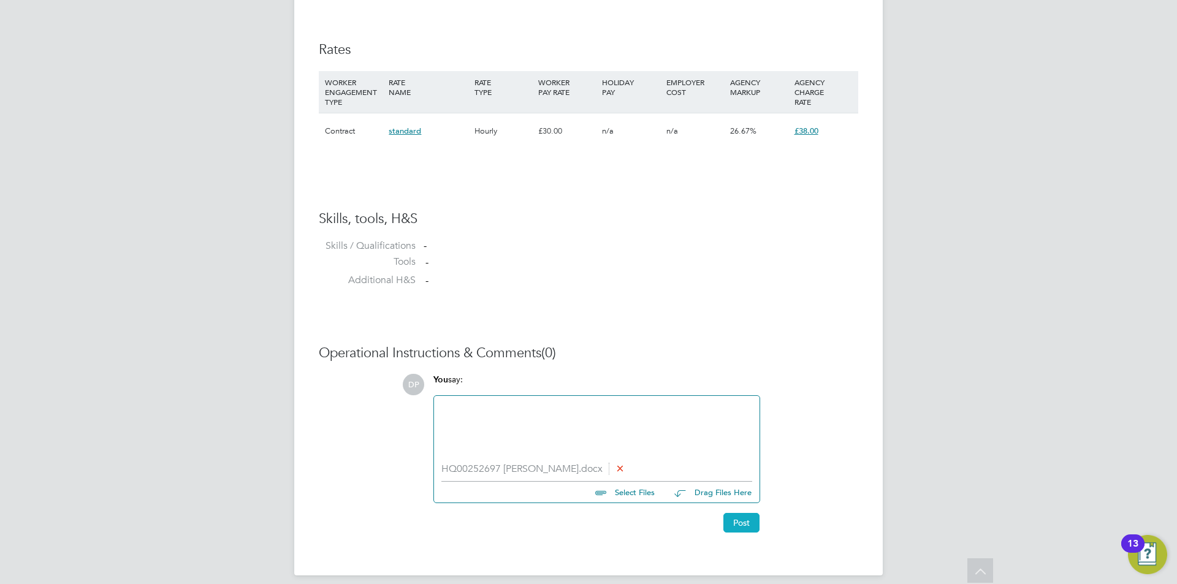
click at [728, 527] on button "Post" at bounding box center [741, 523] width 36 height 20
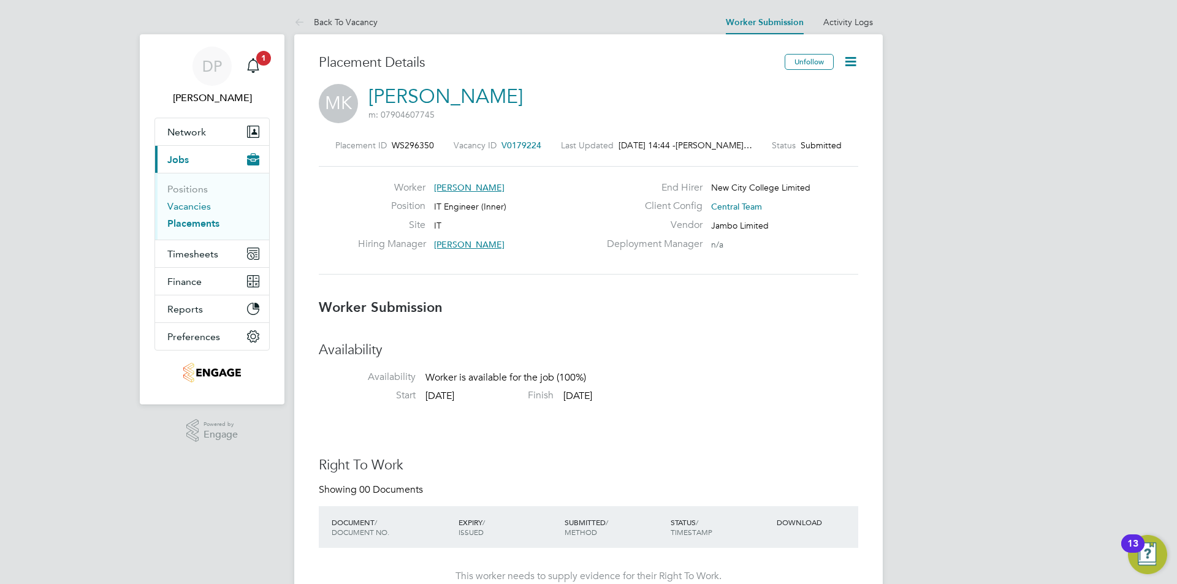
click at [195, 208] on link "Vacancies" at bounding box center [189, 206] width 44 height 12
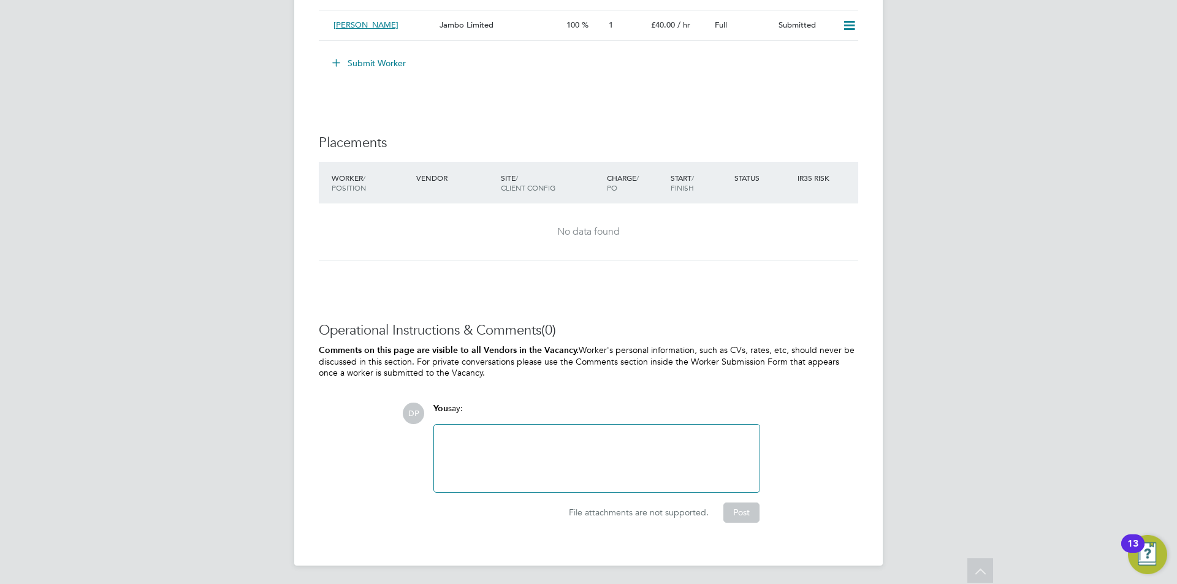
scroll to position [1947, 0]
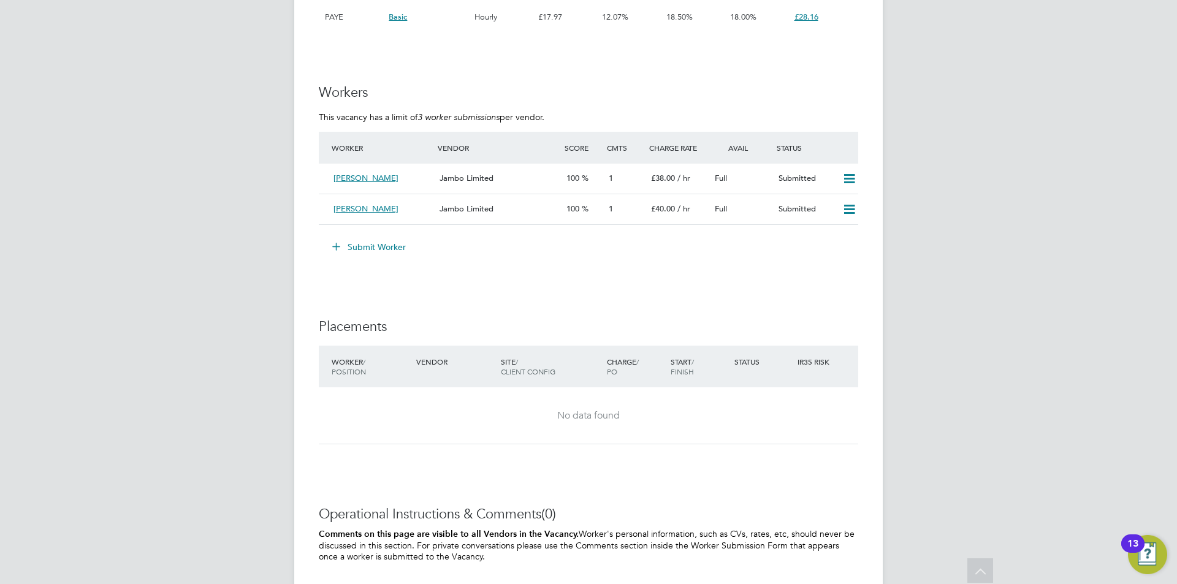
click at [378, 249] on button "Submit Worker" at bounding box center [370, 247] width 92 height 20
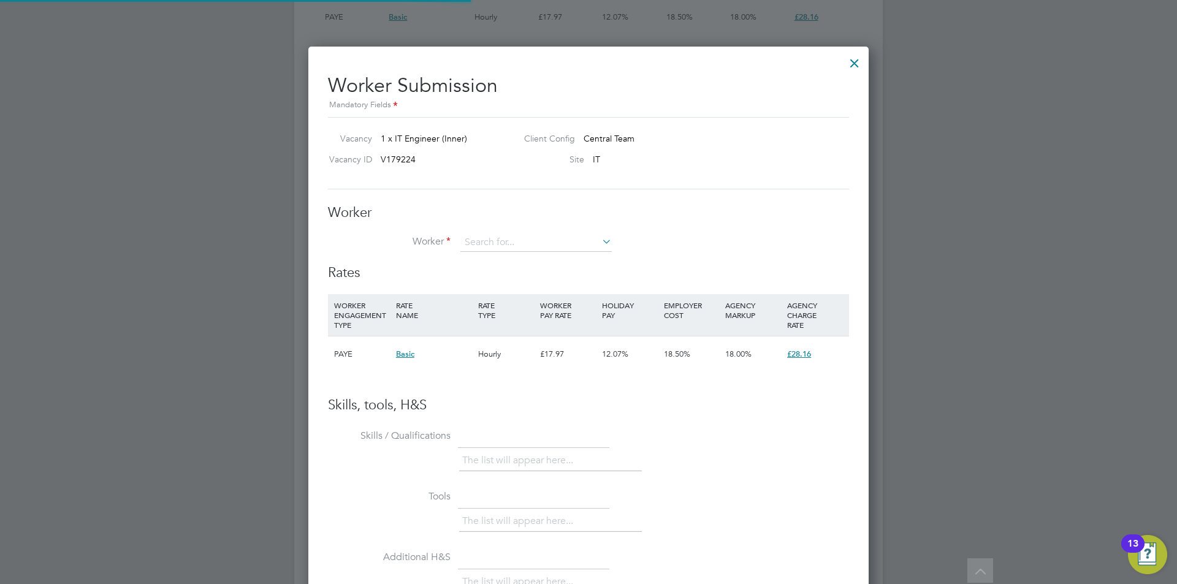
scroll to position [744, 561]
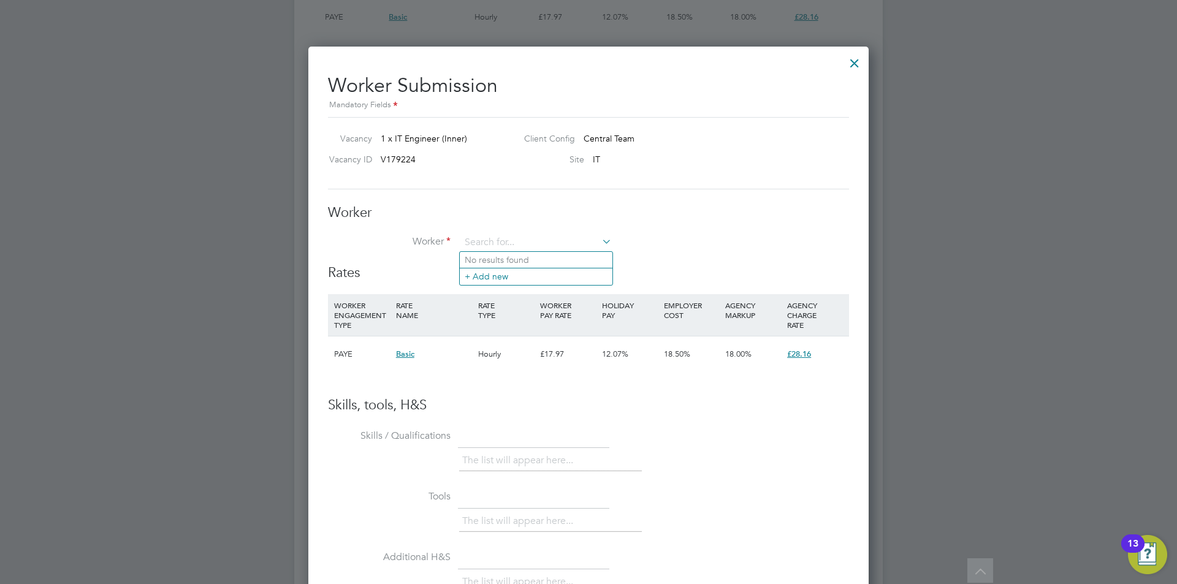
click at [859, 55] on div at bounding box center [854, 60] width 22 height 22
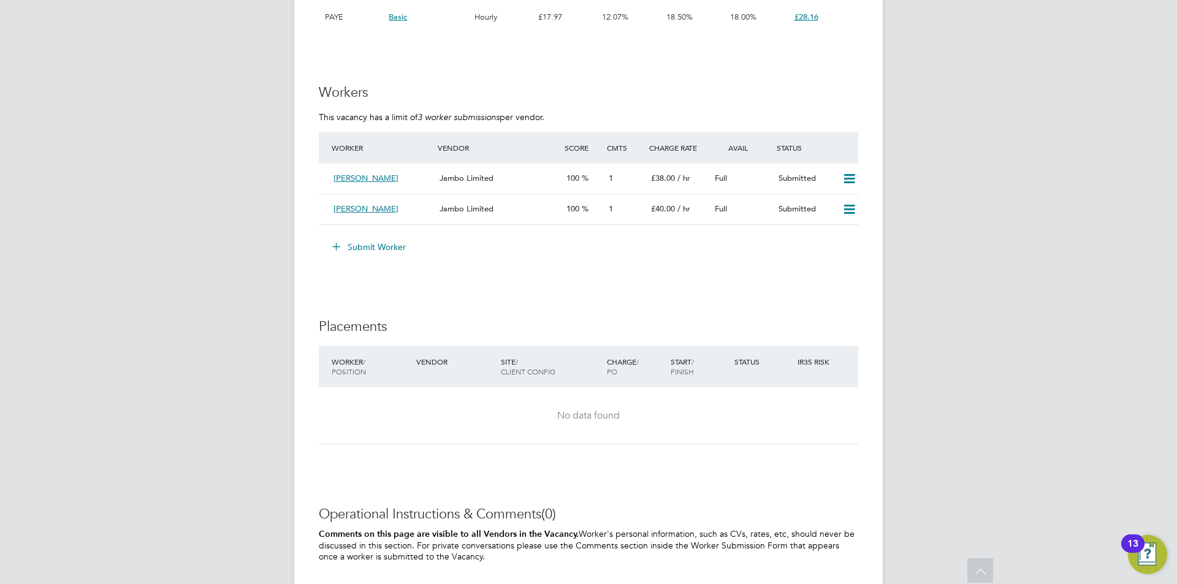
click at [360, 249] on button "Submit Worker" at bounding box center [370, 247] width 92 height 20
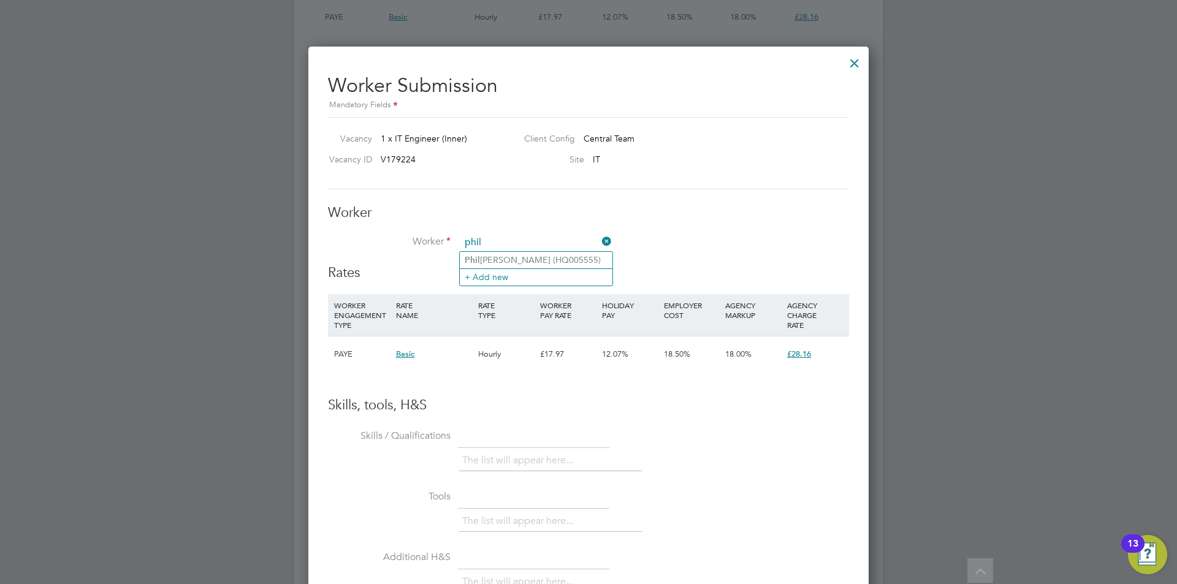
type input "phil"
click at [855, 65] on div at bounding box center [854, 60] width 22 height 22
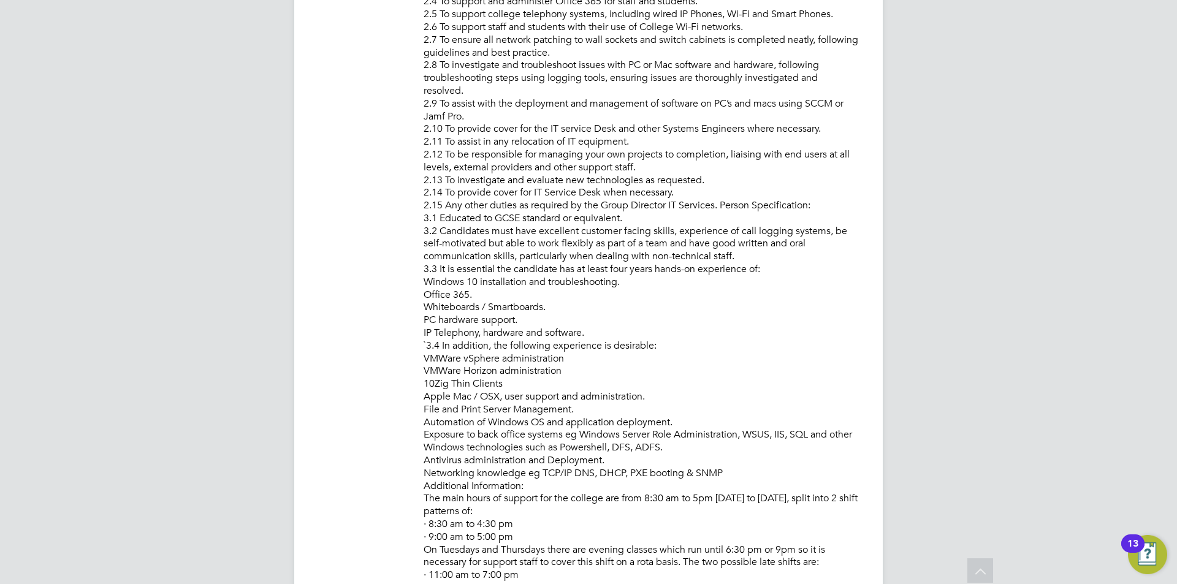
click at [994, 572] on div "DP [PERSON_NAME] Notifications 1 Applications: Network Team Members Businesses …" at bounding box center [588, 453] width 1177 height 2716
drag, startPoint x: 985, startPoint y: 571, endPoint x: 958, endPoint y: 546, distance: 36.4
click at [984, 571] on icon at bounding box center [980, 572] width 21 height 28
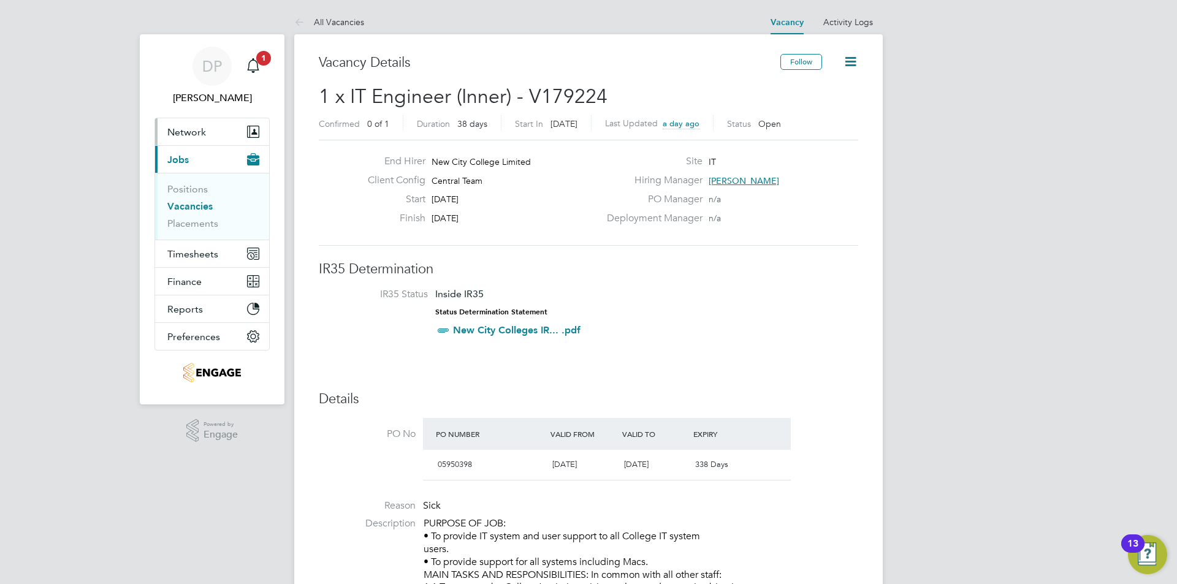
click at [213, 123] on button "Network" at bounding box center [212, 131] width 114 height 27
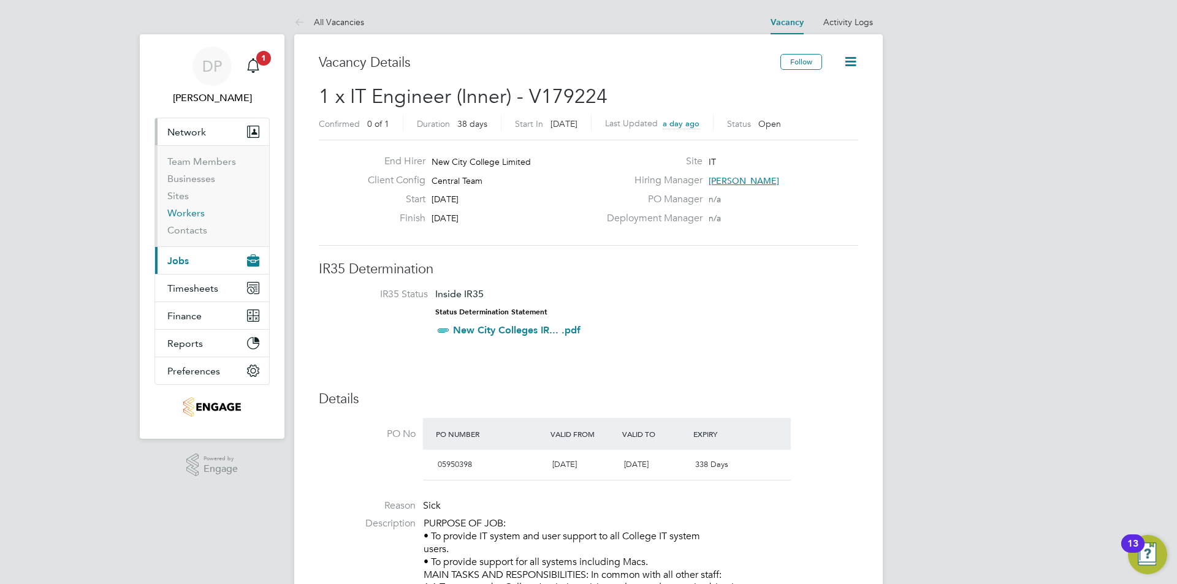
click at [177, 210] on link "Workers" at bounding box center [185, 213] width 37 height 12
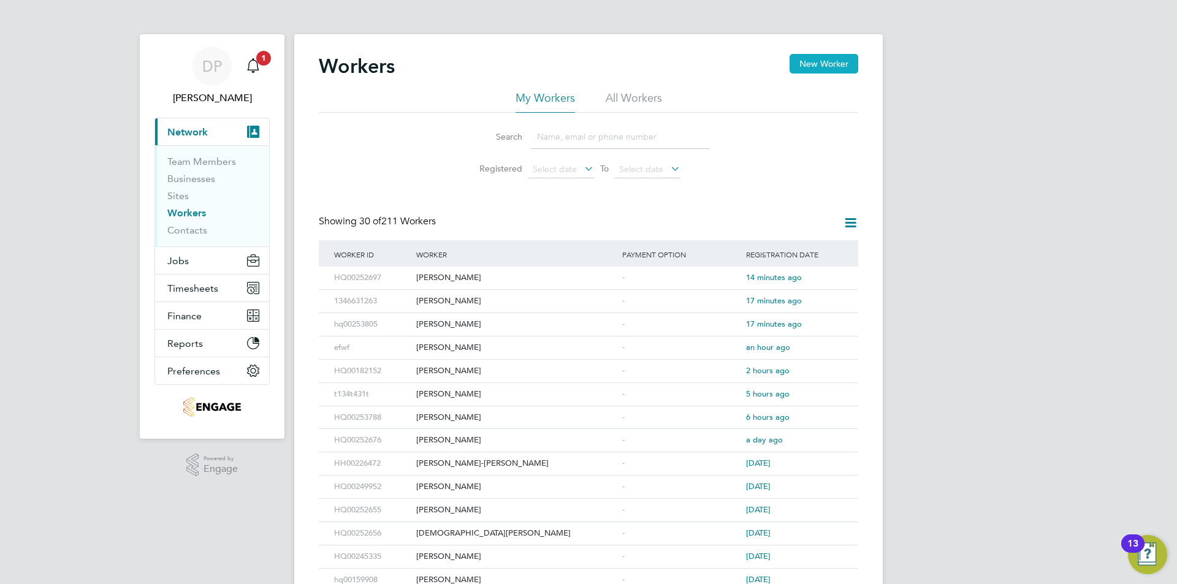
click at [834, 67] on button "New Worker" at bounding box center [823, 64] width 69 height 20
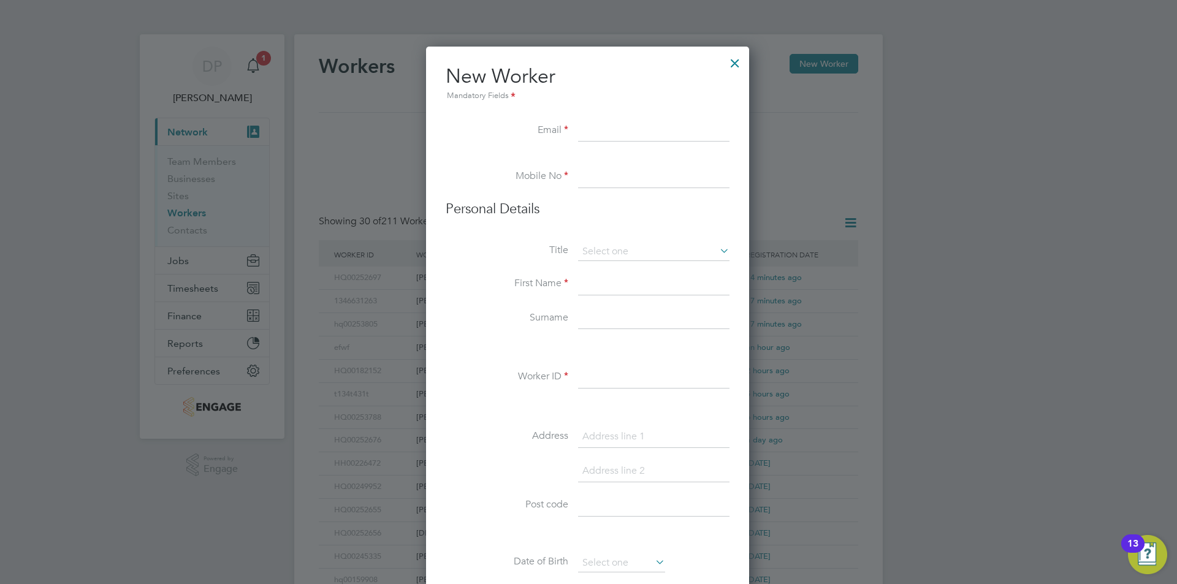
drag, startPoint x: 615, startPoint y: 276, endPoint x: 601, endPoint y: 273, distance: 14.0
click at [615, 276] on input at bounding box center [653, 284] width 151 height 22
type input "Philip"
type input "HQ00252694"
click at [628, 318] on input at bounding box center [653, 319] width 151 height 22
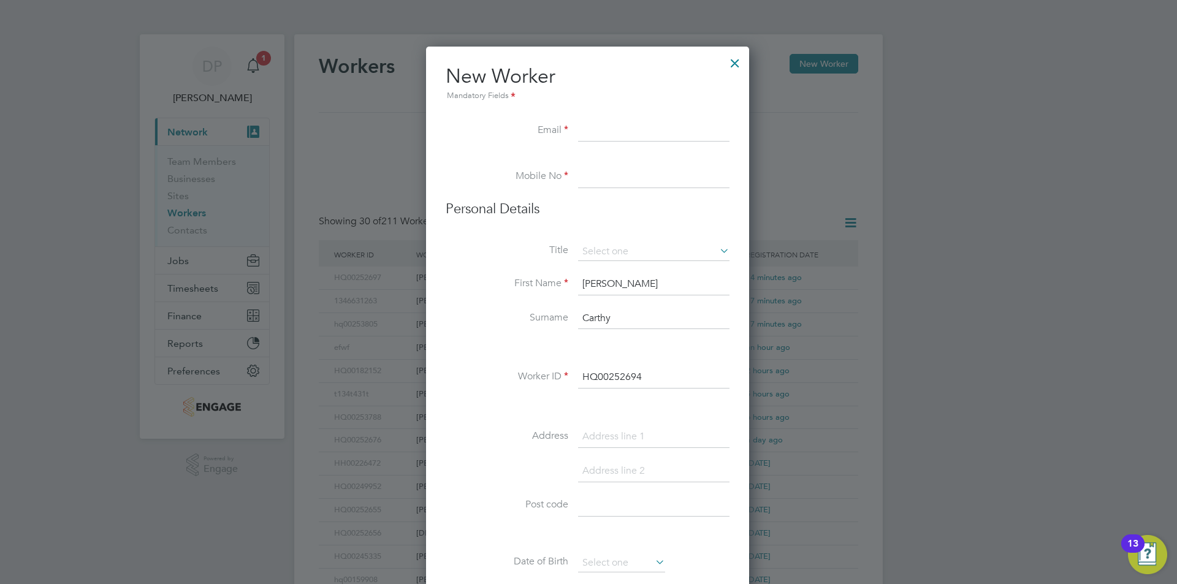
type input "Carthy"
click at [596, 127] on input at bounding box center [653, 131] width 151 height 22
paste input "Philip.Carthy@Btinternet.com"
type input "Philip.Carthy@Btinternet.com"
click at [611, 162] on li at bounding box center [588, 160] width 284 height 12
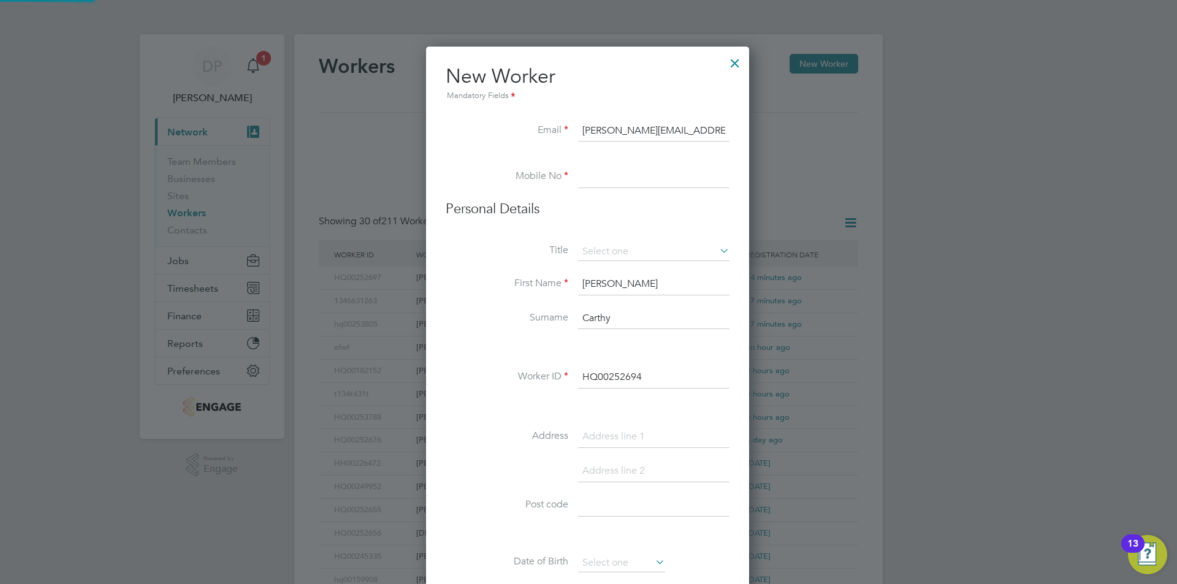
click at [610, 175] on input at bounding box center [653, 177] width 151 height 22
paste input "07957227403"
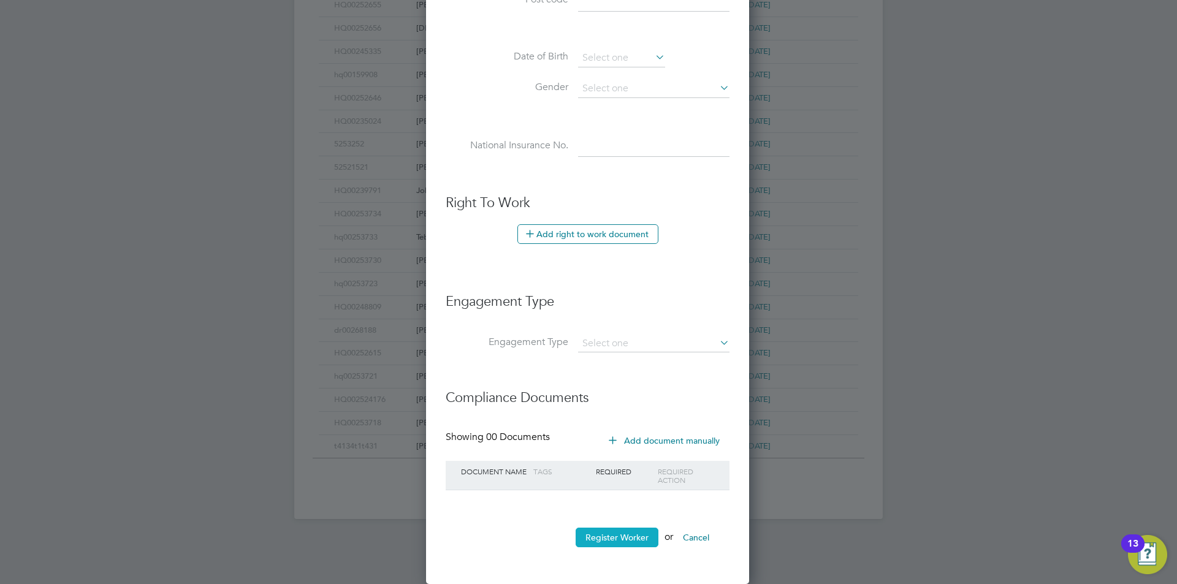
type input "07957227403"
click at [601, 536] on button "Register Worker" at bounding box center [617, 538] width 83 height 20
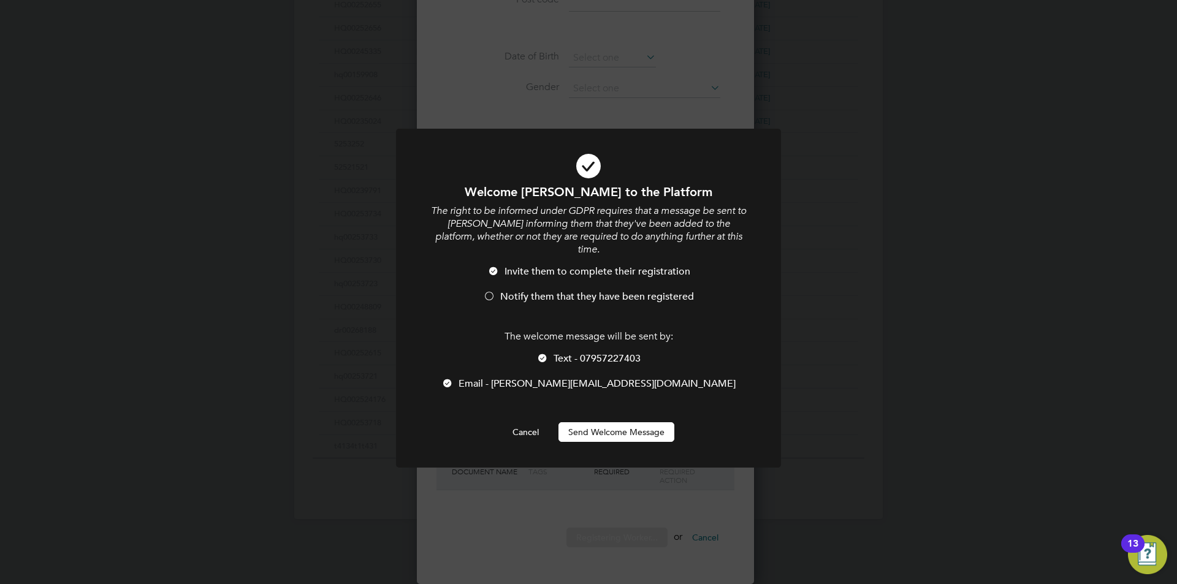
click at [579, 291] on span "Notify them that they have been registered" at bounding box center [597, 297] width 194 height 12
click at [579, 336] on div "The welcome message will be sent by: Text - 07957227403 Email - Philip.Carthy@B…" at bounding box center [588, 366] width 319 height 72
click at [582, 352] on span "Text - 07957227403" at bounding box center [597, 358] width 87 height 12
click at [596, 422] on button "Send Welcome Message" at bounding box center [616, 432] width 116 height 20
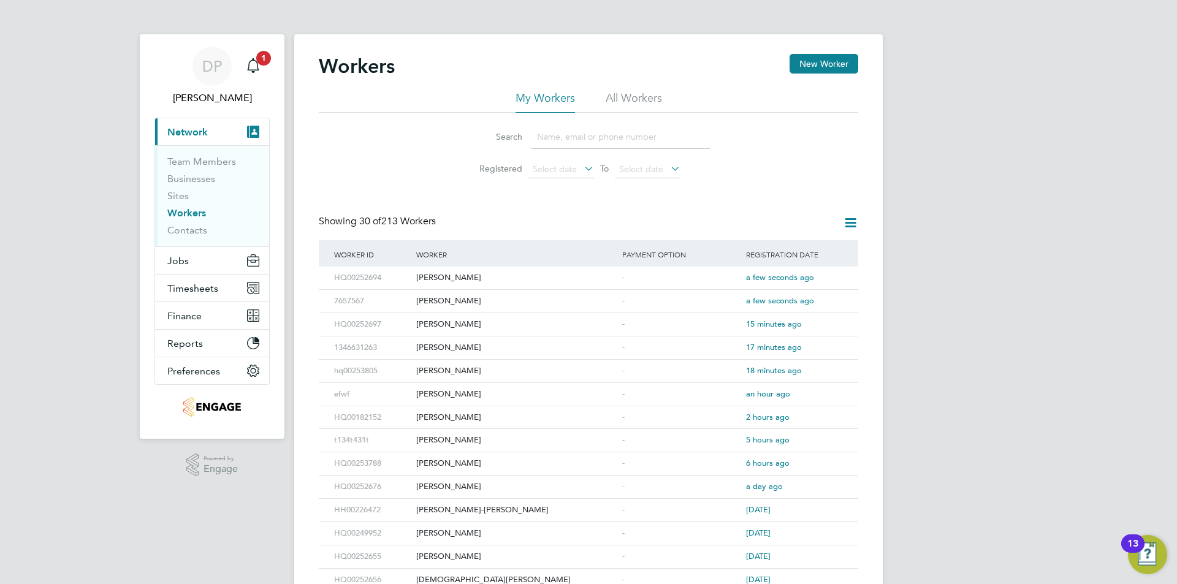
click at [1062, 254] on div "DP Danielle Page Notifications 1 Applications: Current page: Network Team Membe…" at bounding box center [588, 522] width 1177 height 1044
click at [192, 257] on button "Jobs" at bounding box center [212, 260] width 114 height 27
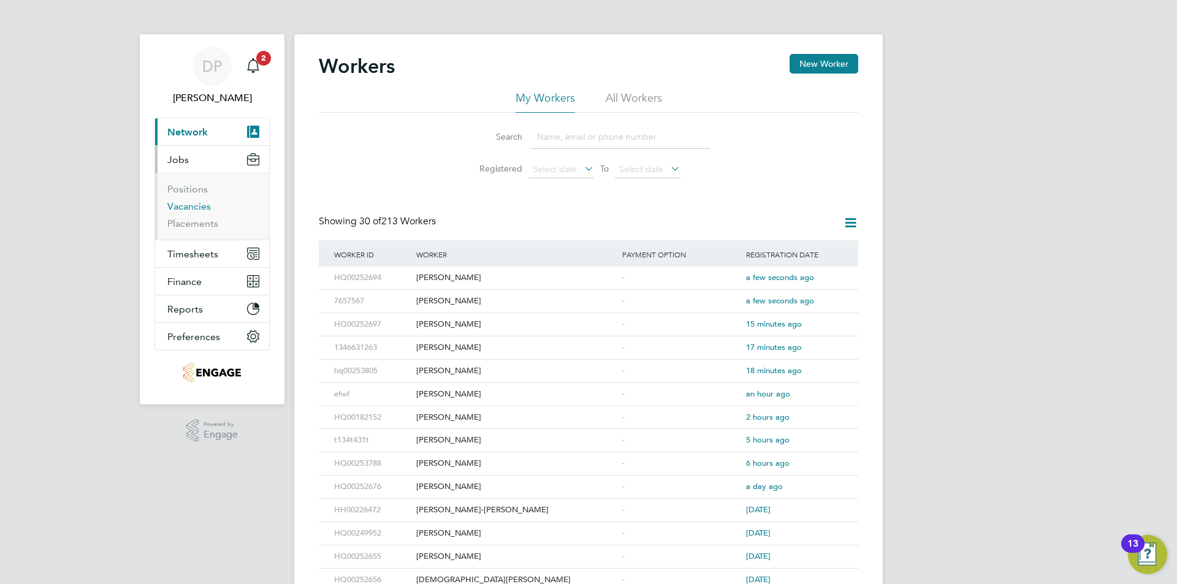
click at [184, 209] on link "Vacancies" at bounding box center [189, 206] width 44 height 12
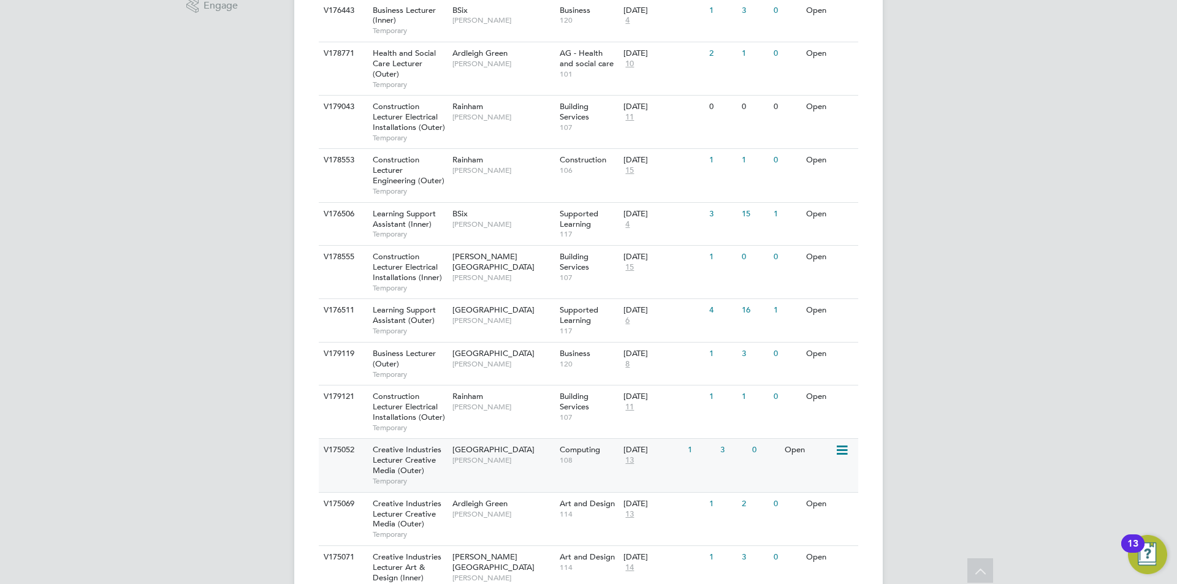
scroll to position [674, 0]
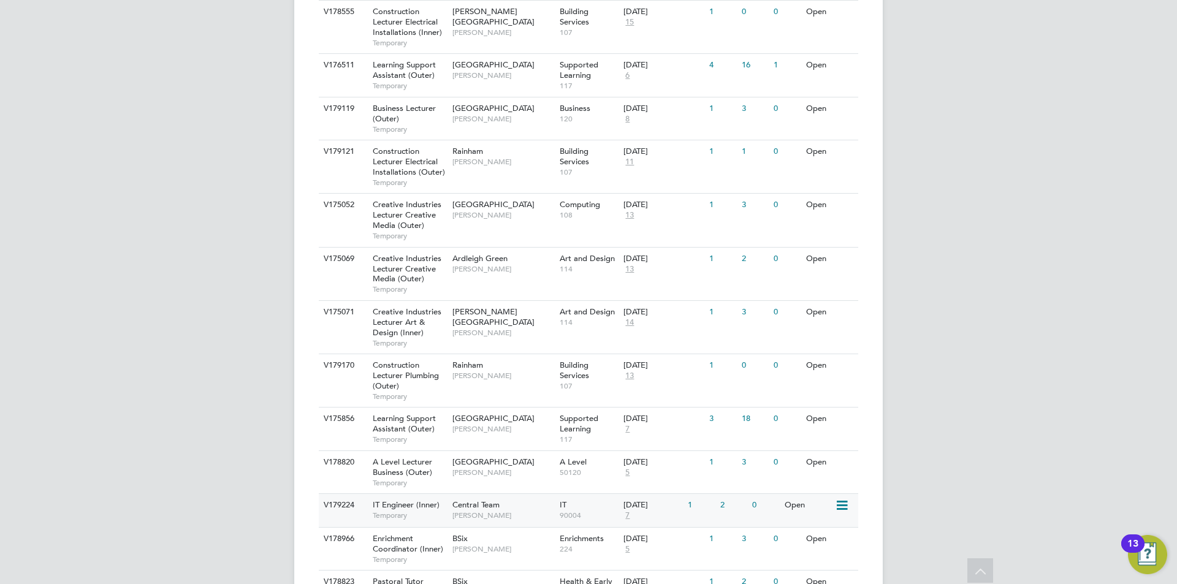
click at [485, 520] on div "Central Team Georgina Creighton" at bounding box center [502, 510] width 107 height 32
click at [413, 512] on span "Temporary" at bounding box center [410, 516] width 74 height 10
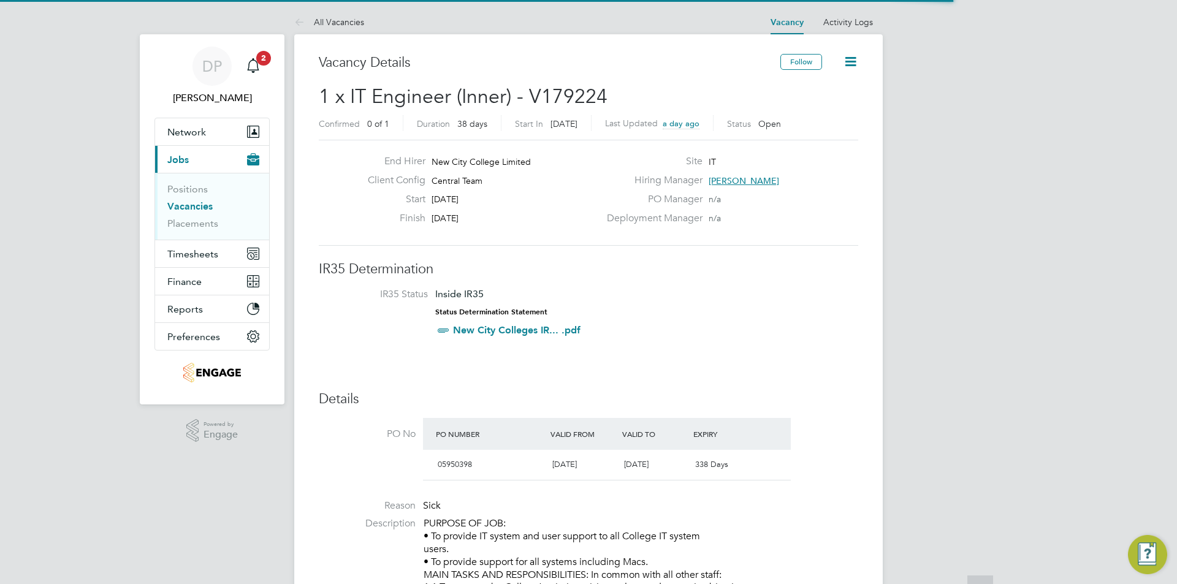
drag, startPoint x: 0, startPoint y: 0, endPoint x: 507, endPoint y: 321, distance: 600.1
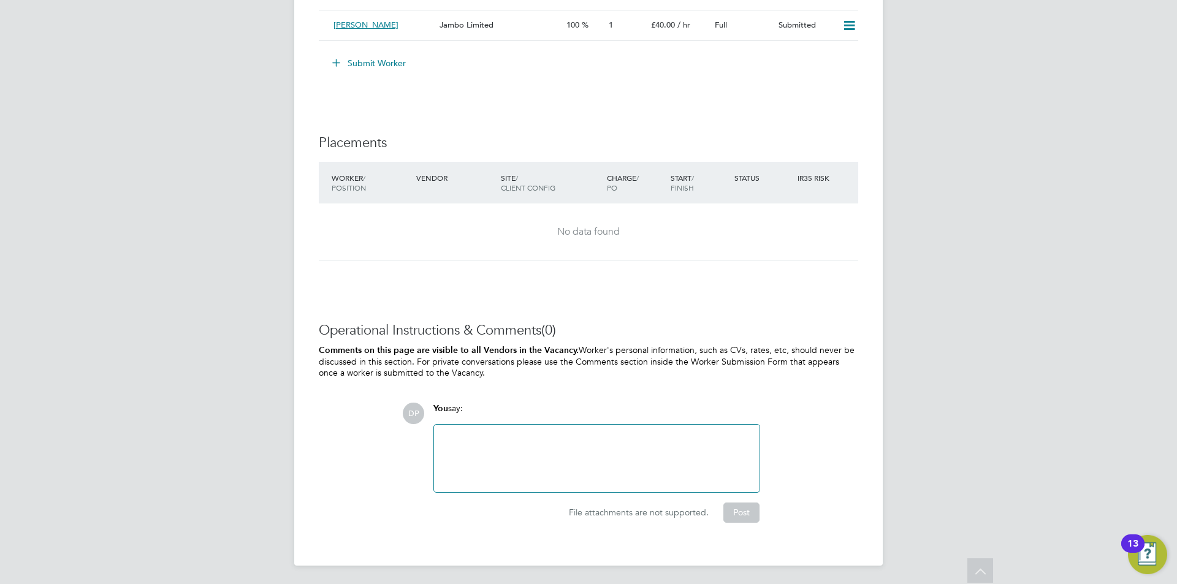
scroll to position [1947, 0]
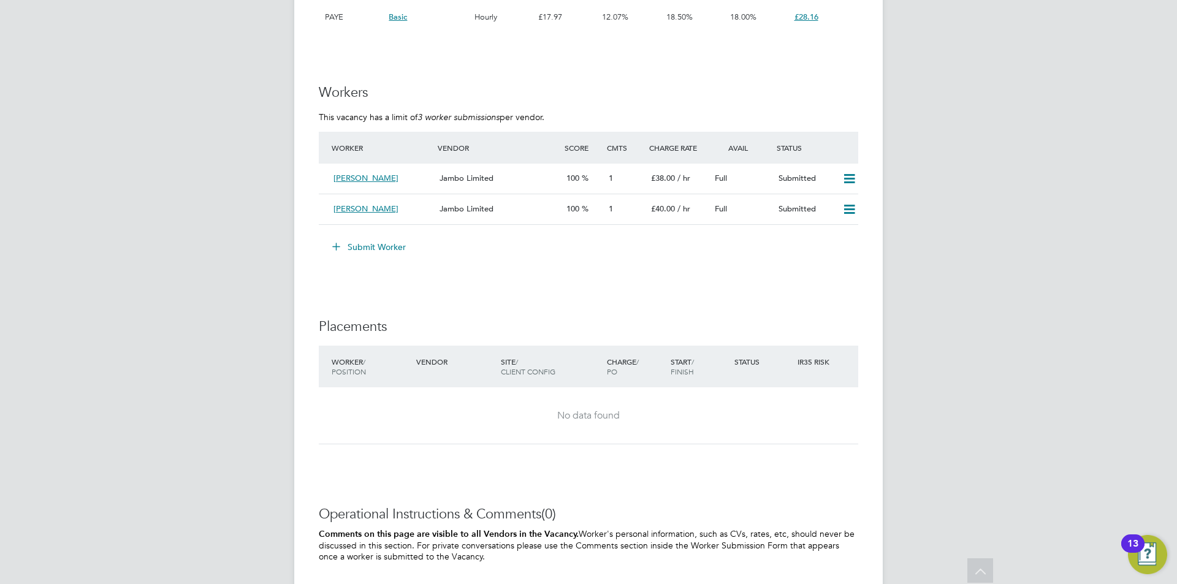
click at [381, 242] on button "Submit Worker" at bounding box center [370, 247] width 92 height 20
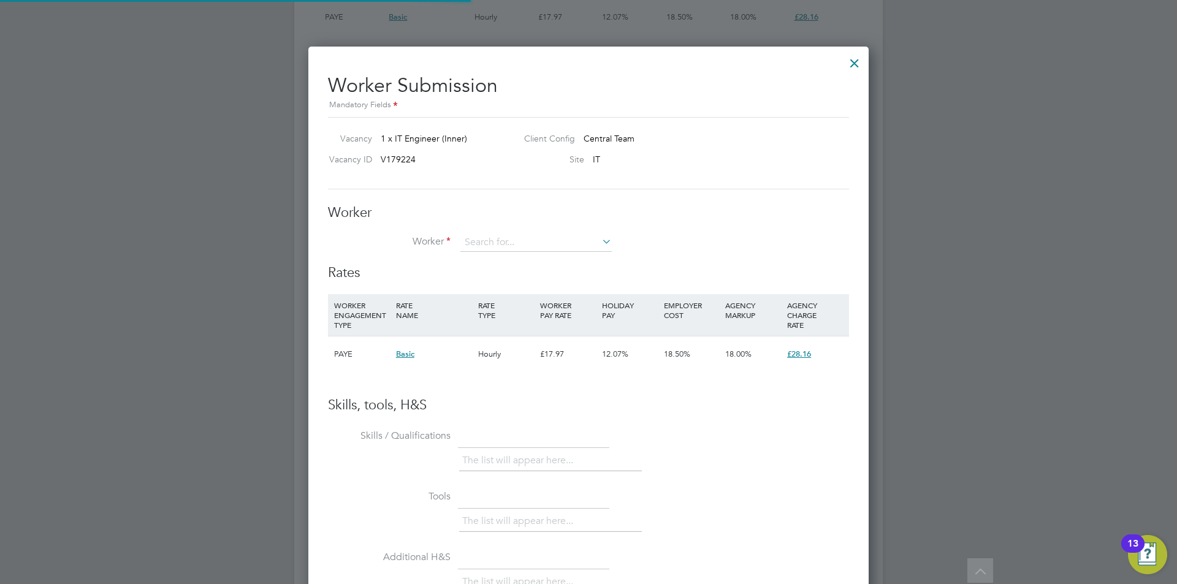
scroll to position [6, 6]
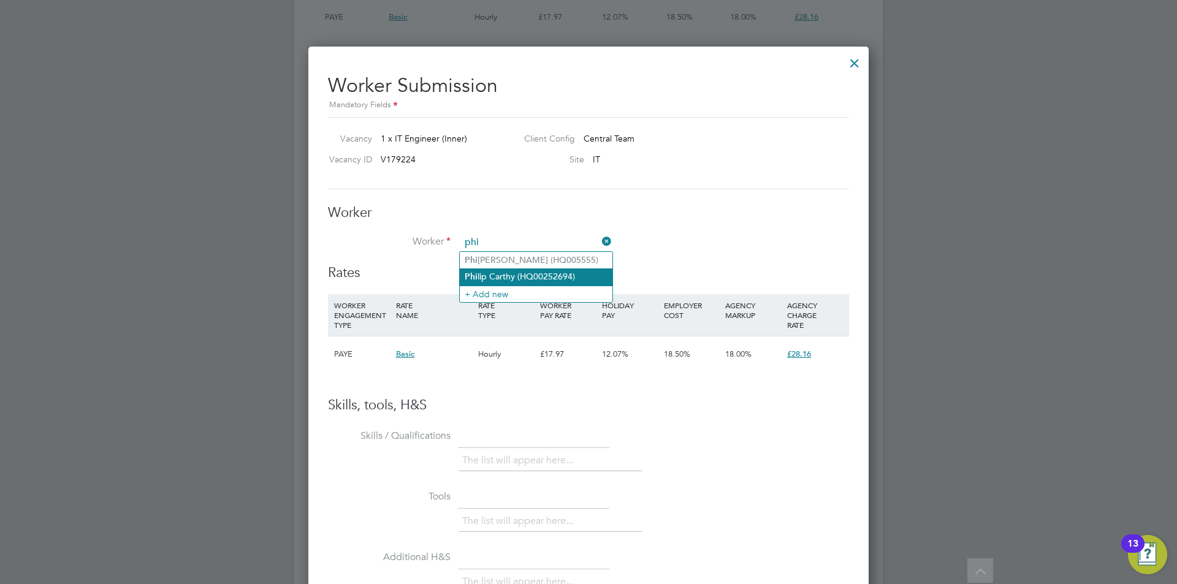
click at [510, 280] on li "Phi lip Carthy (HQ00252694)" at bounding box center [536, 276] width 153 height 17
type input "[PERSON_NAME] (HQ00252694)"
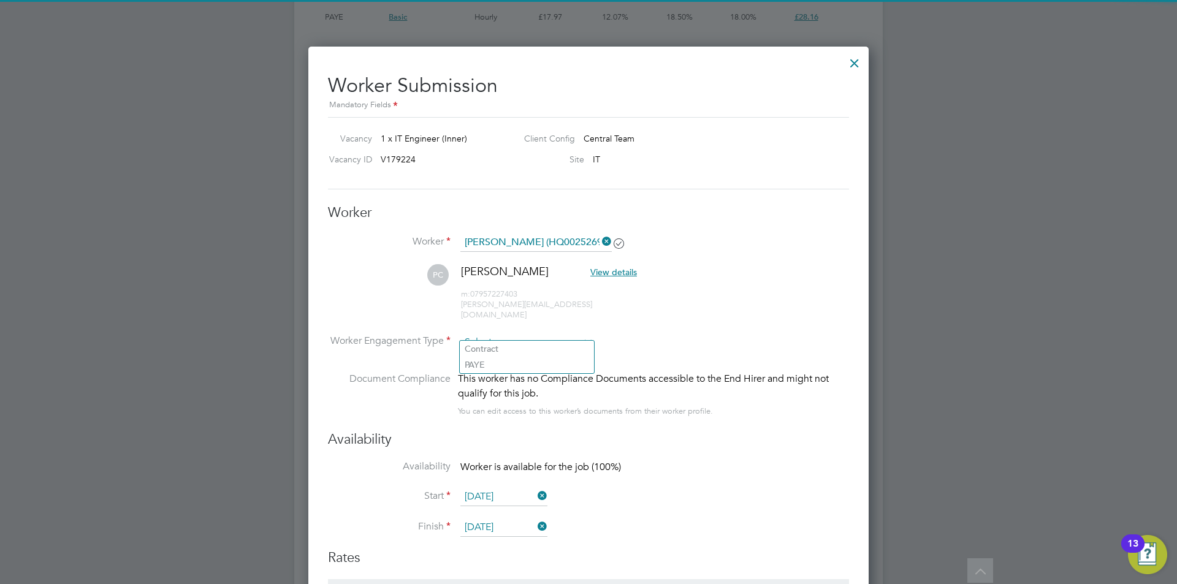
click at [529, 338] on input at bounding box center [526, 342] width 133 height 18
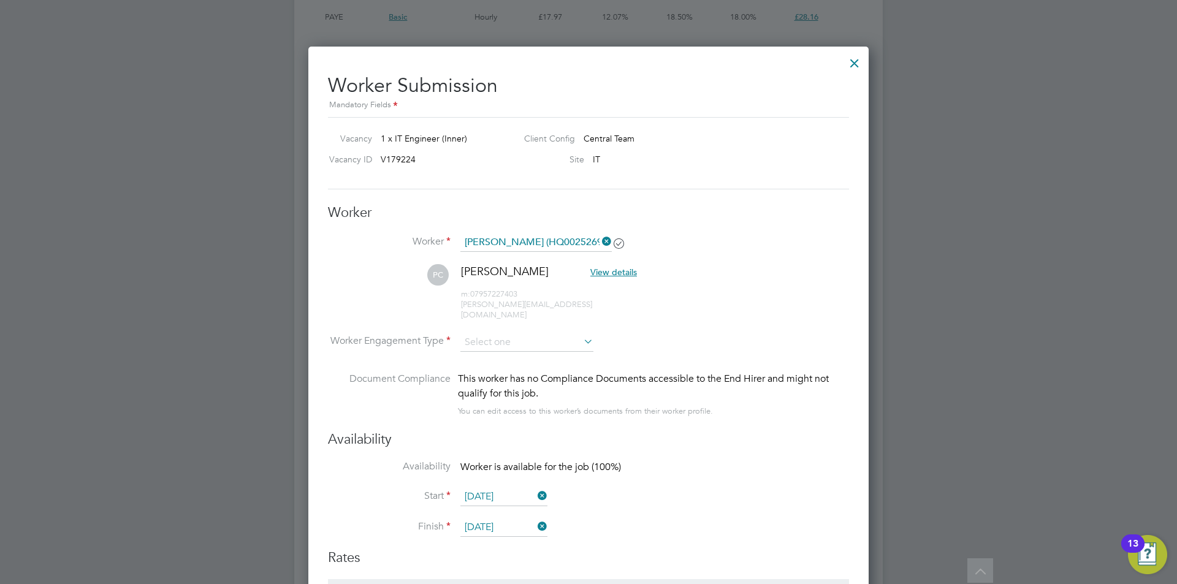
click at [535, 351] on li "Contract" at bounding box center [527, 349] width 134 height 16
type input "Contract"
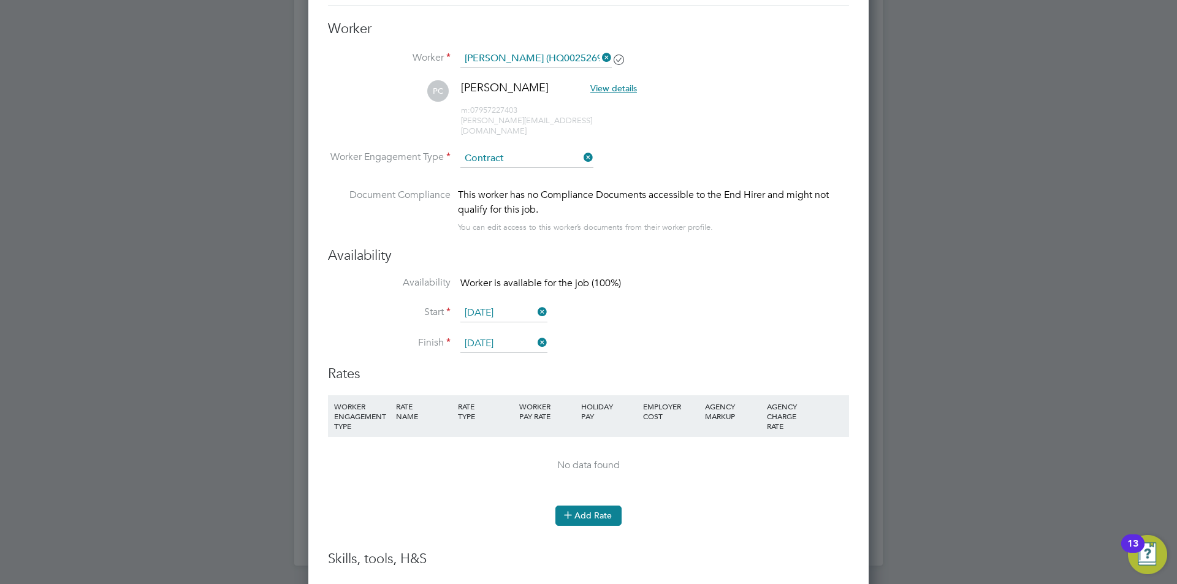
click at [590, 506] on button "Add Rate" at bounding box center [588, 516] width 66 height 20
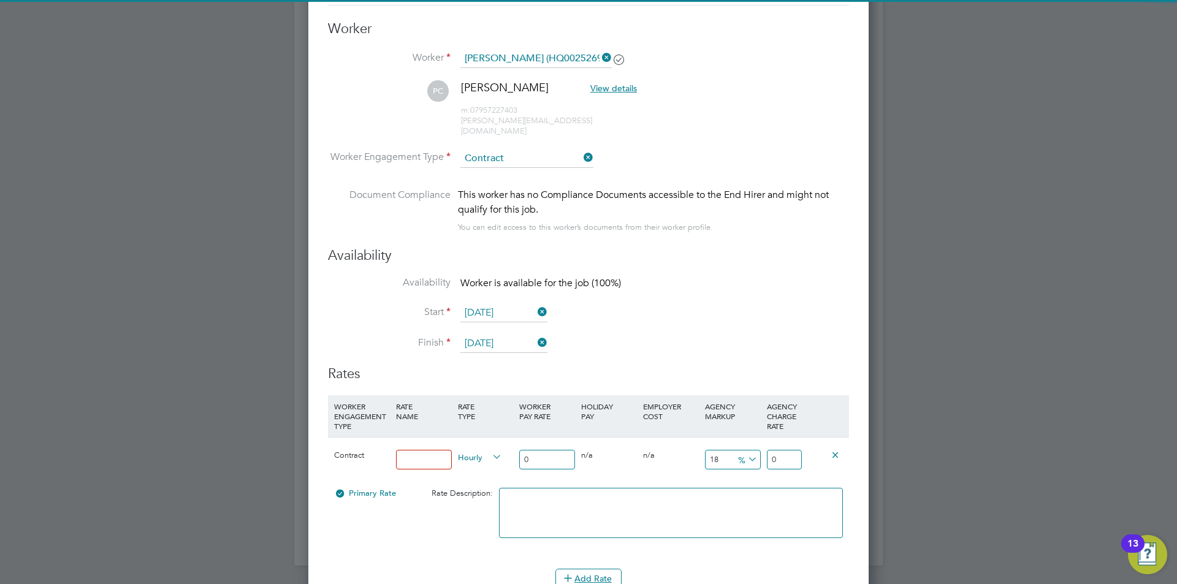
click at [416, 453] on input at bounding box center [424, 460] width 56 height 20
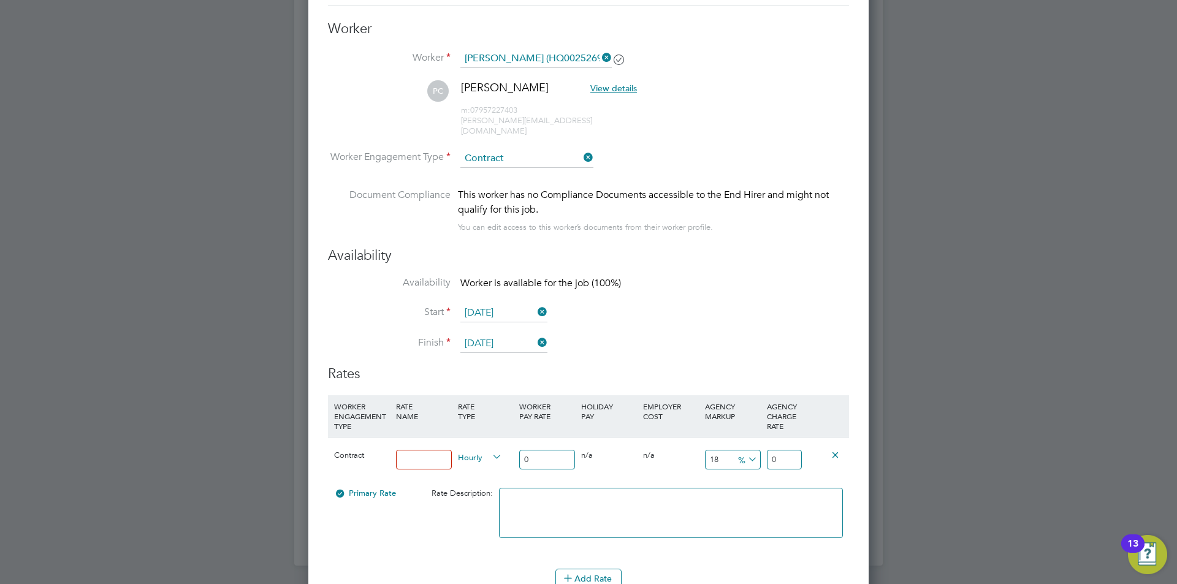
type input "standard"
drag, startPoint x: 568, startPoint y: 446, endPoint x: 455, endPoint y: 440, distance: 113.0
click at [455, 440] on div "Contract standard Hourly 0 0 n/a 0 n/a 18 0 % 0" at bounding box center [588, 459] width 521 height 45
type input "3"
type input "3.54"
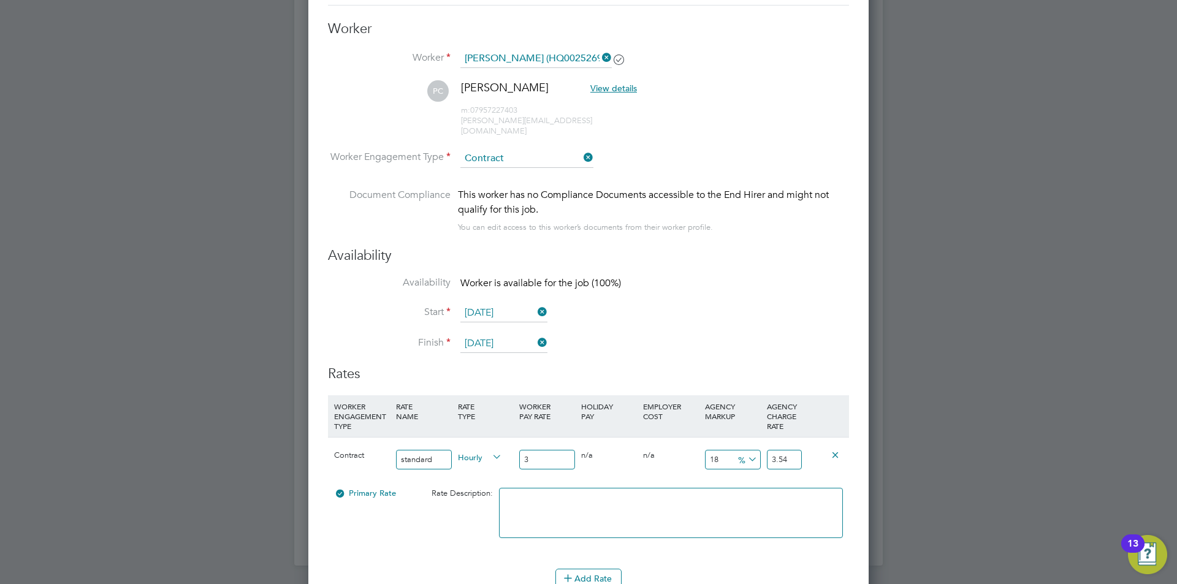
type input "30"
type input "35.4"
click at [745, 451] on icon at bounding box center [745, 459] width 0 height 17
drag, startPoint x: 549, startPoint y: 454, endPoint x: 475, endPoint y: 439, distance: 75.1
click at [475, 439] on div "Contract standard Hourly 30 0 n/a 0 n/a 18 5.4 % 35.4" at bounding box center [588, 459] width 521 height 45
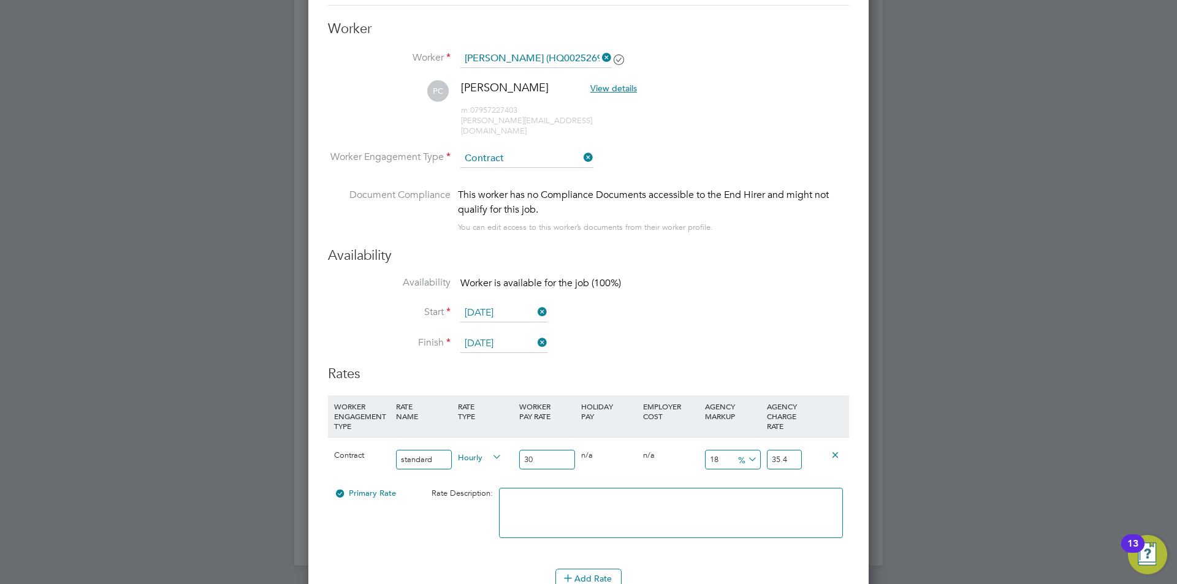
type input "3"
type input "0.54"
type input "3.54"
type input "30"
type input "5.4"
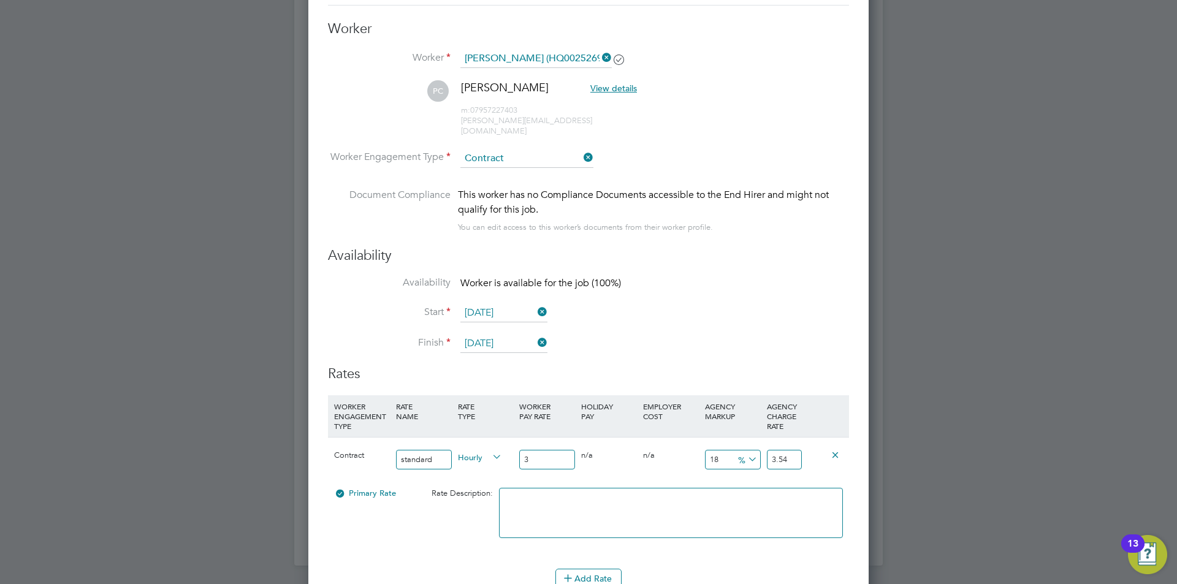
type input "35.4"
click at [745, 451] on icon at bounding box center [745, 459] width 0 height 17
click at [740, 477] on li "£" at bounding box center [747, 479] width 29 height 16
drag, startPoint x: 788, startPoint y: 447, endPoint x: 727, endPoint y: 441, distance: 61.0
click at [727, 441] on div "Contract standard Hourly 30 0 n/a 0 n/a 18 5.4 £ 35.4" at bounding box center [588, 459] width 521 height 45
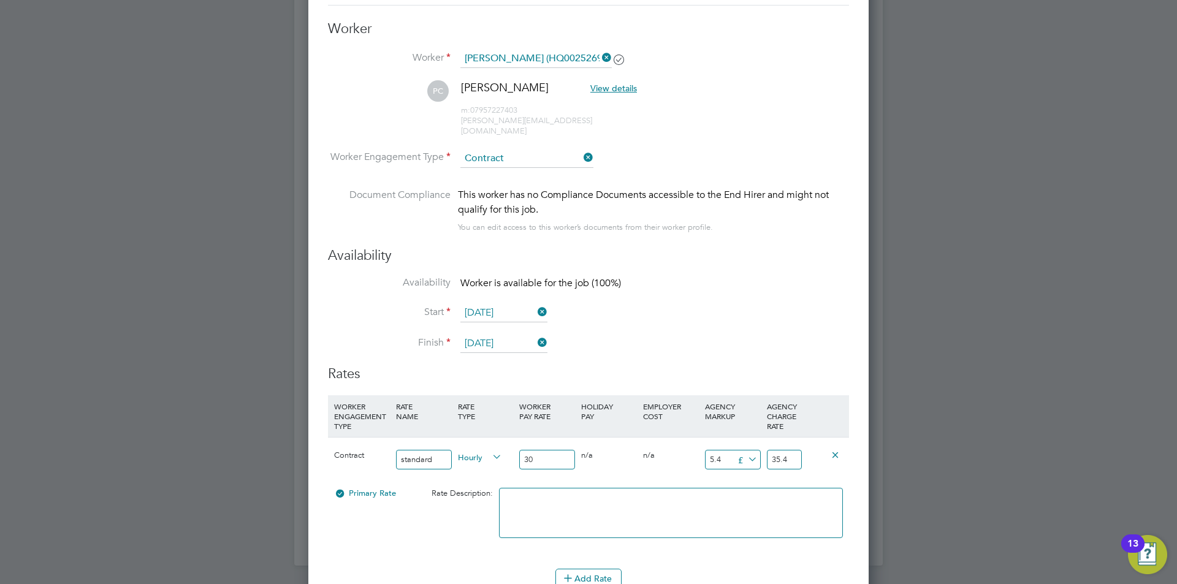
type input "-27"
type input "3"
type input "7"
type input "37"
type input "-27"
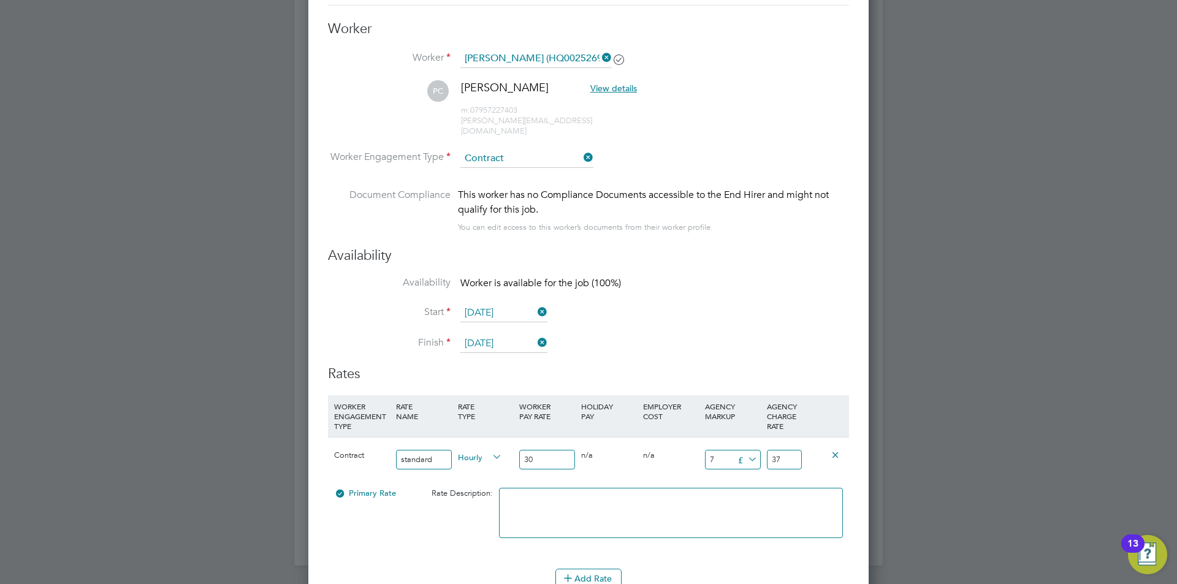
type input "3"
type input "8"
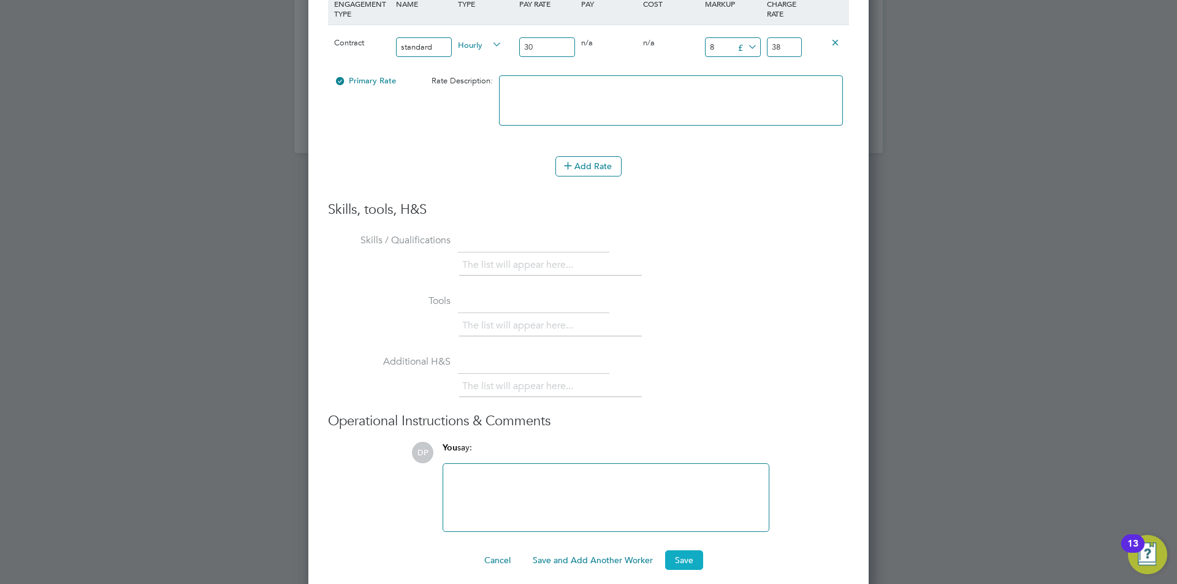
type input "38"
click at [695, 550] on button "Save" at bounding box center [684, 560] width 38 height 20
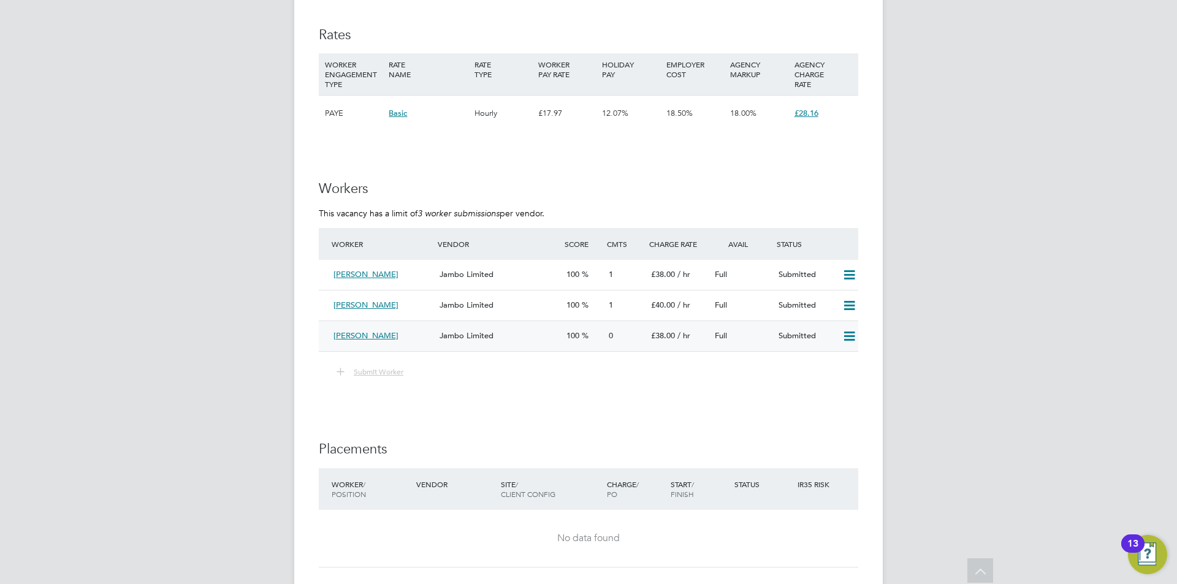
click at [419, 341] on div "[PERSON_NAME]" at bounding box center [382, 336] width 106 height 20
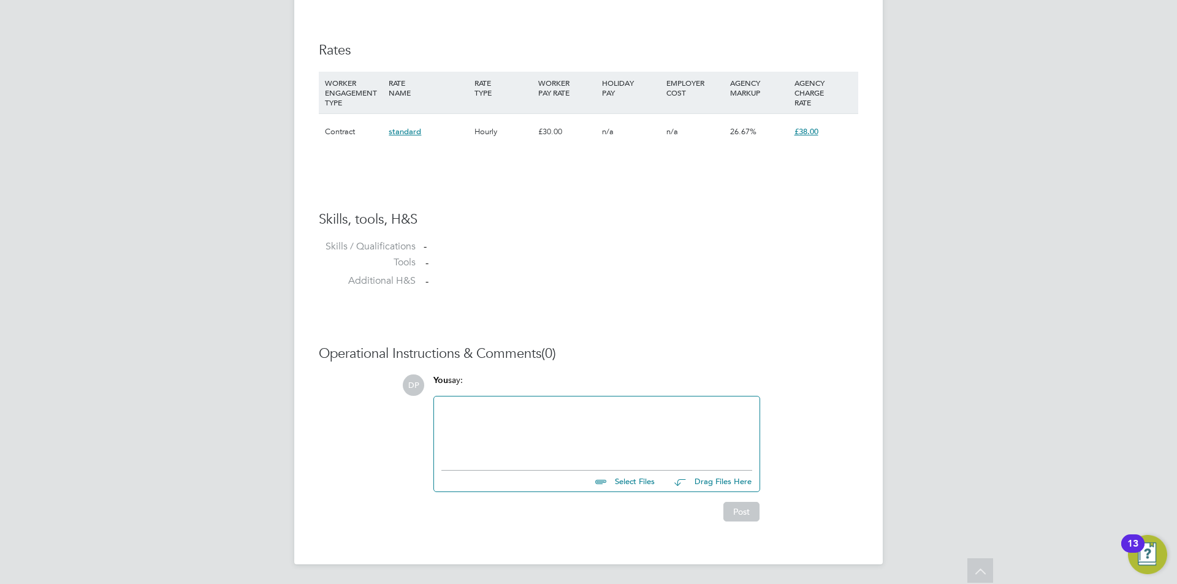
click at [633, 482] on input "file" at bounding box center [660, 479] width 184 height 17
type input "C:\fakepath\HQ00252694 Philip.docx"
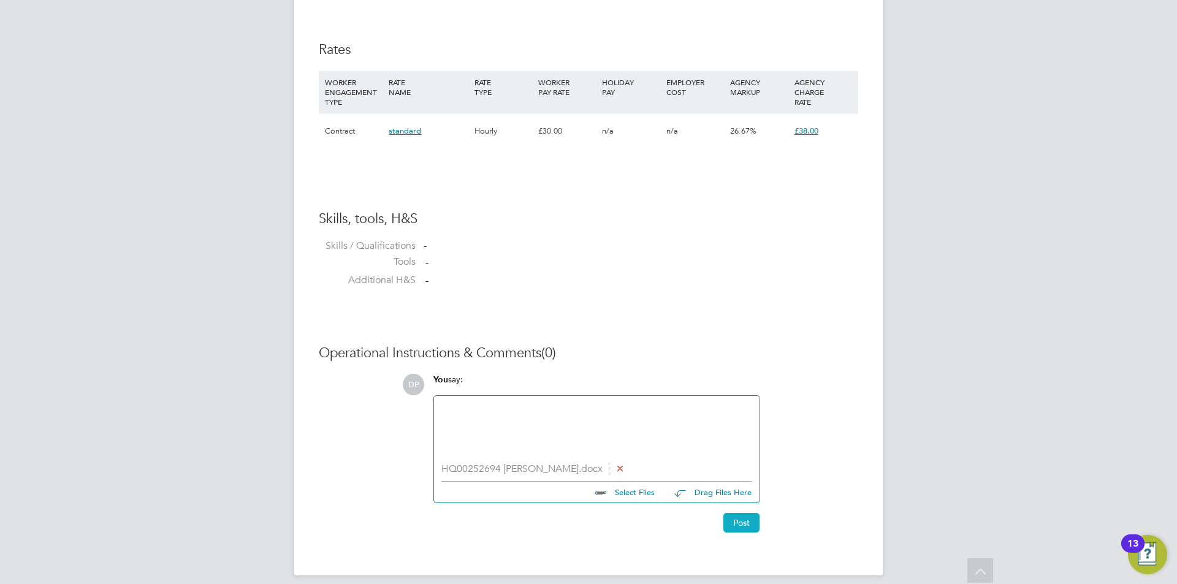
click at [732, 523] on button "Post" at bounding box center [741, 523] width 36 height 20
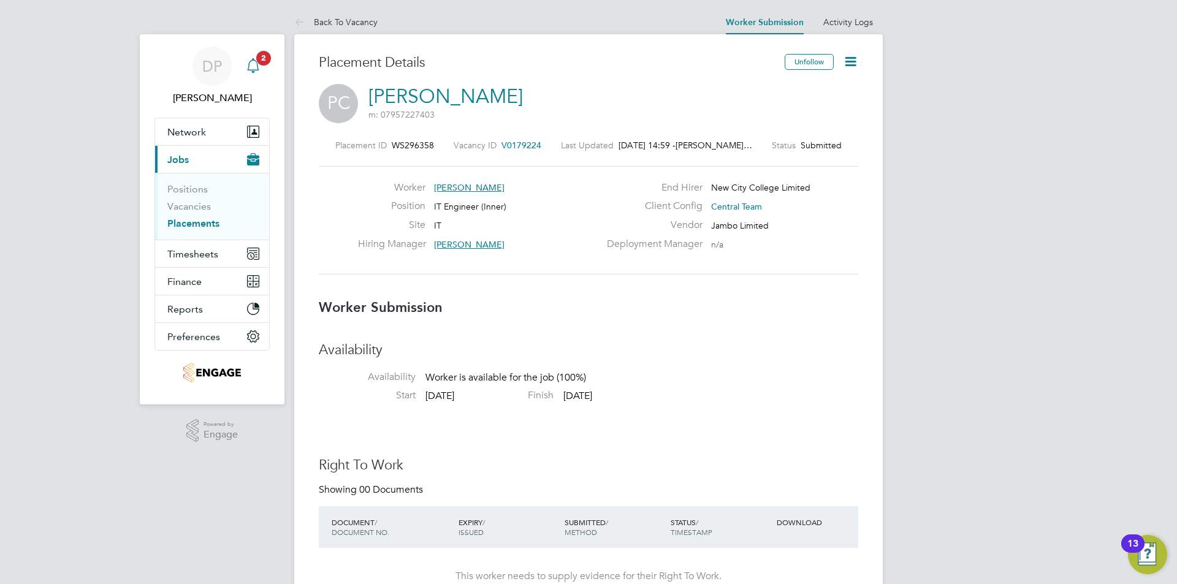
click at [264, 69] on div "Main navigation" at bounding box center [253, 66] width 25 height 25
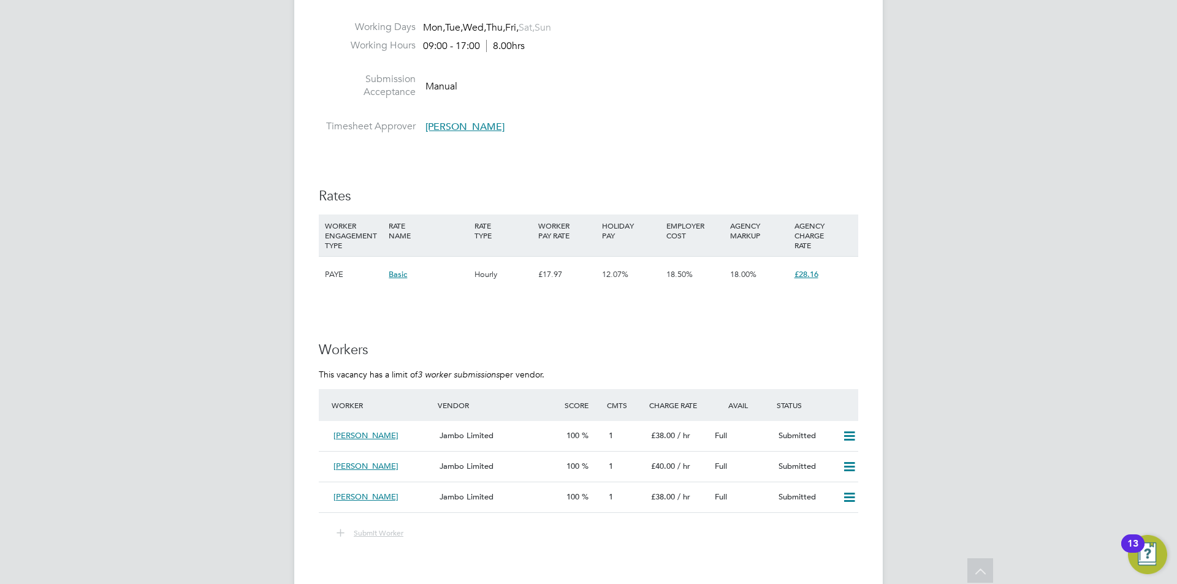
scroll to position [1694, 0]
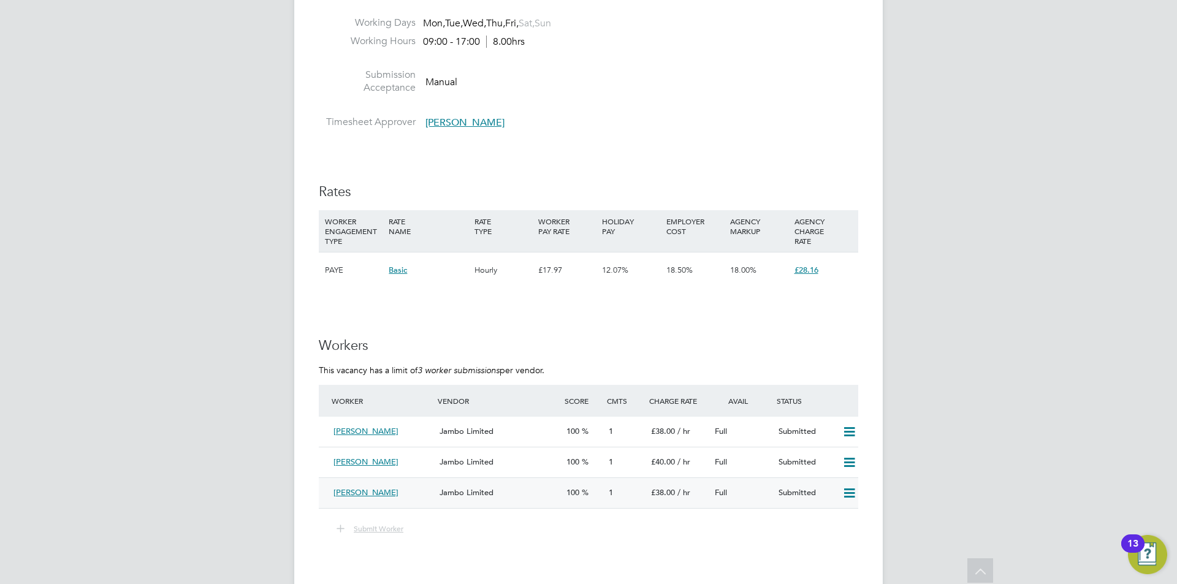
click at [847, 489] on icon at bounding box center [849, 494] width 15 height 10
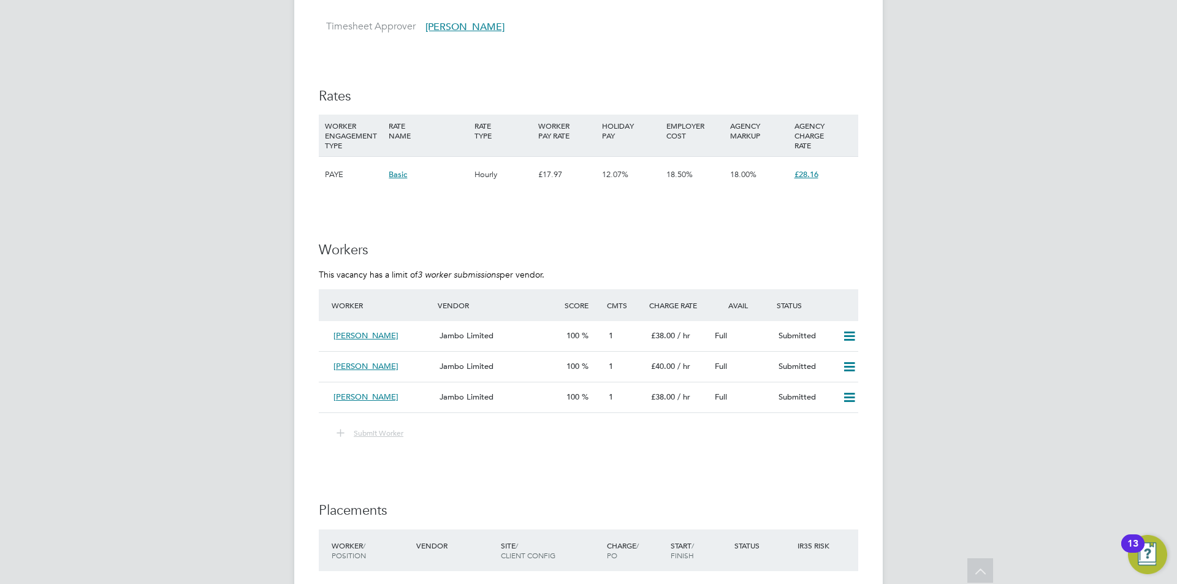
scroll to position [1728, 0]
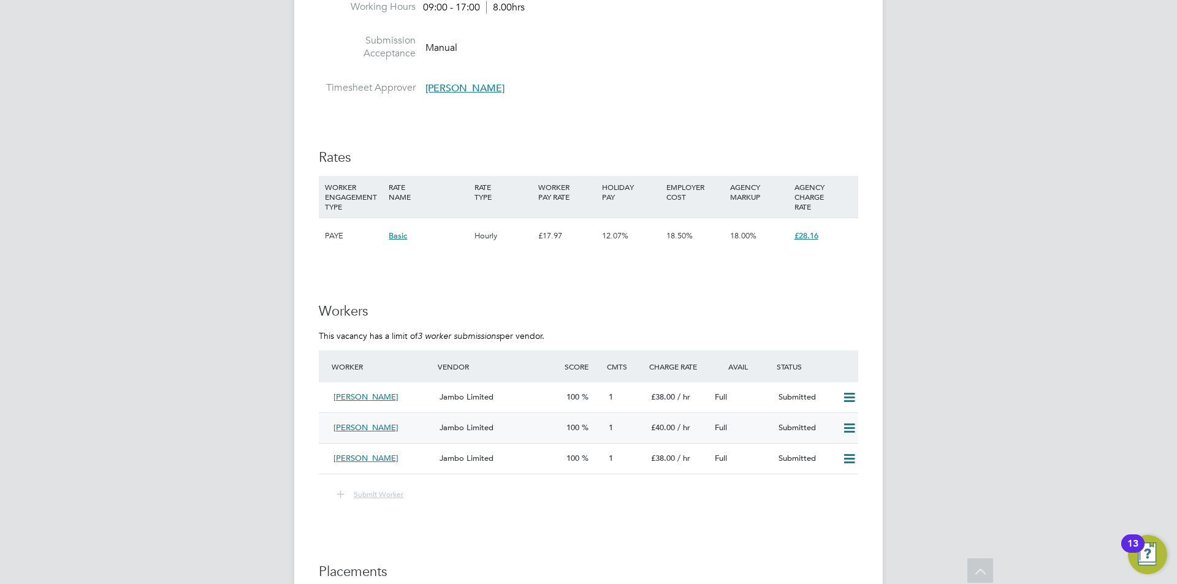
click at [395, 424] on div "Mo Yousaf" at bounding box center [382, 428] width 106 height 20
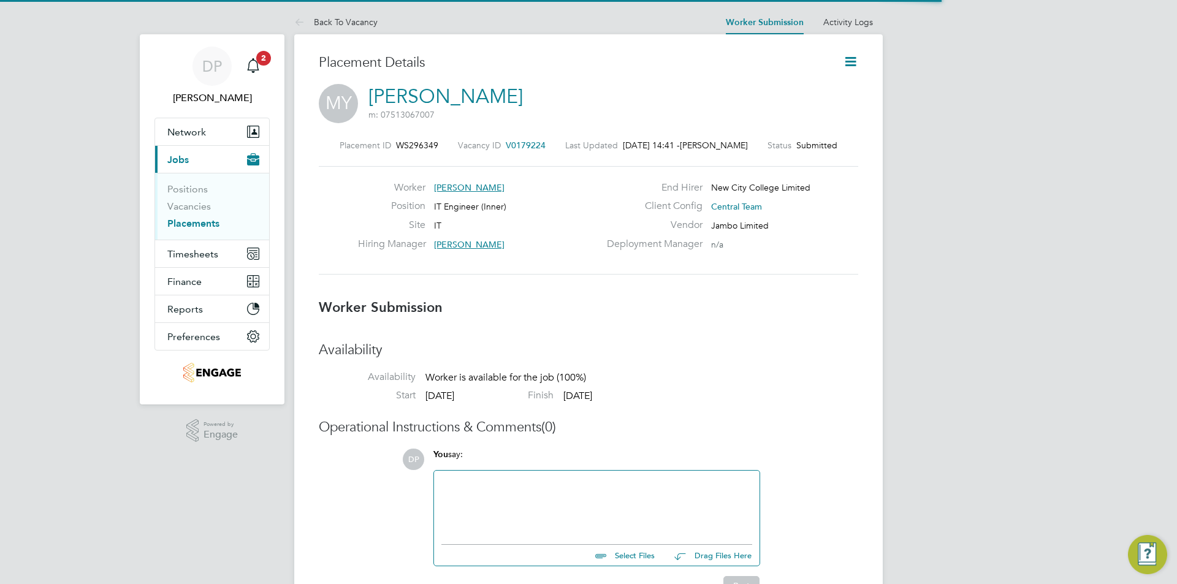
scroll to position [12, 98]
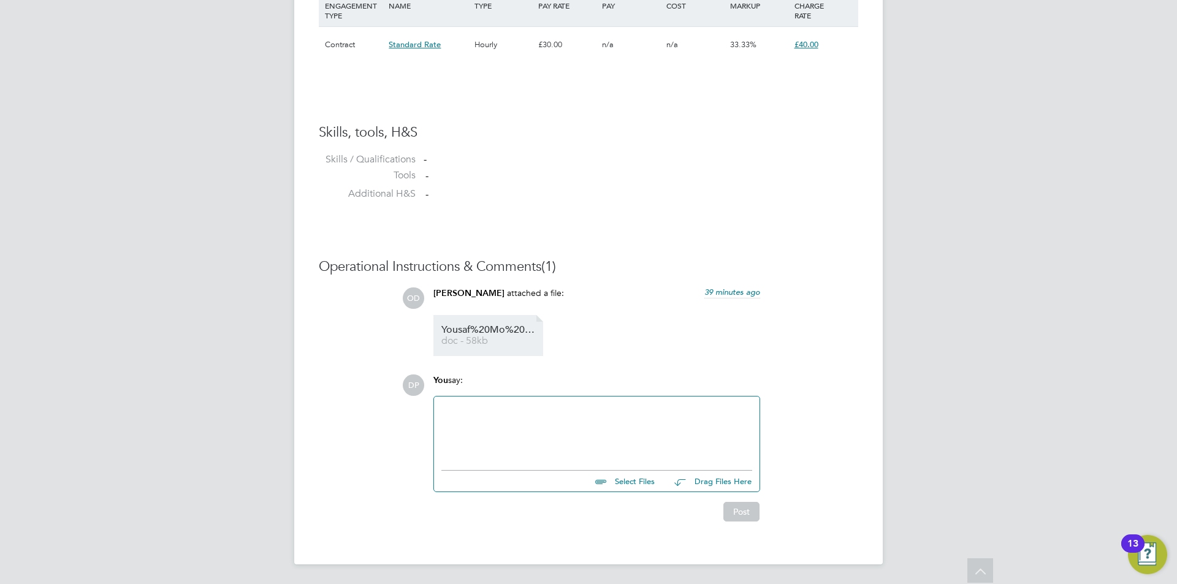
click at [457, 333] on span "Yousaf%20Mo%20HQ00252695" at bounding box center [490, 329] width 98 height 9
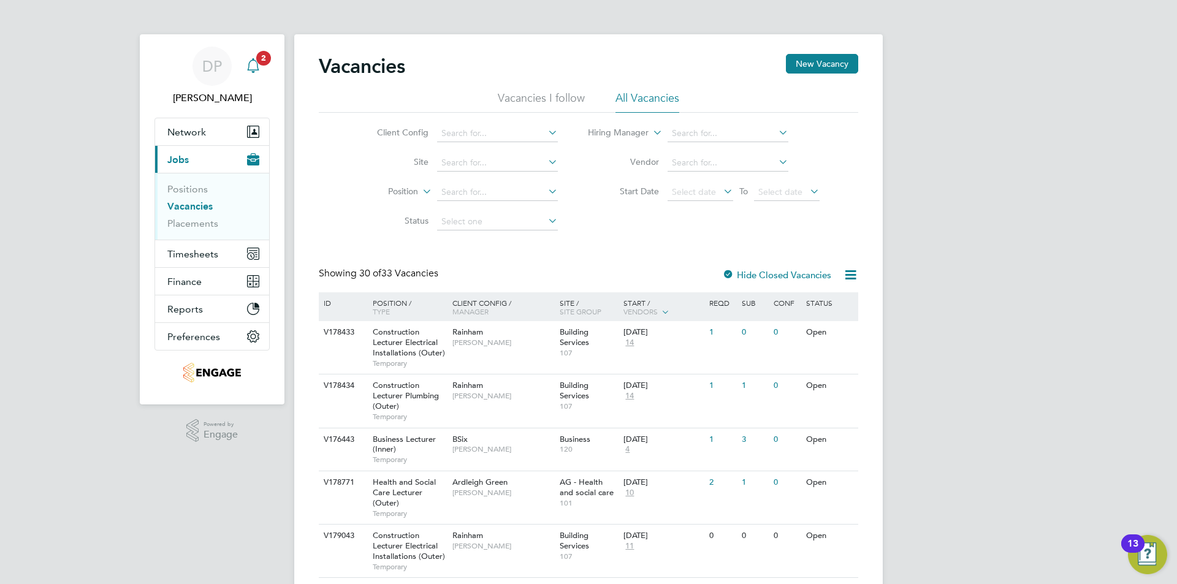
click at [248, 67] on icon "Main navigation" at bounding box center [253, 64] width 12 height 12
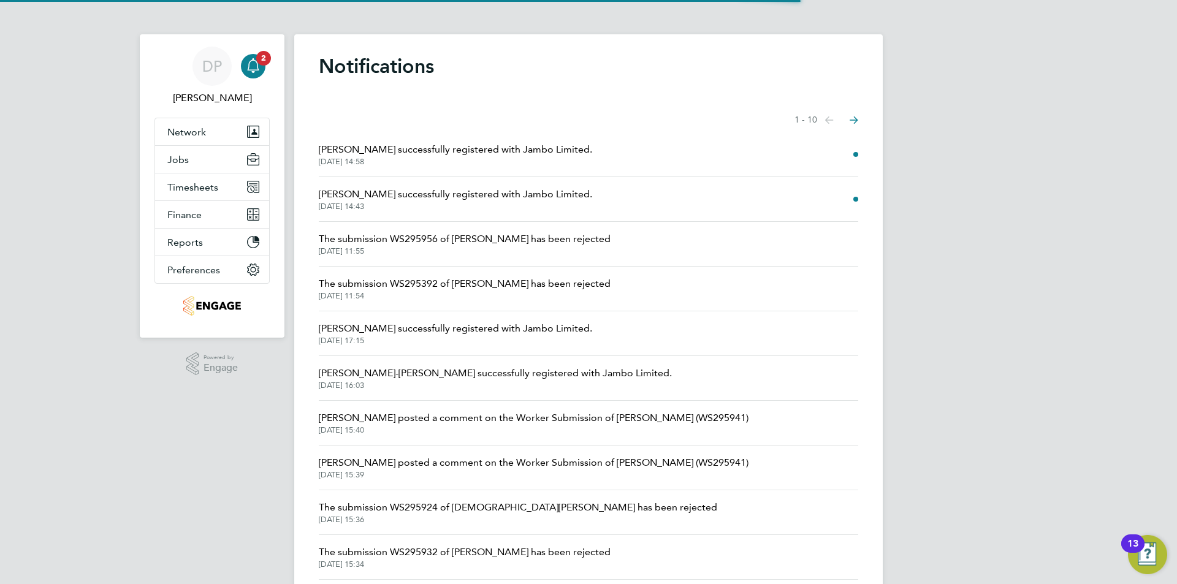
click at [135, 485] on div "DP [PERSON_NAME] Notifications 2 Applications: Network Team Members Businesses …" at bounding box center [588, 312] width 1177 height 624
click at [126, 473] on div "DP [PERSON_NAME] Notifications 2 Applications: Network Team Members Businesses …" at bounding box center [588, 312] width 1177 height 624
click at [241, 67] on div "Main navigation" at bounding box center [253, 66] width 25 height 25
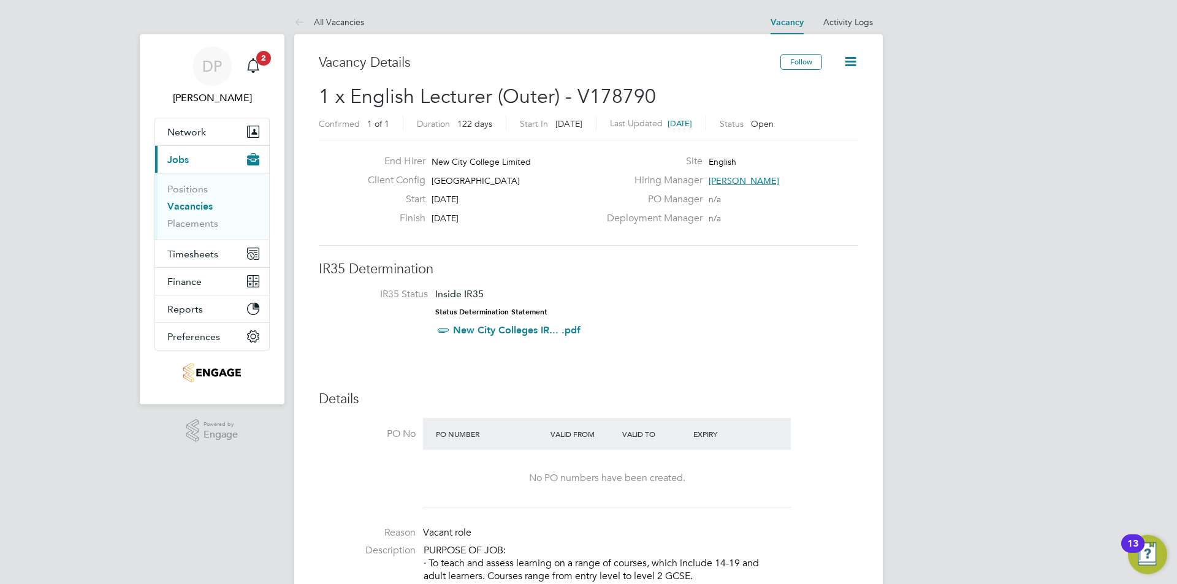
click at [199, 202] on link "Vacancies" at bounding box center [189, 206] width 45 height 12
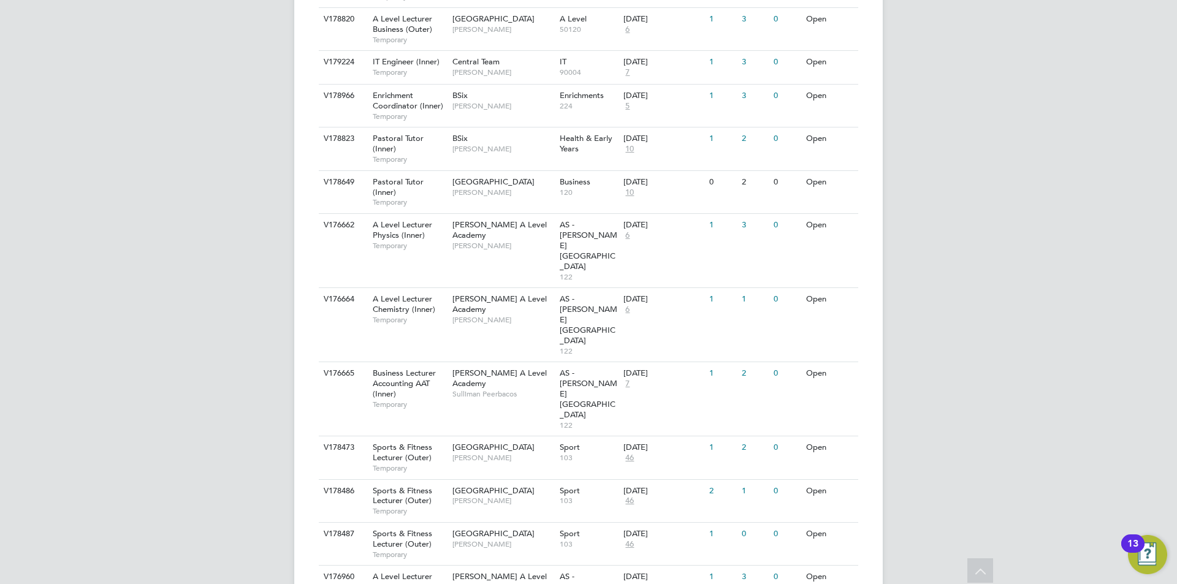
scroll to position [1227, 0]
